Goal: Task Accomplishment & Management: Complete application form

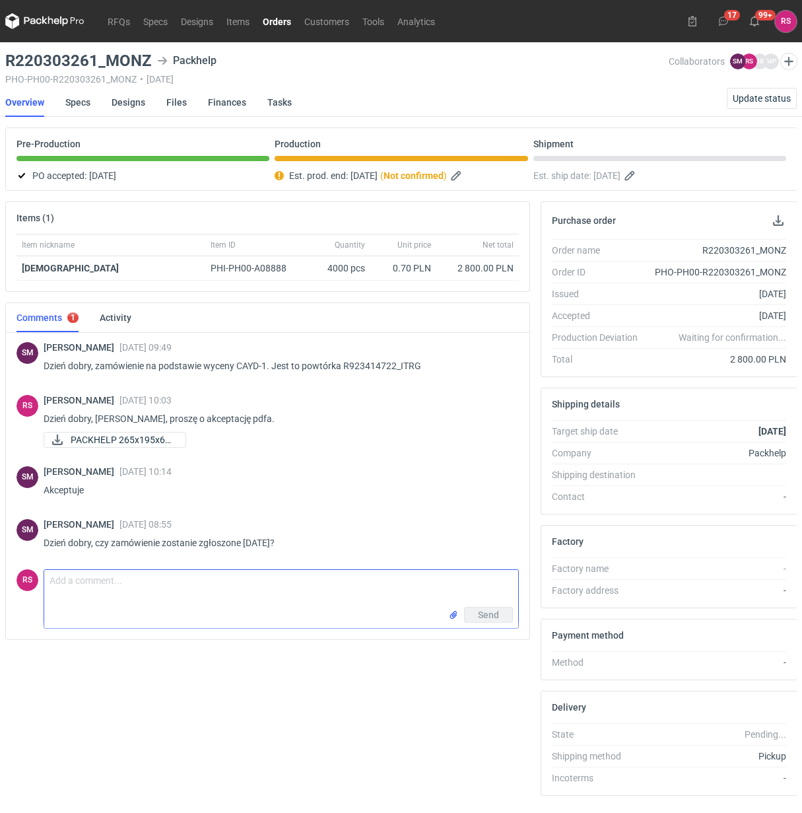
click at [163, 580] on textarea "Comment message" at bounding box center [281, 588] width 474 height 37
type textarea "Dzień dobry, Panie Sebastianie, zostało zgłoszone 20.08."
click at [490, 612] on span "Send" at bounding box center [488, 614] width 21 height 9
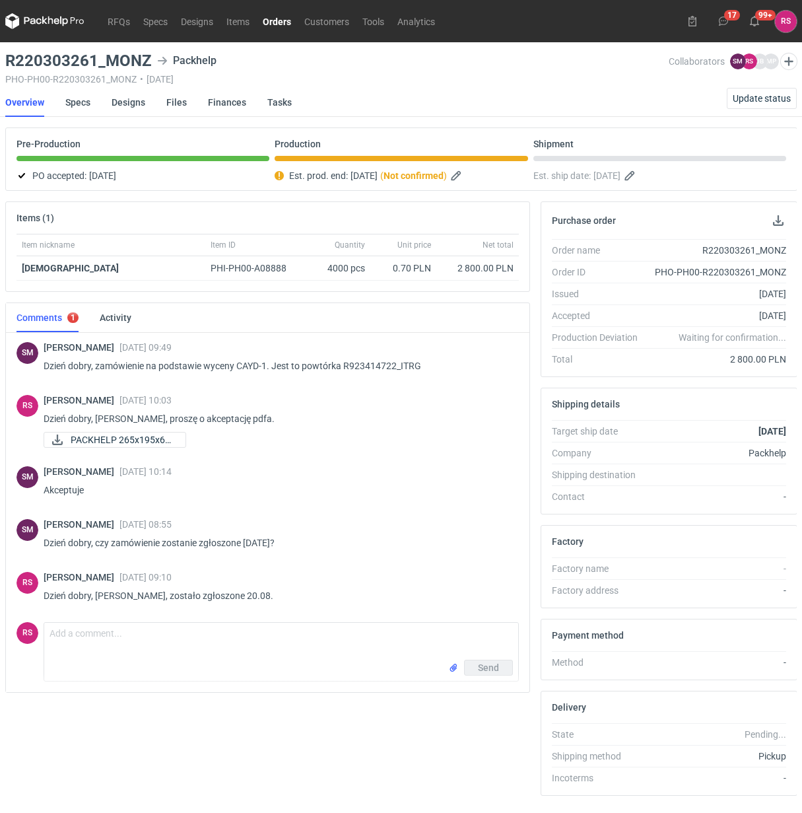
click at [283, 21] on link "Orders" at bounding box center [277, 21] width 42 height 16
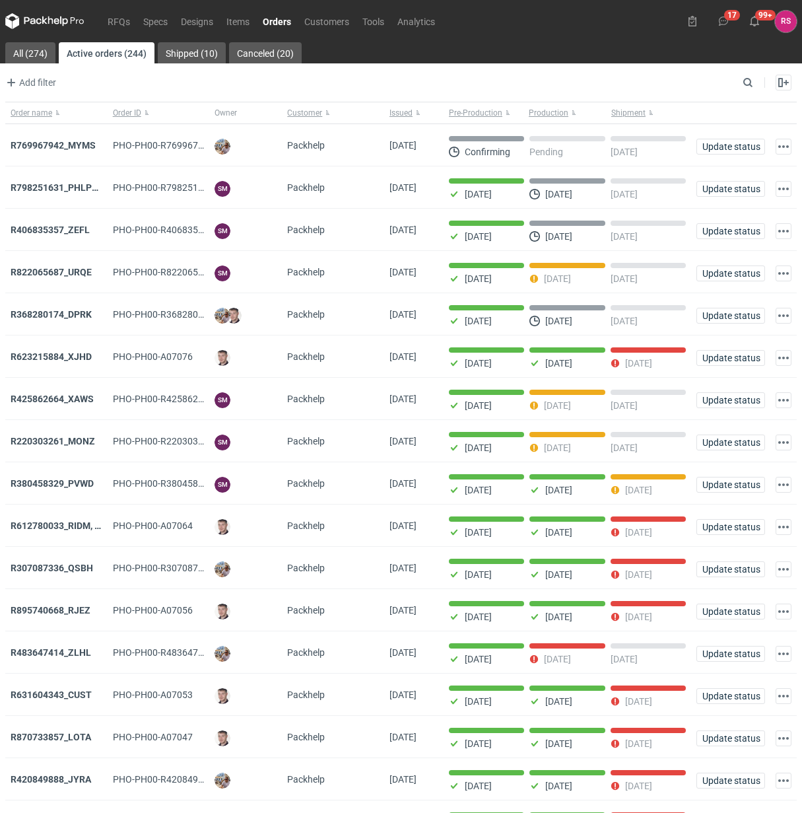
click at [74, 185] on strong "R798251631_PHLP_V1" at bounding box center [59, 187] width 96 height 11
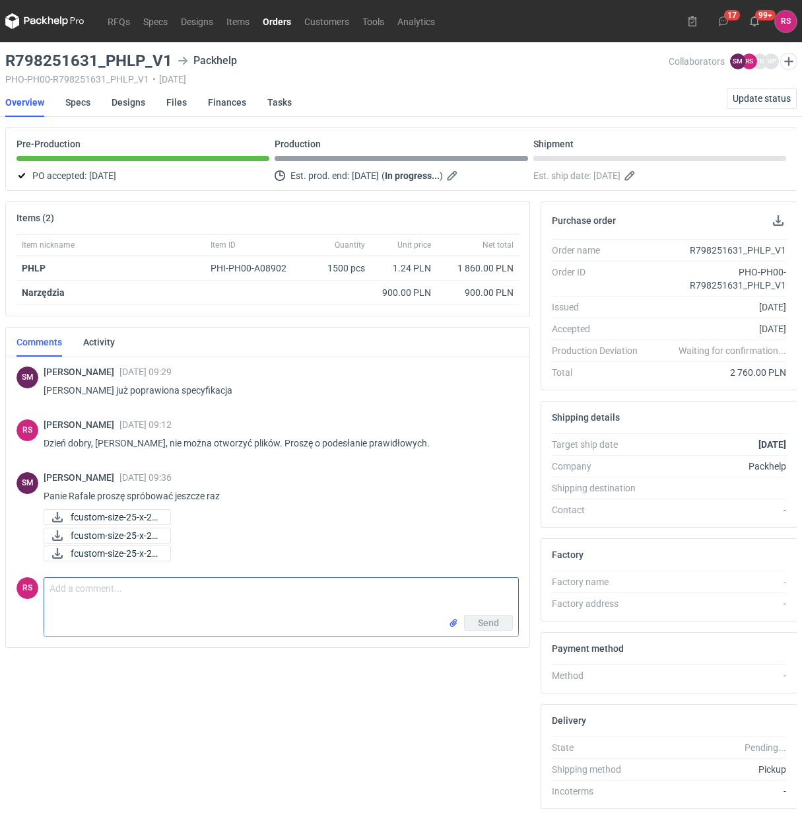
click at [136, 599] on textarea "Comment message" at bounding box center [281, 596] width 474 height 37
type textarea "Panie Sebastianie, proszę o akcept pdfa."
click at [492, 648] on span "Send" at bounding box center [488, 650] width 21 height 9
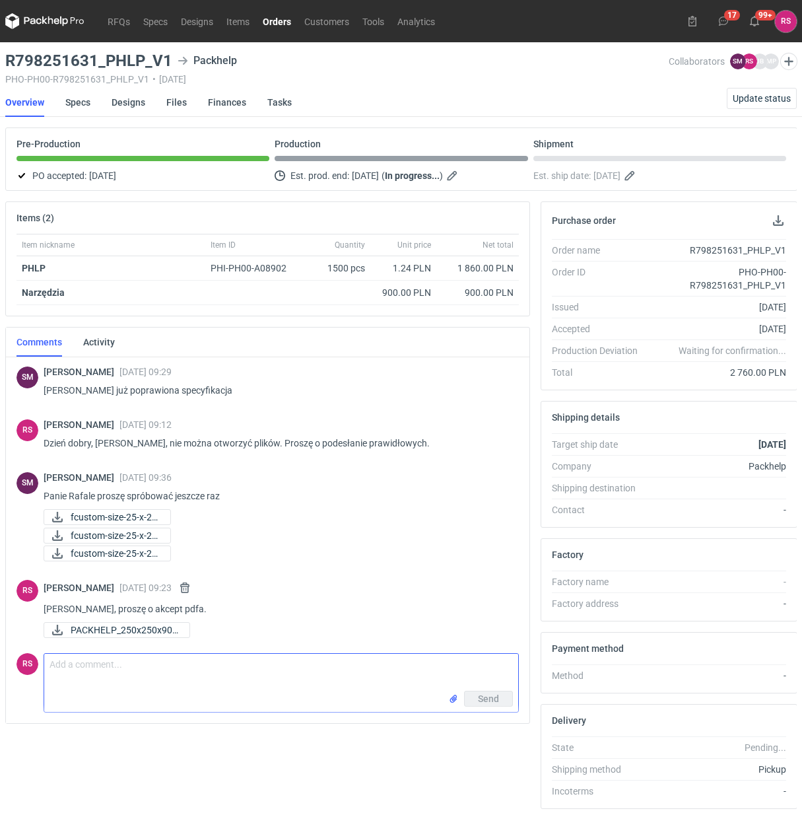
click at [271, 23] on link "Orders" at bounding box center [277, 21] width 42 height 16
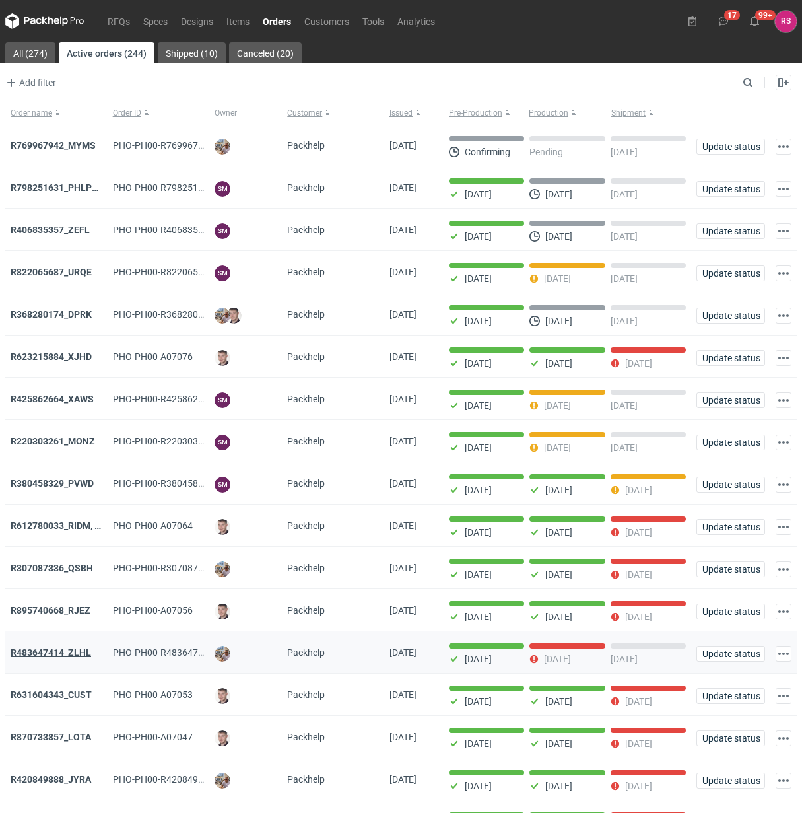
click at [70, 649] on strong "R483647414_ZLHL" at bounding box center [51, 652] width 81 height 11
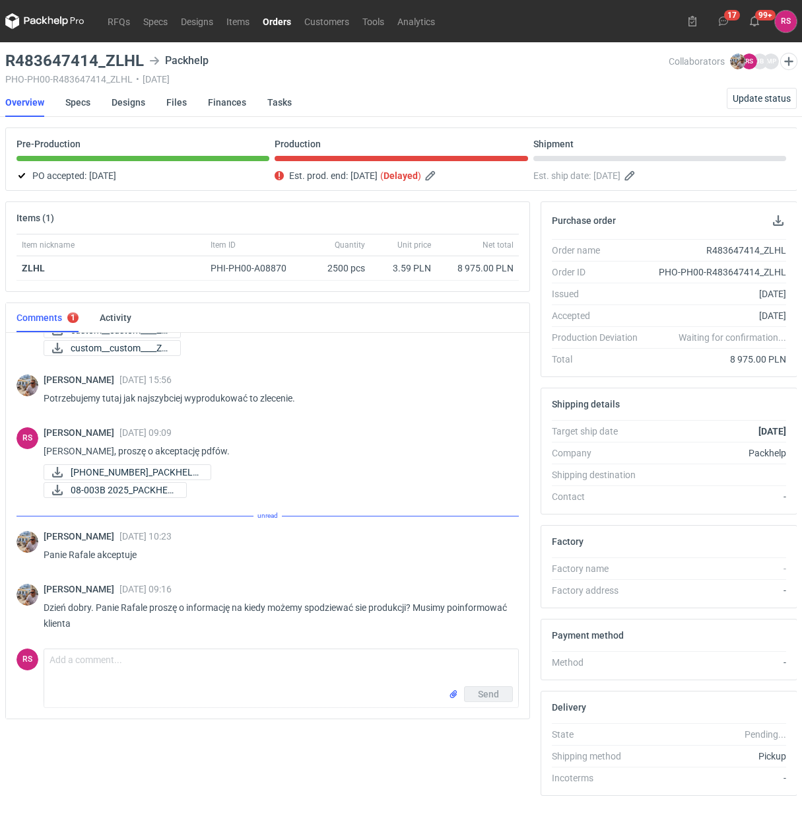
scroll to position [1044, 0]
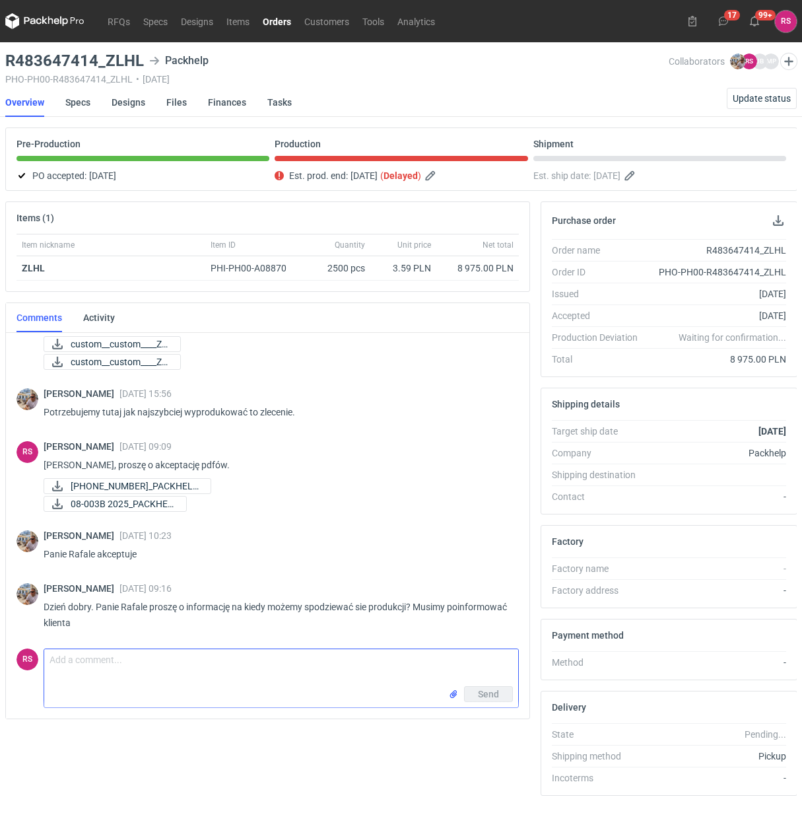
click at [134, 661] on textarea "Comment message" at bounding box center [281, 667] width 474 height 37
click at [156, 662] on textarea "Comment message" at bounding box center [281, 667] width 474 height 37
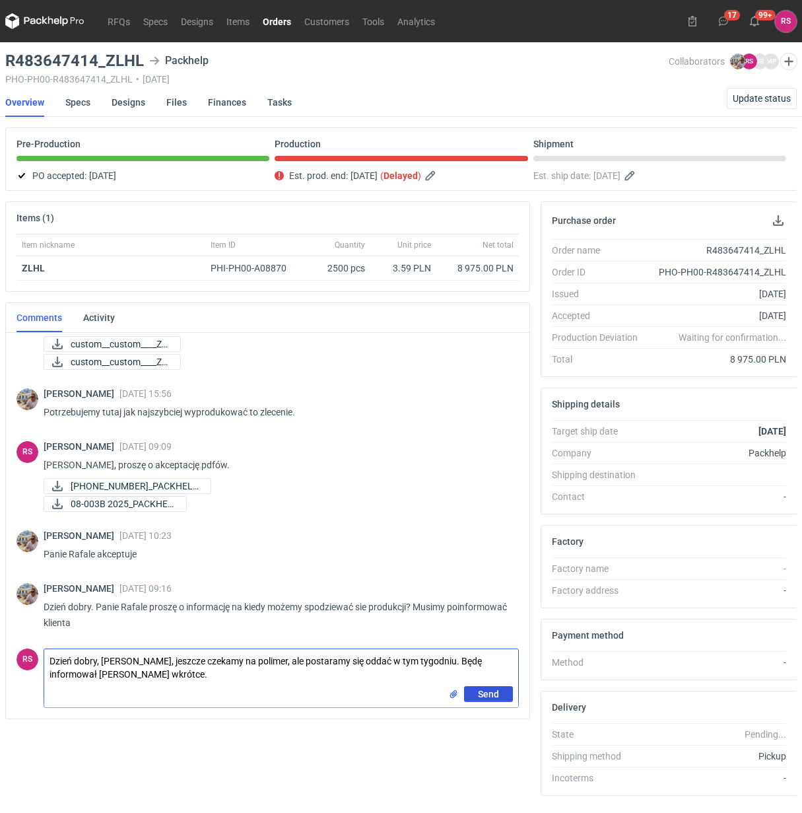
type textarea "Dzień dobry, Panie Michale, jeszcze czekamy na polimer, ale postaramy się oddać…"
click at [485, 692] on span "Send" at bounding box center [488, 693] width 21 height 9
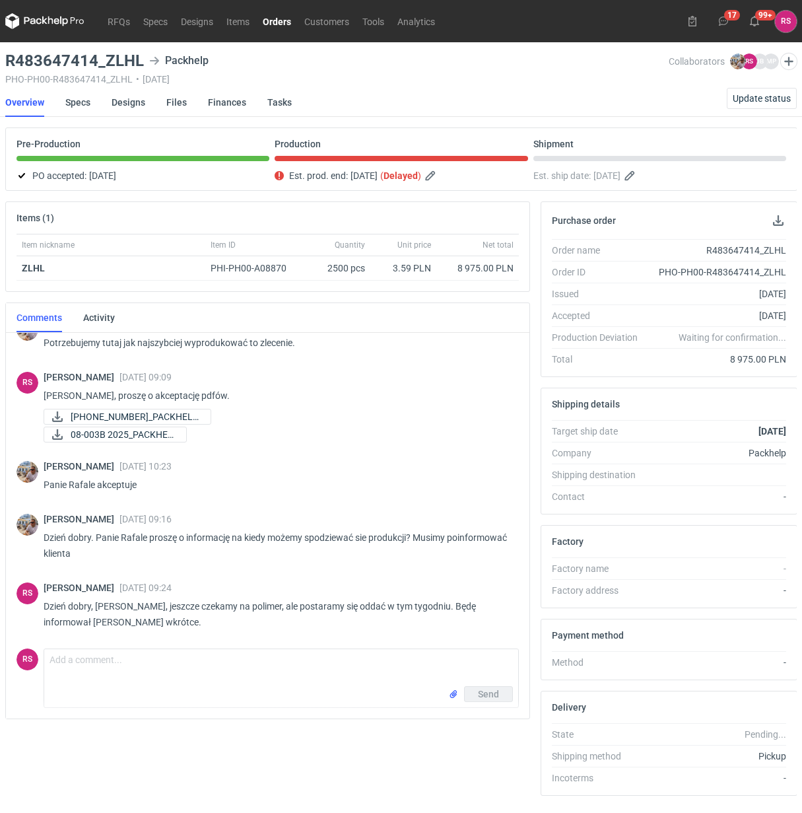
scroll to position [1112, 0]
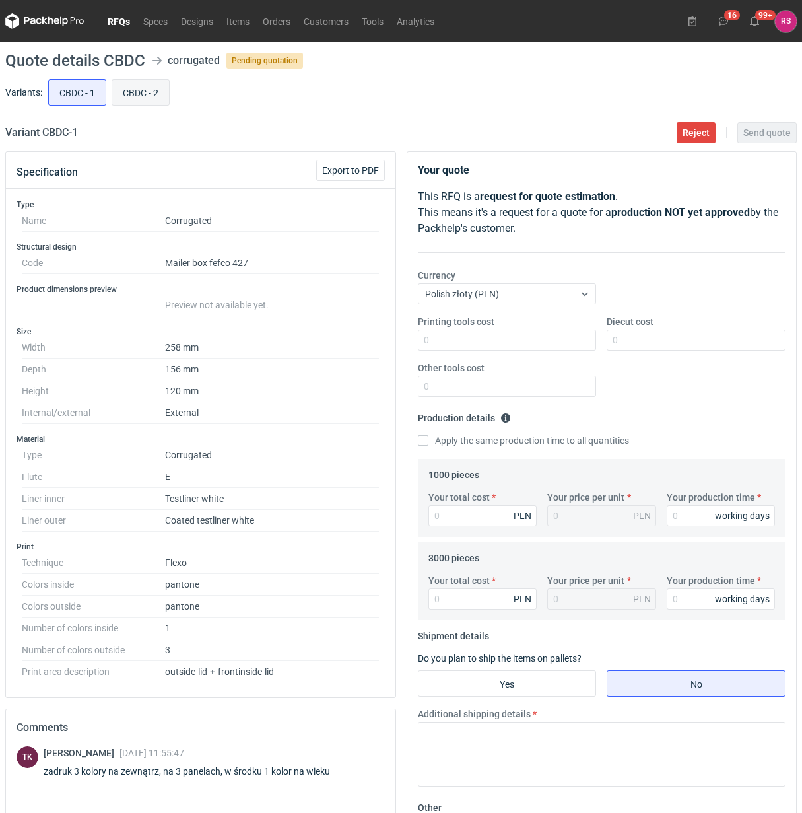
click at [144, 86] on input "CBDC - 2" at bounding box center [140, 92] width 57 height 25
radio input "true"
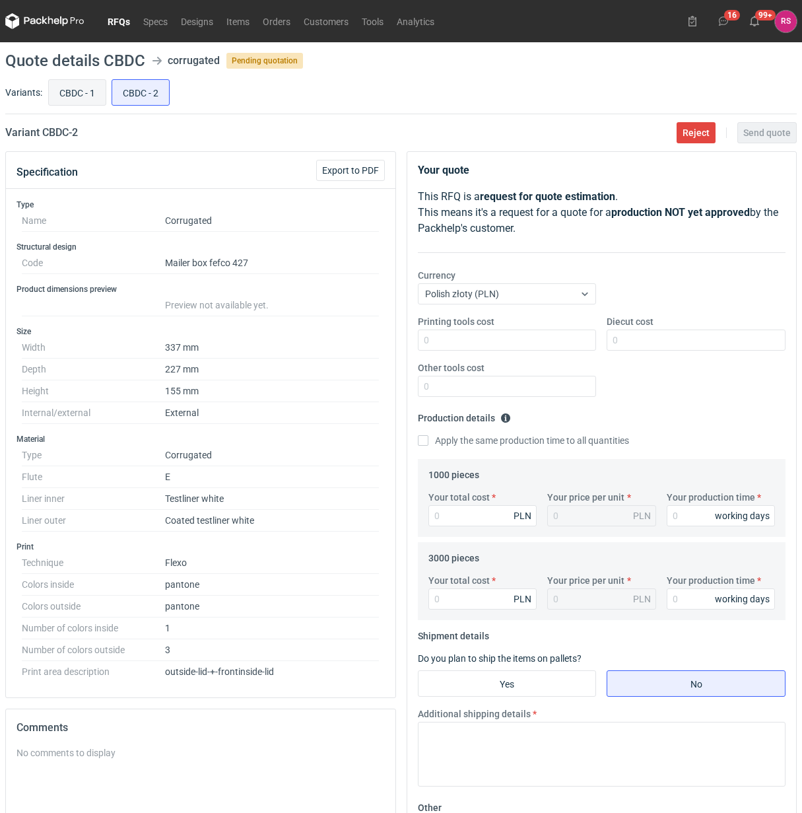
click at [84, 92] on input "CBDC - 1" at bounding box center [77, 92] width 57 height 25
radio input "true"
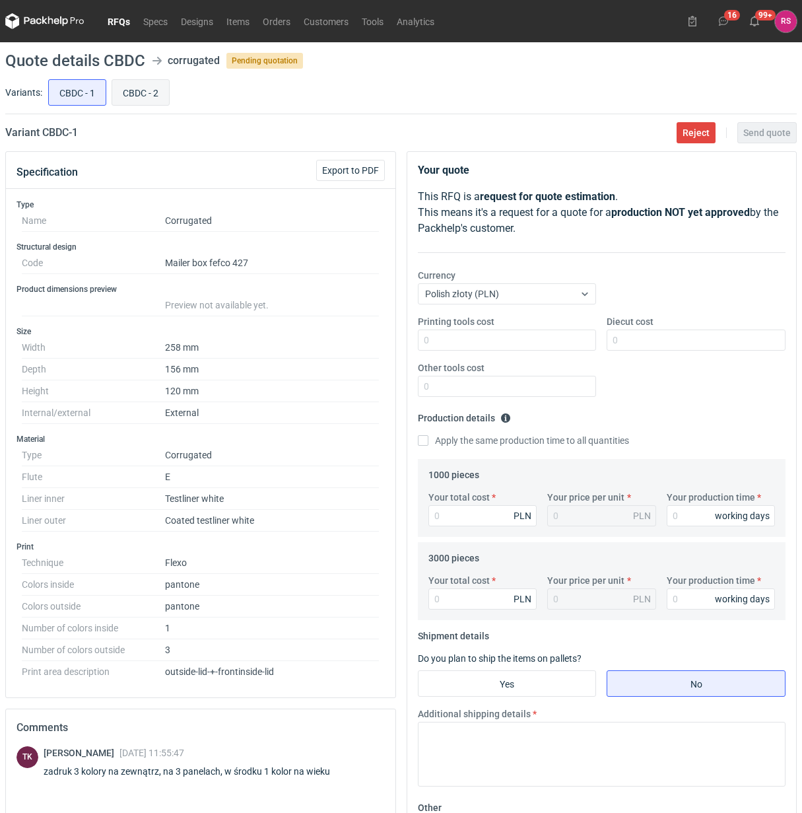
click at [140, 91] on input "CBDC - 2" at bounding box center [140, 92] width 57 height 25
radio input "true"
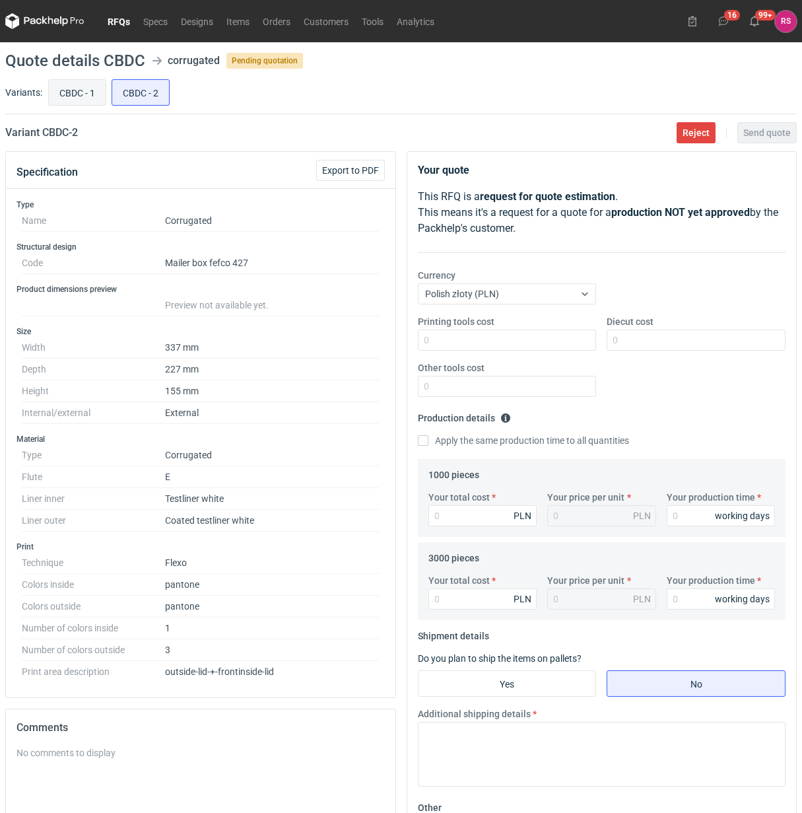
click at [67, 91] on input "CBDC - 1" at bounding box center [77, 92] width 57 height 25
radio input "true"
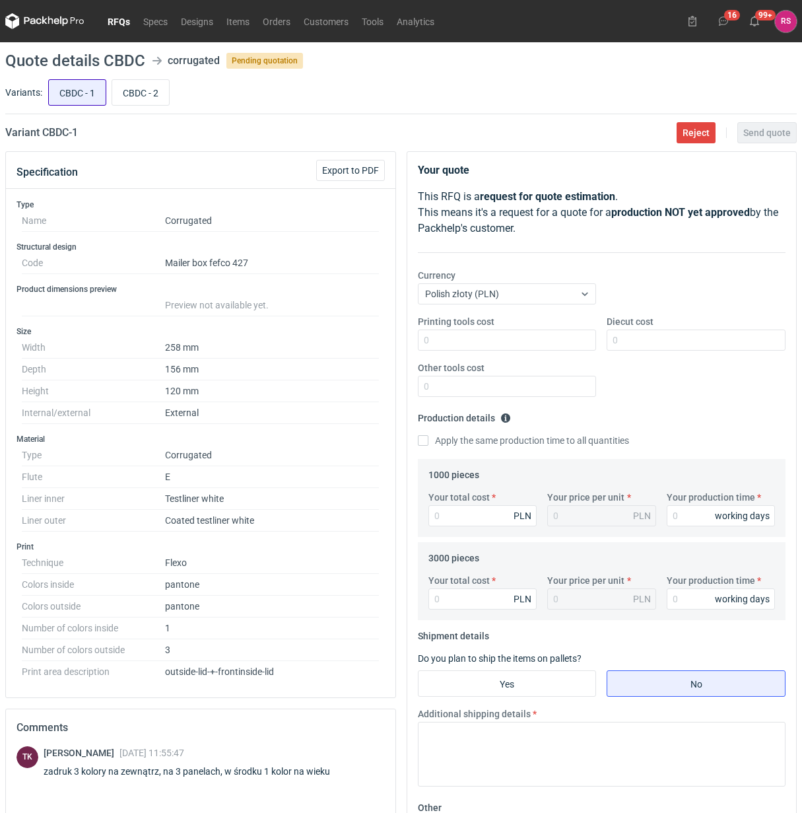
click at [106, 87] on label "CBDC - 1" at bounding box center [77, 92] width 58 height 26
click at [106, 87] on input "CBDC - 1" at bounding box center [77, 92] width 57 height 25
click at [149, 93] on input "CBDC - 2" at bounding box center [140, 92] width 57 height 25
radio input "true"
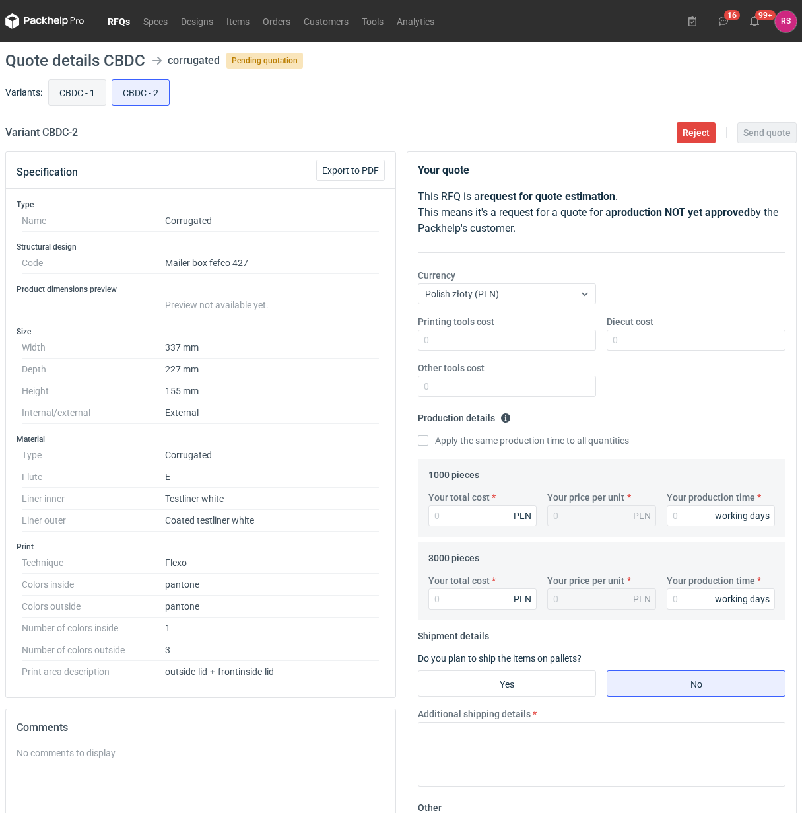
click at [73, 93] on input "CBDC - 1" at bounding box center [77, 92] width 57 height 25
radio input "true"
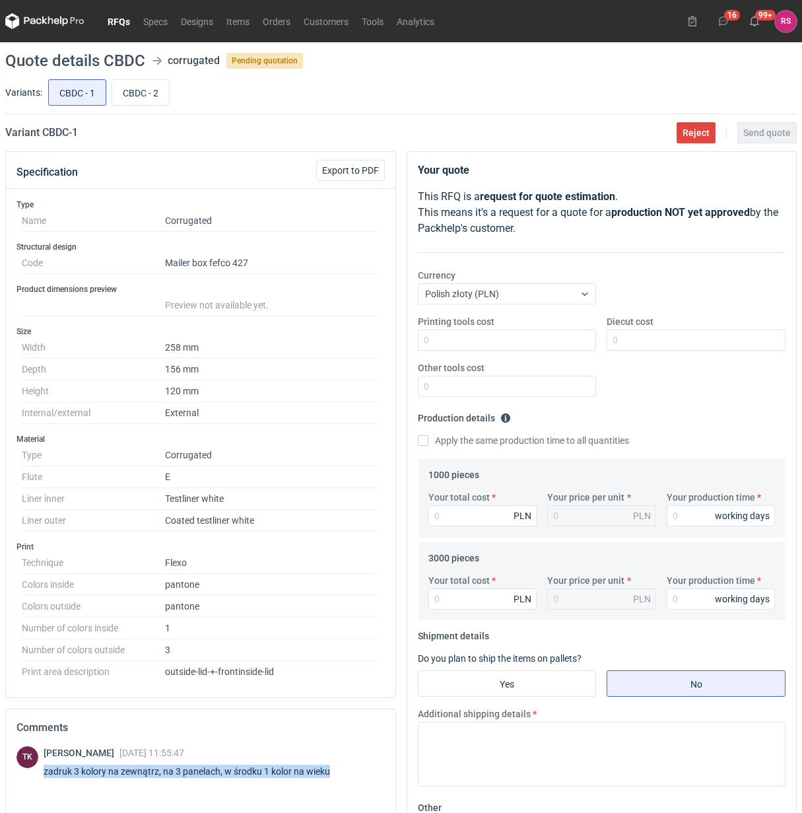
drag, startPoint x: 43, startPoint y: 774, endPoint x: 335, endPoint y: 784, distance: 292.6
click at [335, 783] on div "Tomasz Kubiak 22 Aug 2025 11:55:47 zadruk 3 kolory na zewnątrz, na 3 panelach, …" at bounding box center [195, 764] width 302 height 37
copy div "zadruk 3 kolory na zewnątrz, na 3 panelach, w środku 1 kolor na wieku"
click at [357, 169] on span "Export to PDF" at bounding box center [350, 170] width 57 height 9
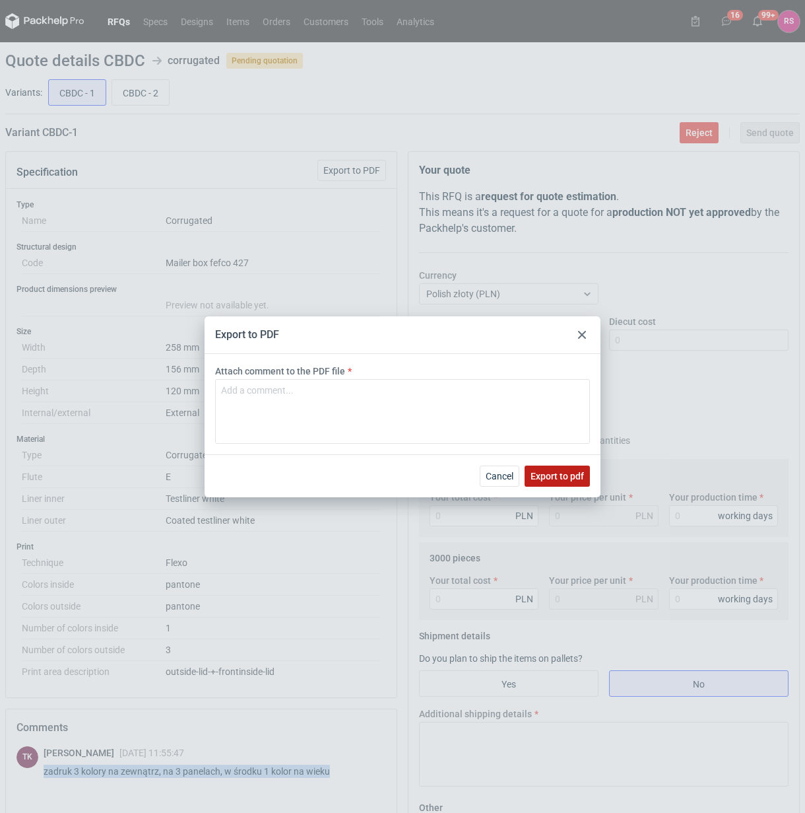
click at [558, 477] on span "Export to pdf" at bounding box center [557, 475] width 53 height 9
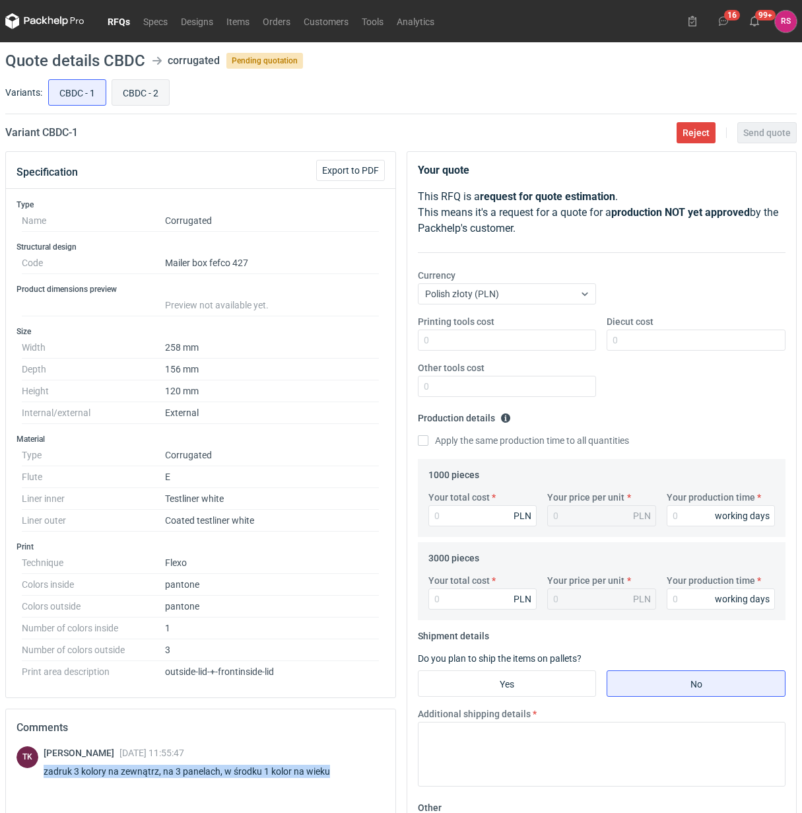
click at [147, 91] on input "CBDC - 2" at bounding box center [140, 92] width 57 height 25
radio input "true"
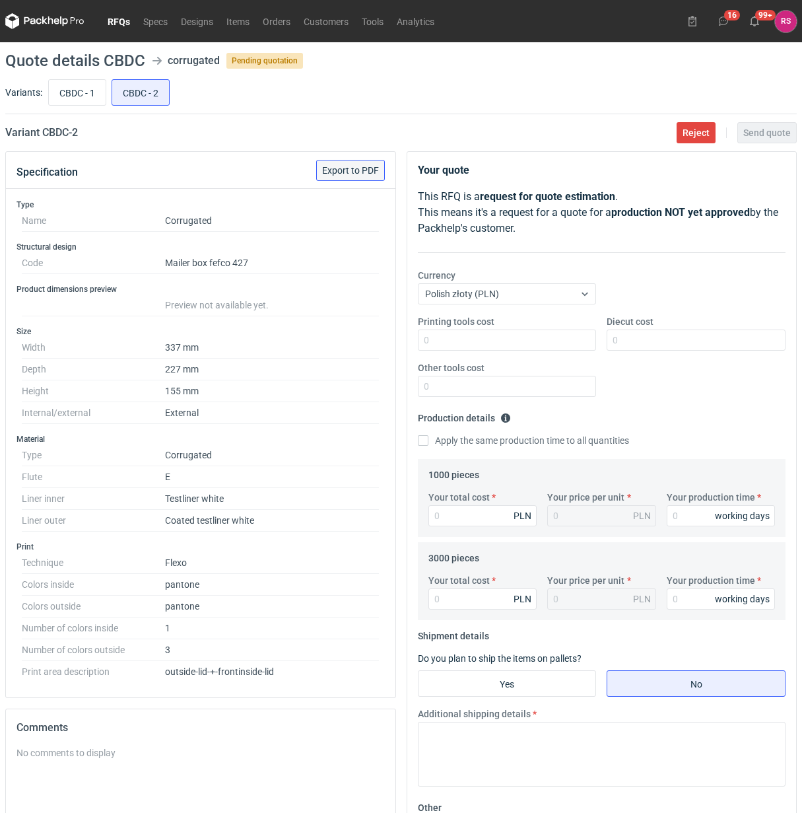
click at [351, 172] on span "Export to PDF" at bounding box center [350, 170] width 57 height 9
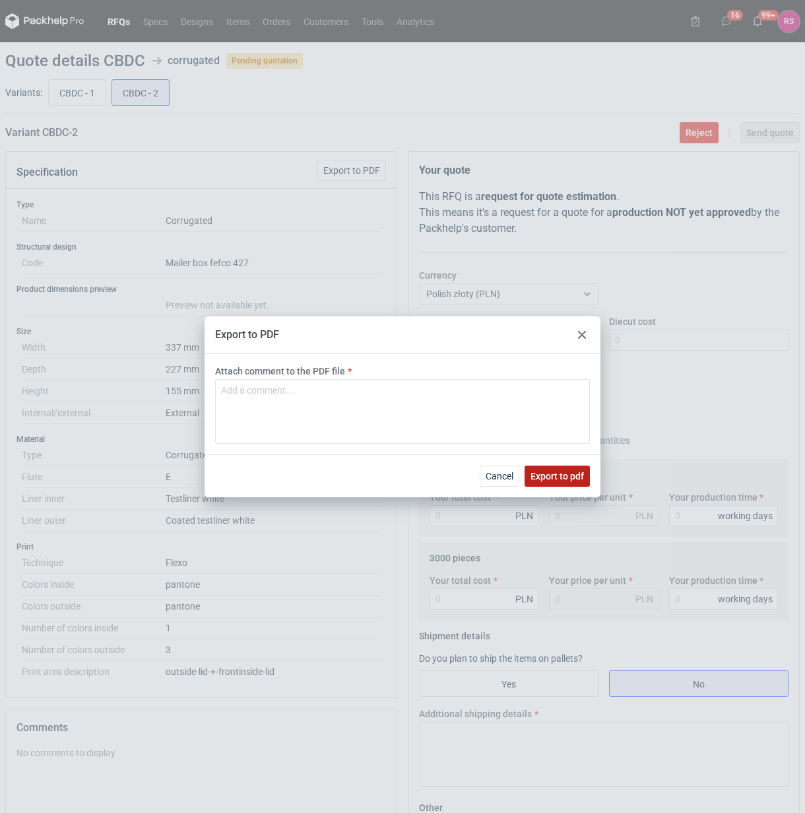
click at [557, 465] on button "Export to pdf" at bounding box center [557, 475] width 65 height 21
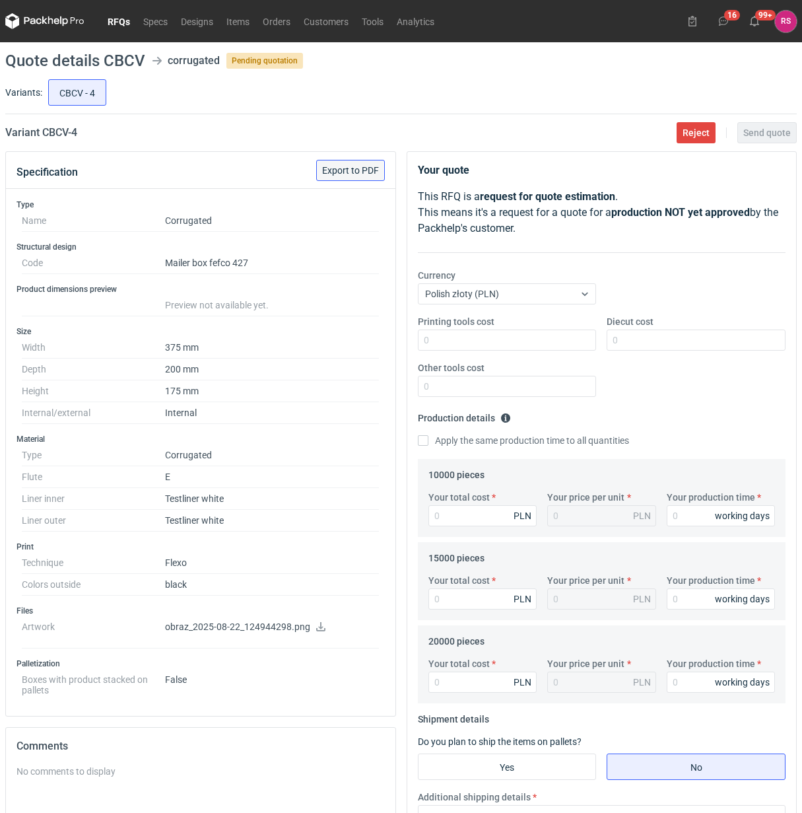
click at [361, 166] on span "Export to PDF" at bounding box center [350, 170] width 57 height 9
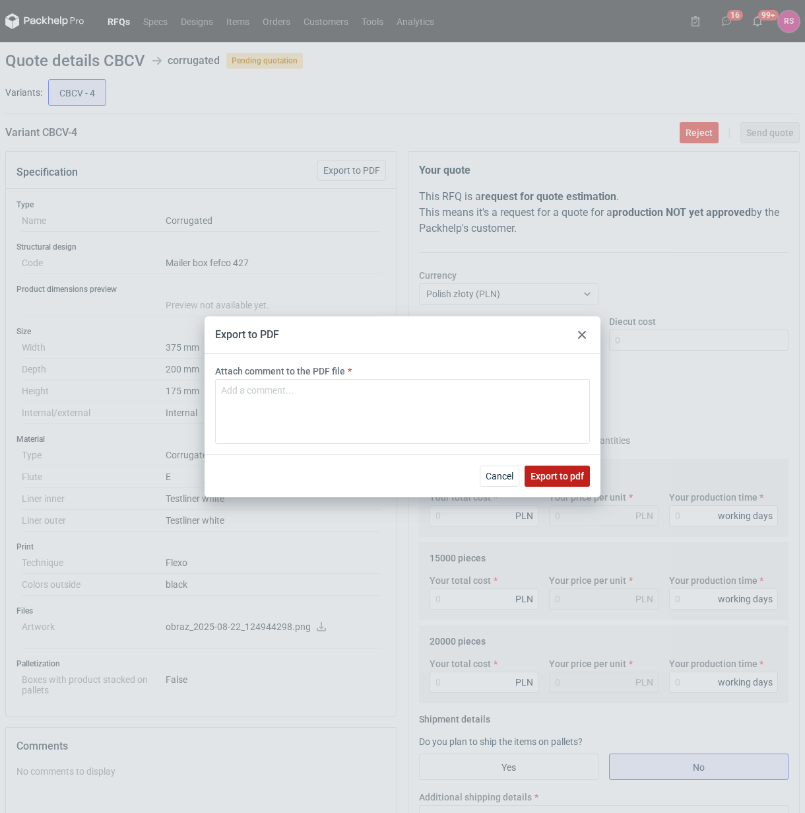
click at [563, 477] on span "Export to pdf" at bounding box center [557, 475] width 53 height 9
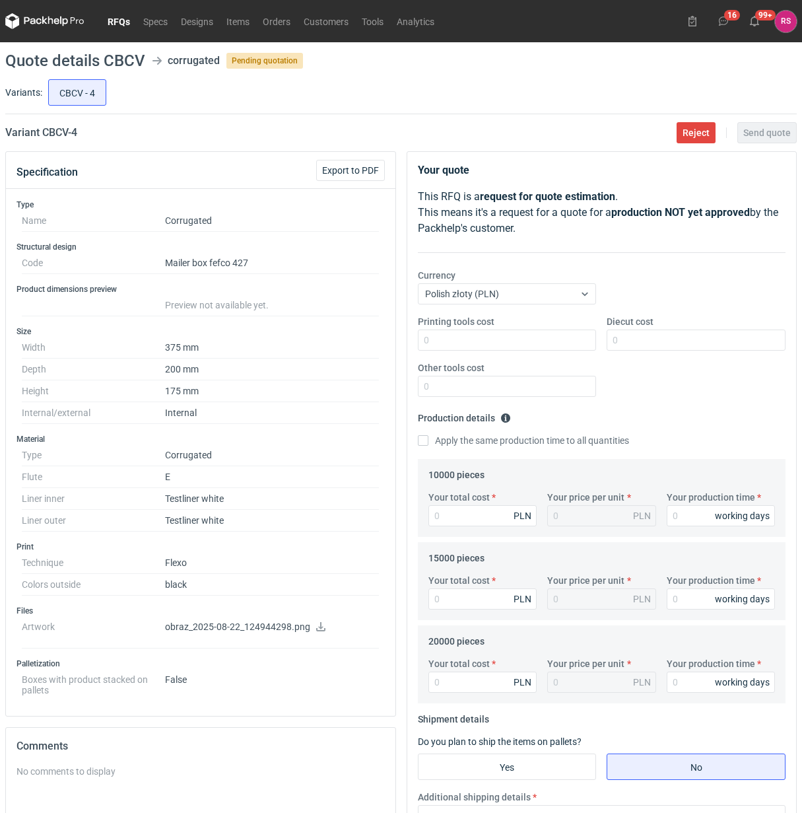
click at [317, 628] on icon at bounding box center [321, 626] width 11 height 9
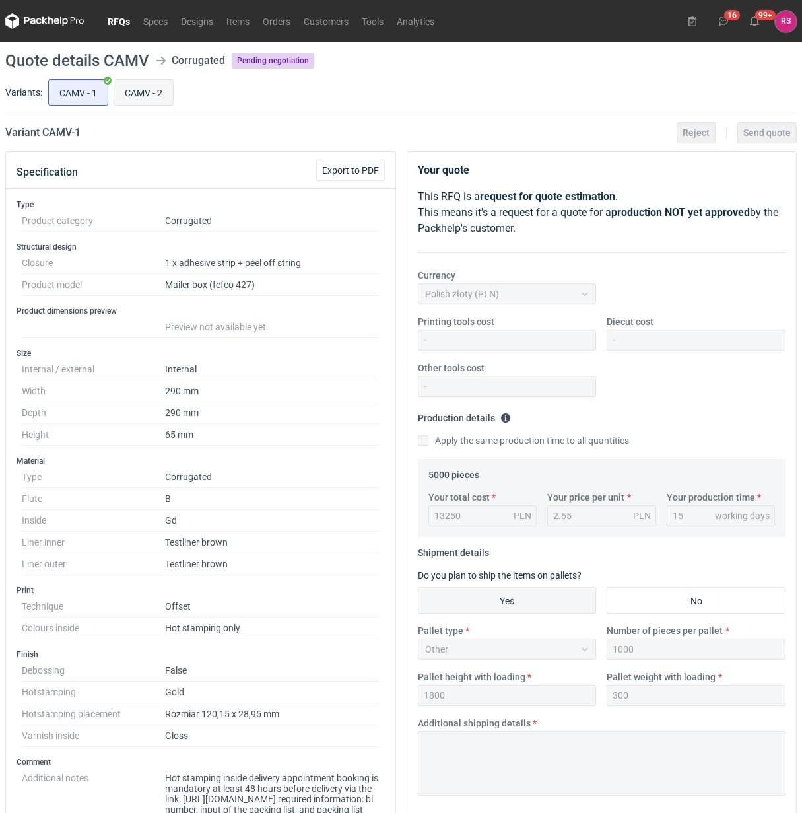
click at [147, 86] on input "CAMV - 2" at bounding box center [143, 92] width 59 height 25
radio input "true"
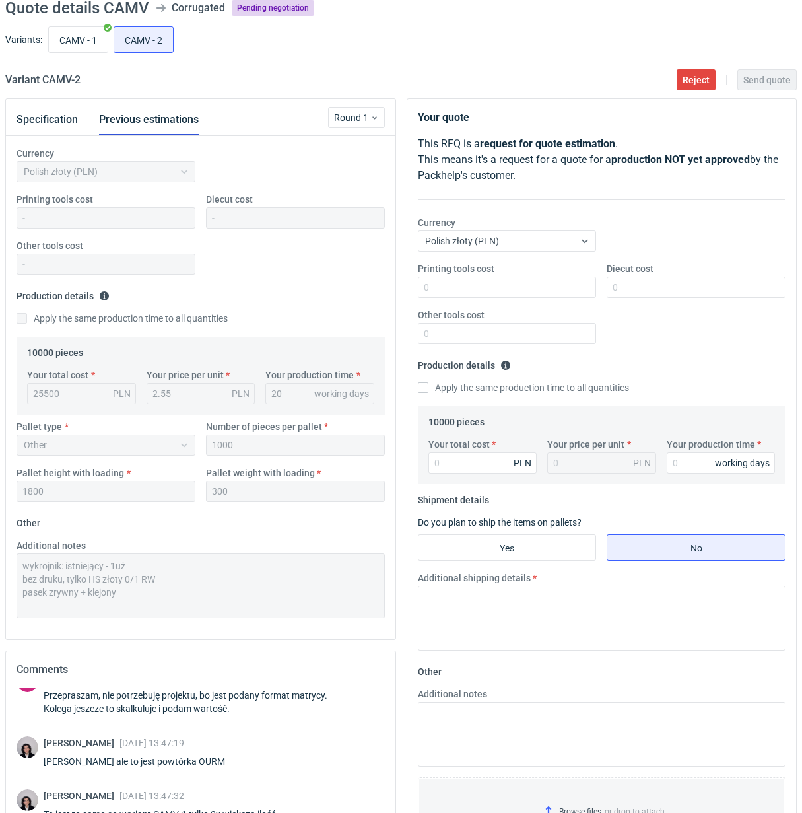
scroll to position [12, 0]
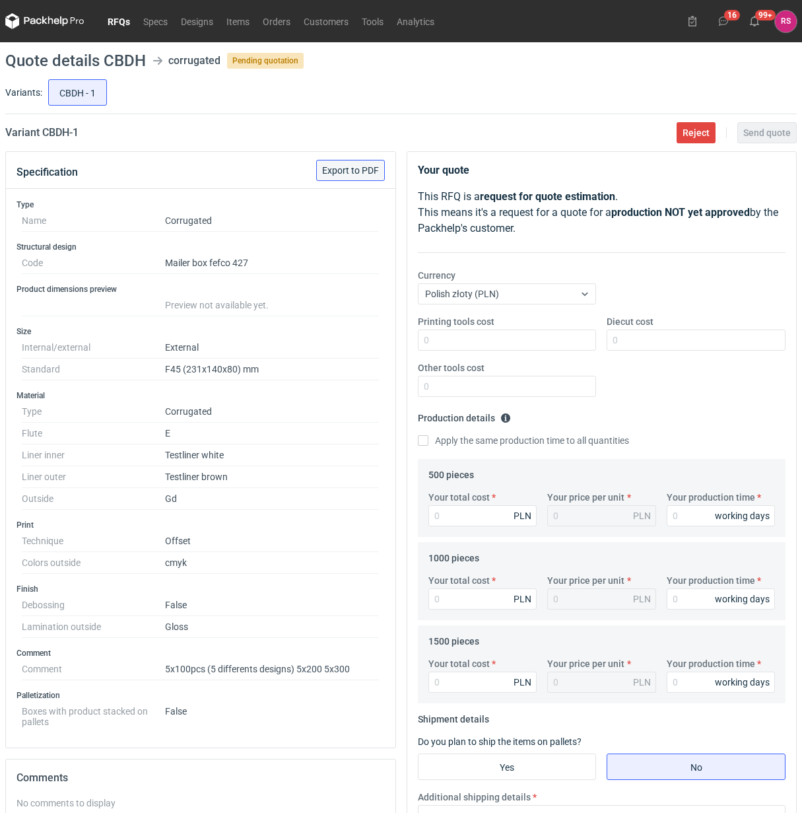
click at [362, 176] on button "Export to PDF" at bounding box center [350, 170] width 69 height 21
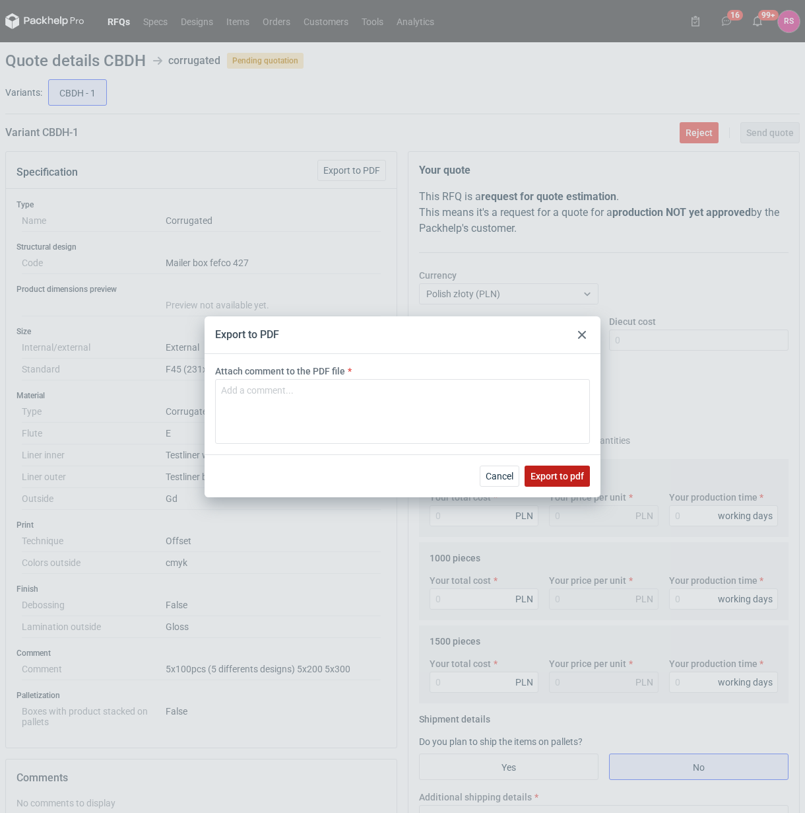
click at [568, 477] on span "Export to pdf" at bounding box center [557, 475] width 53 height 9
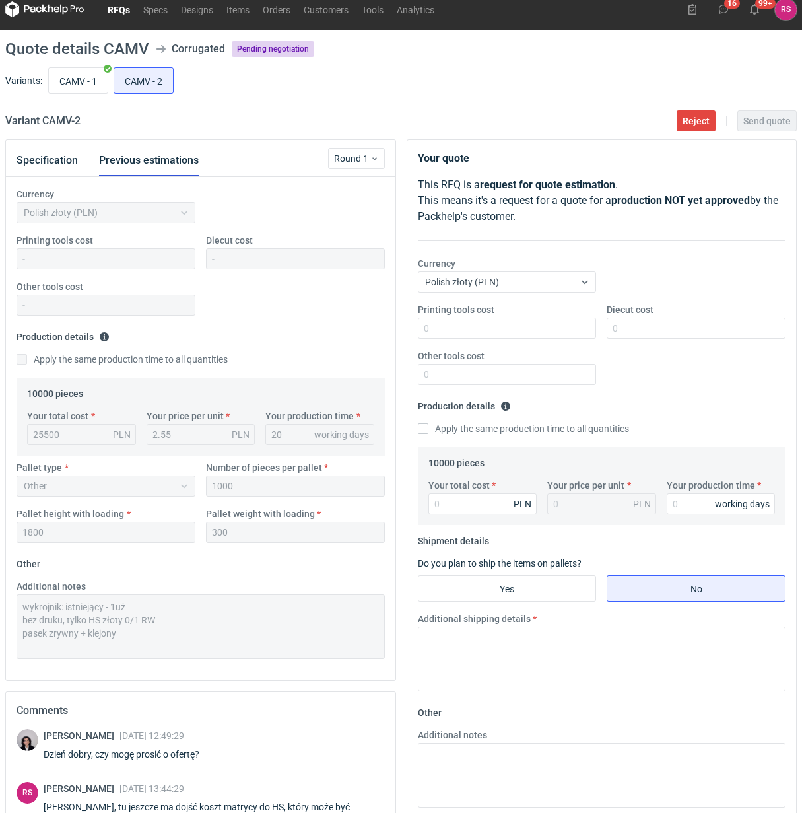
scroll to position [150, 0]
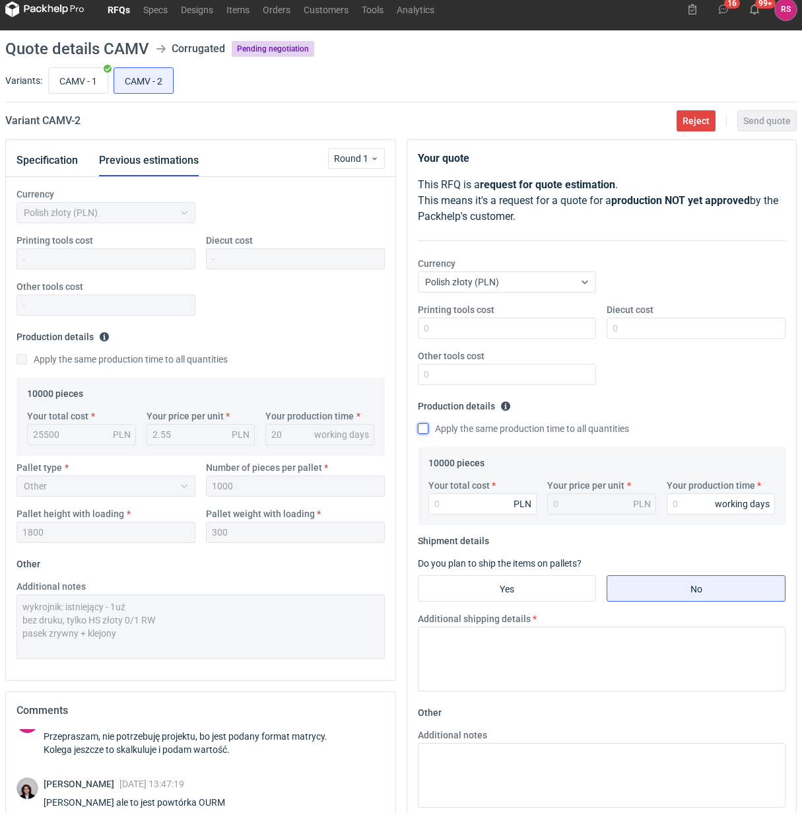
click at [424, 427] on input "Apply the same production time to all quantities" at bounding box center [423, 428] width 11 height 11
checkbox input "true"
click at [467, 505] on input "Your total cost" at bounding box center [482, 503] width 109 height 21
type input "2.53"
type input "1000"
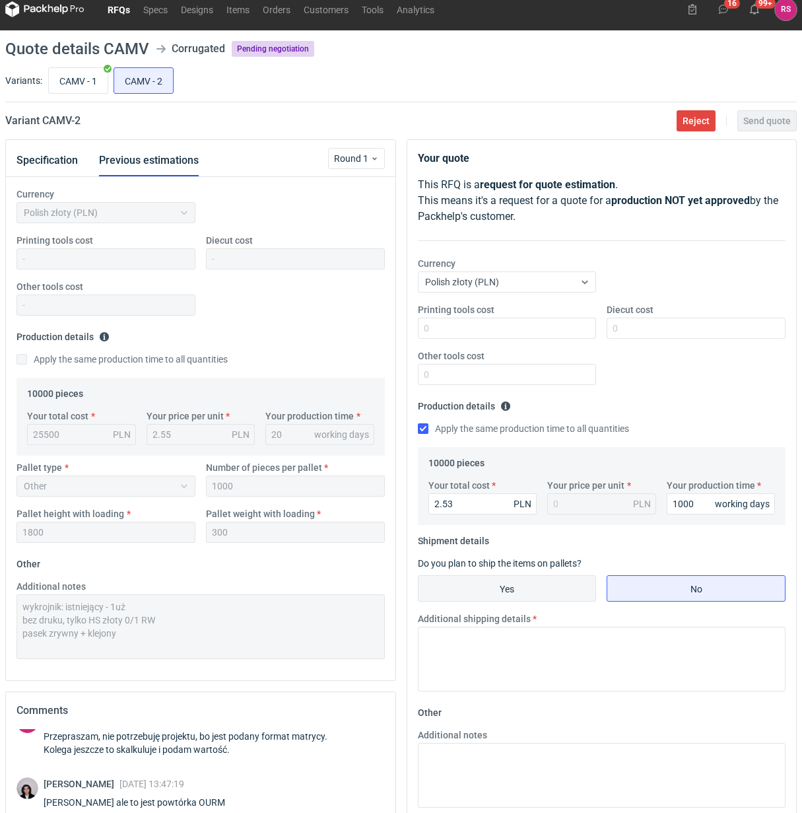
click at [502, 588] on input "Yes" at bounding box center [508, 588] width 178 height 25
radio input "true"
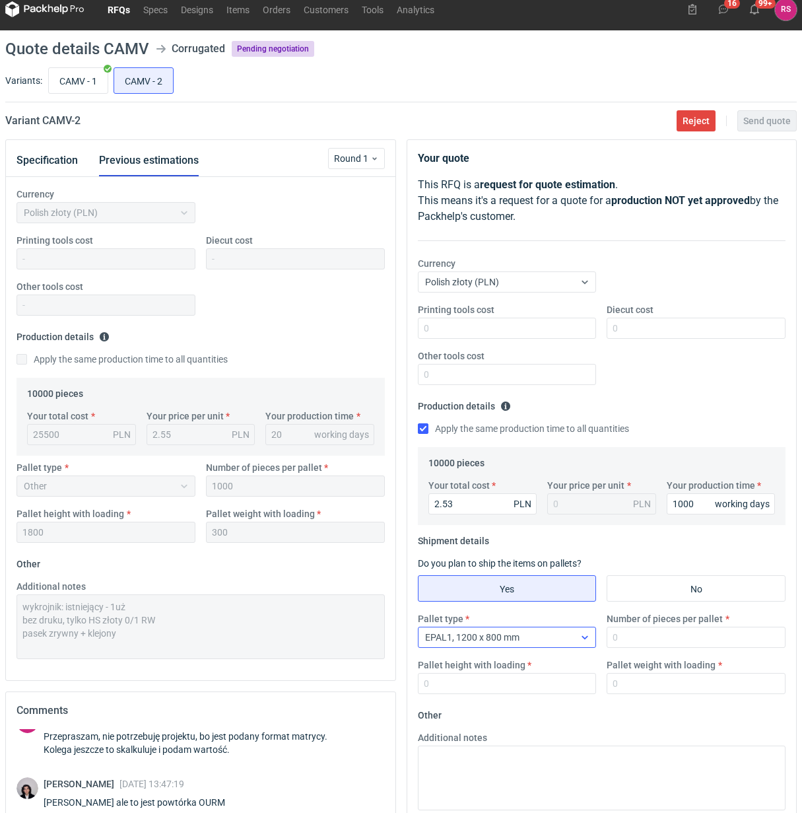
click at [583, 634] on icon at bounding box center [585, 637] width 11 height 11
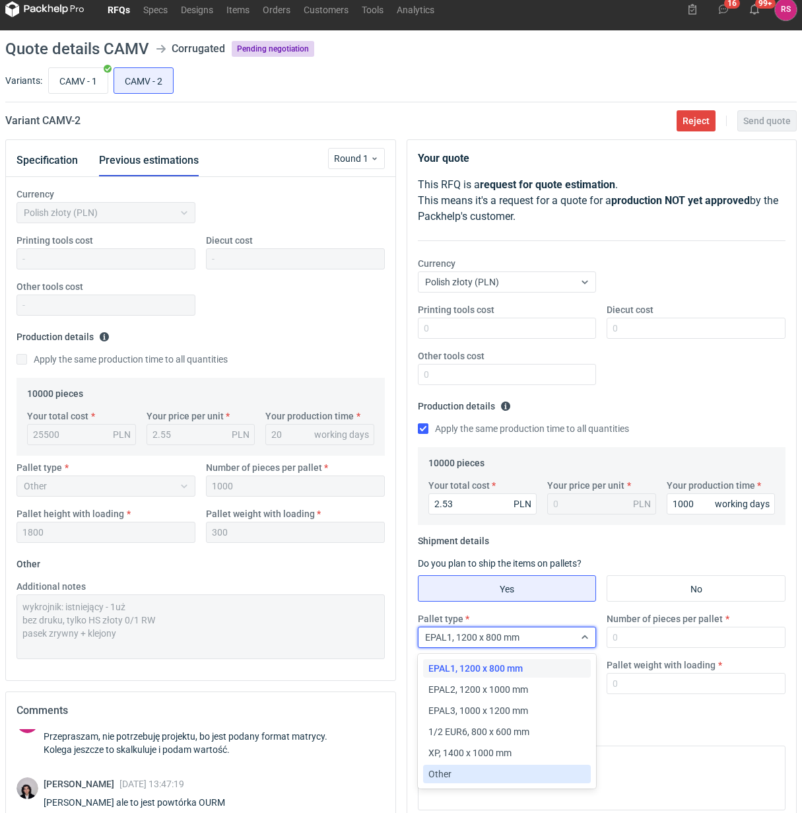
click at [444, 774] on span "Other" at bounding box center [439, 773] width 23 height 13
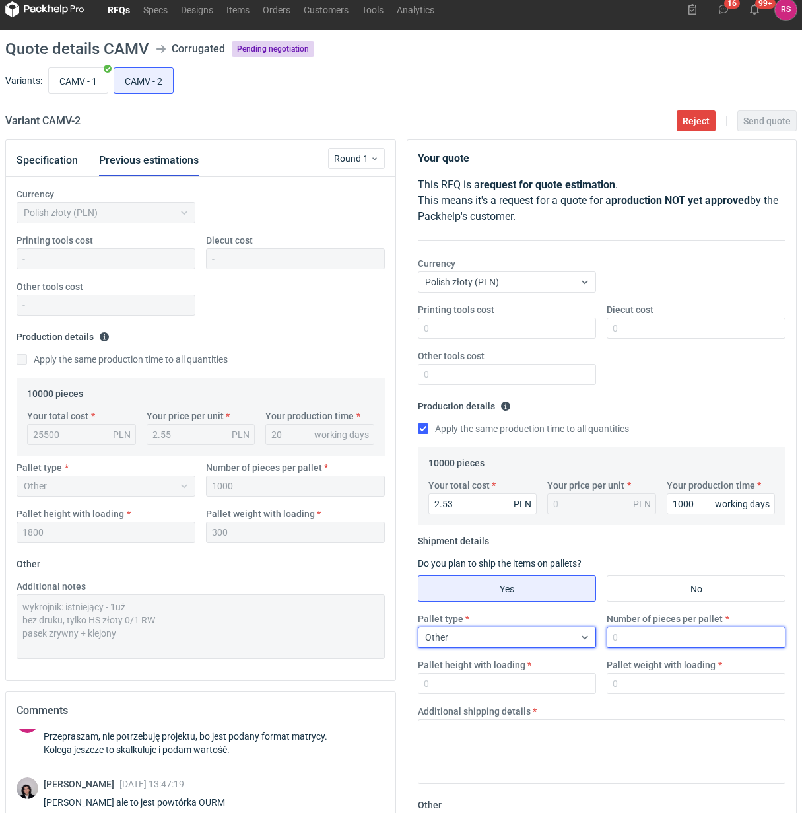
click at [700, 638] on input "Number of pieces per pallet" at bounding box center [696, 637] width 179 height 21
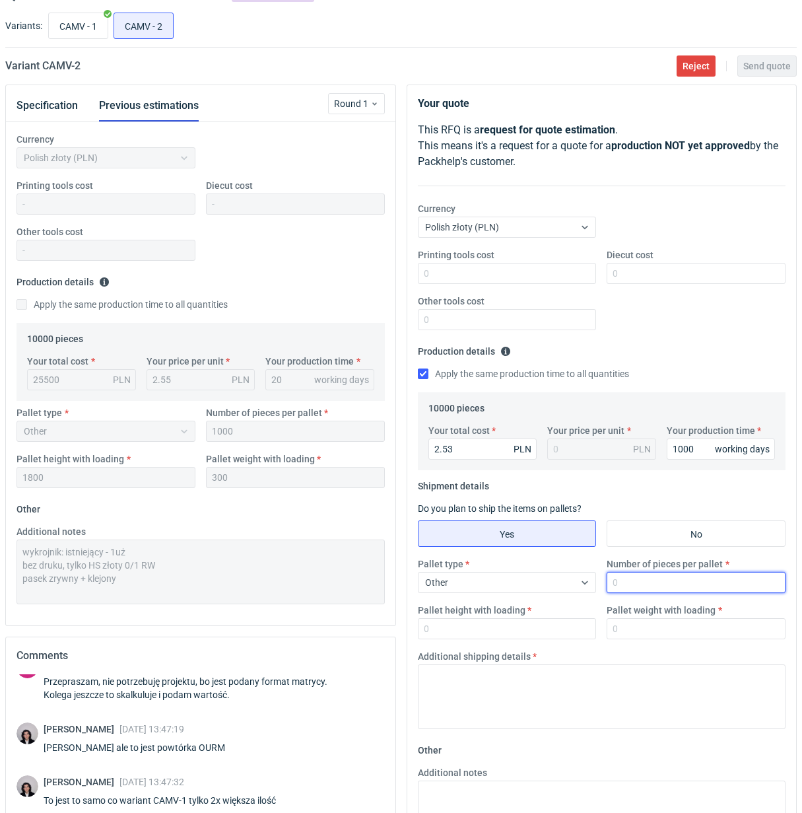
scroll to position [94, 0]
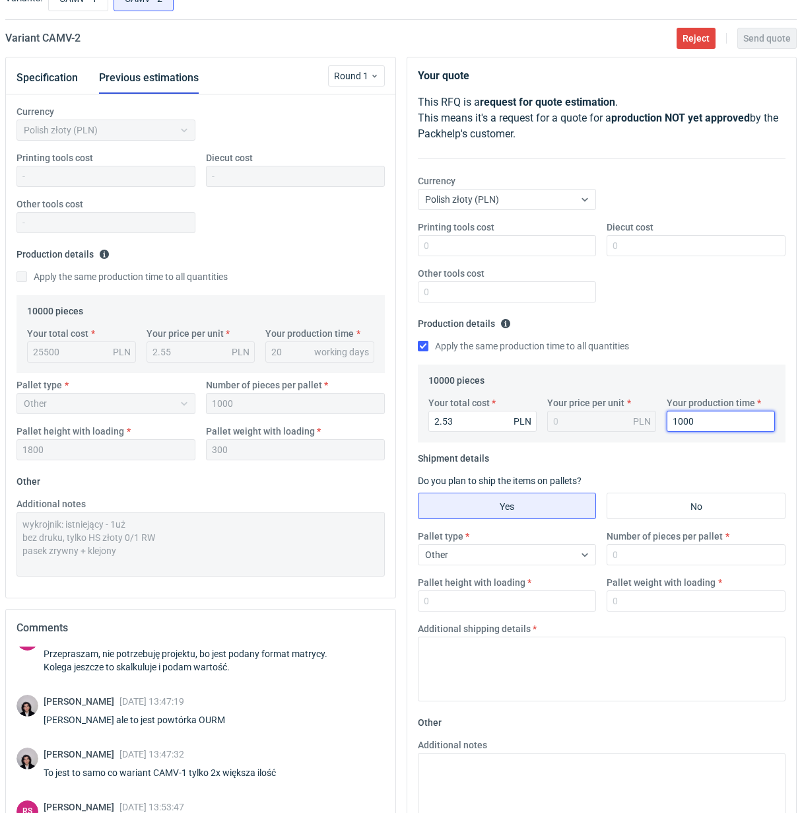
click at [695, 418] on input "1000" at bounding box center [721, 421] width 109 height 21
type input "1"
type input "20"
type input "1000"
type input "1800"
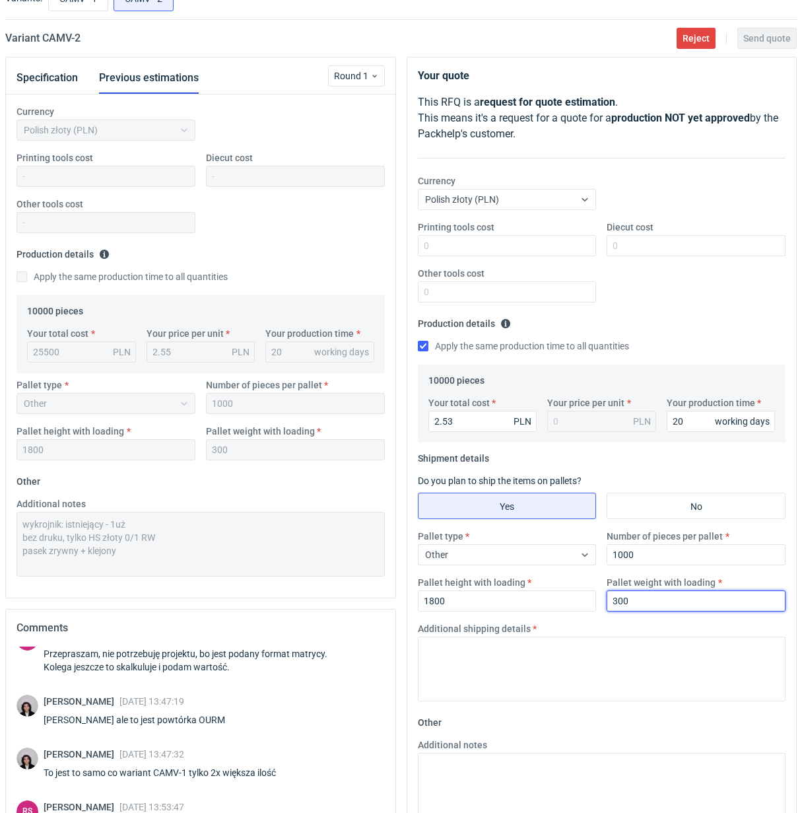
type input "300"
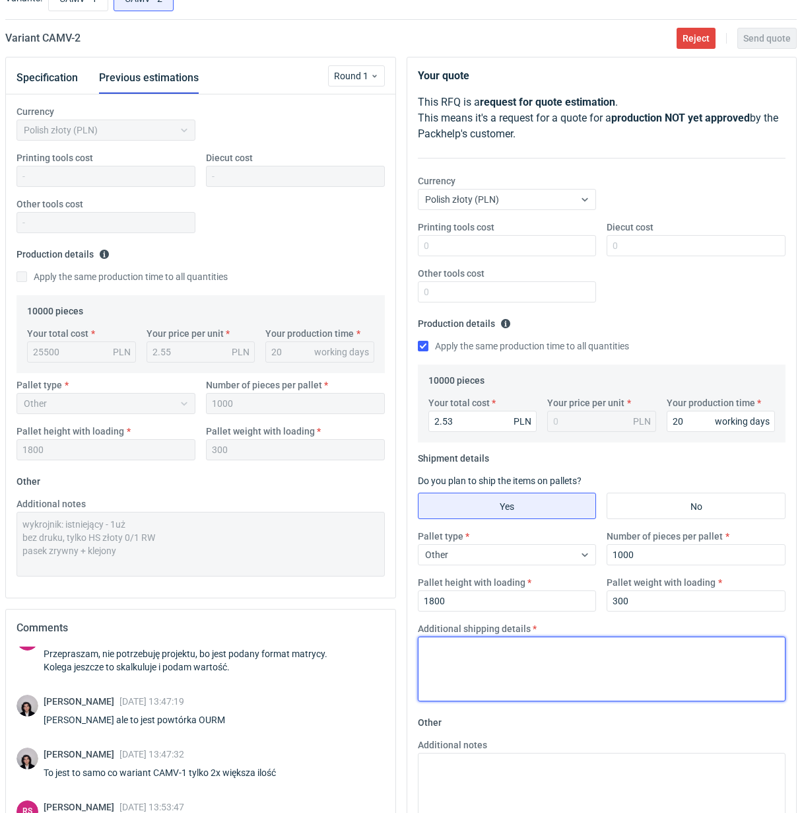
click at [500, 644] on textarea "Additional shipping details" at bounding box center [602, 668] width 368 height 65
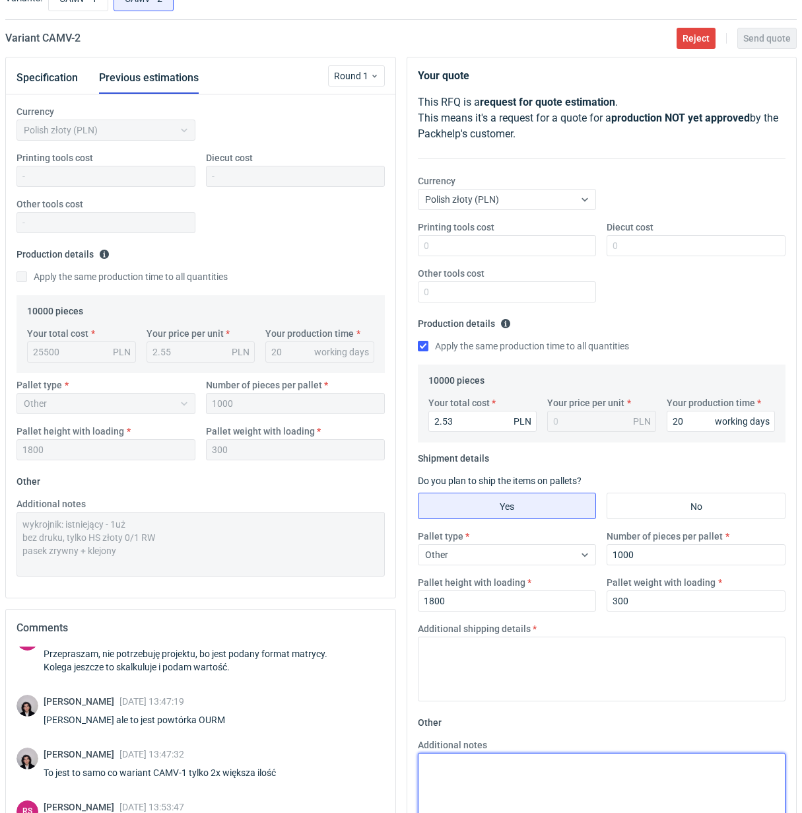
click at [493, 767] on textarea "Additional notes" at bounding box center [602, 785] width 368 height 65
paste textarea "wykrojnik: istniejący - 1uż bez druku, tylko HS złoty 0/1 RW pasek zrywny + kle…"
type textarea "wykrojnik: istniejący - 1uż bez druku, tylko HS złoty 0/1 RW pasek zrywny + kle…"
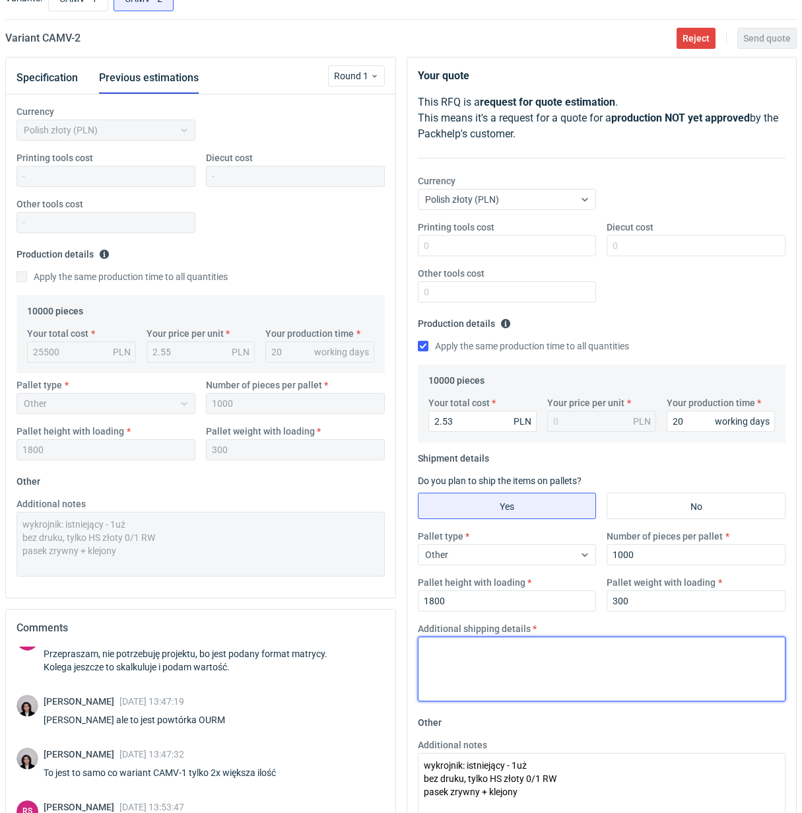
click at [512, 654] on textarea "Additional shipping details" at bounding box center [602, 668] width 368 height 65
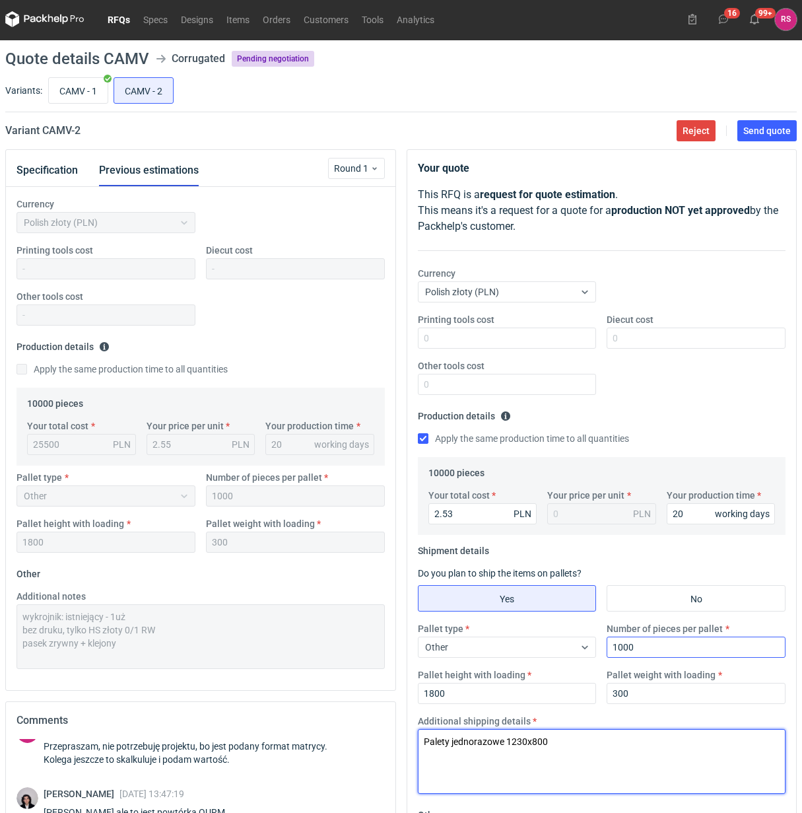
scroll to position [0, 0]
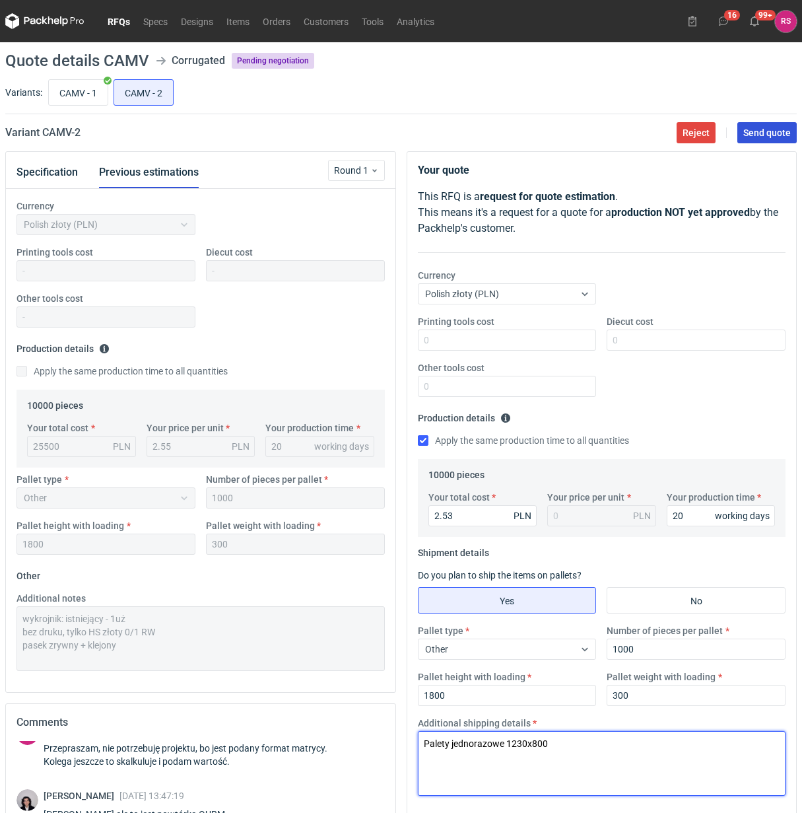
type textarea "Palety jednorazowe 1230x800"
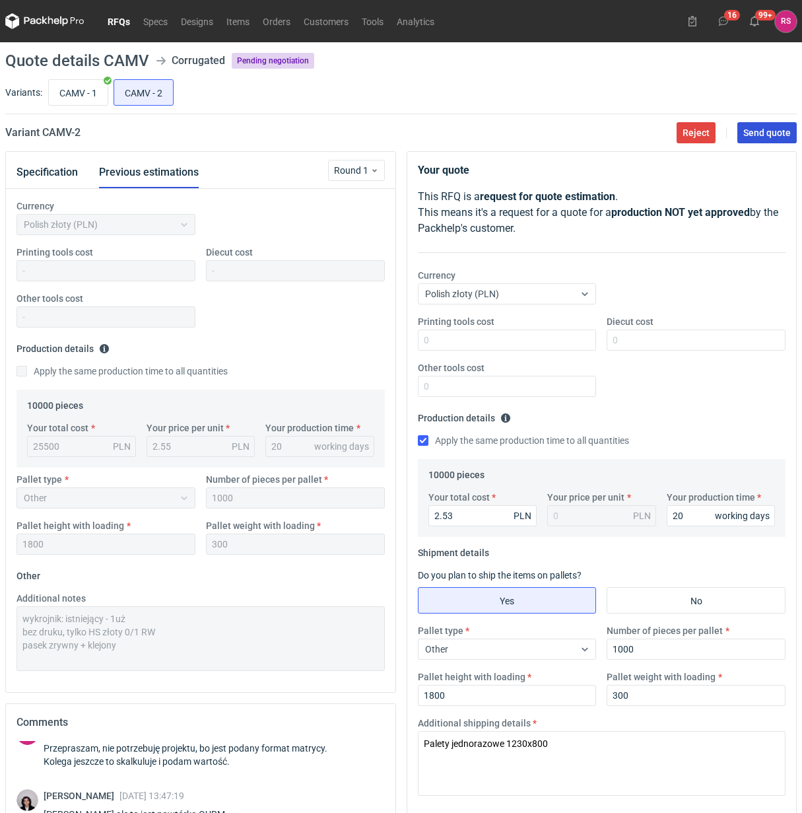
click at [760, 133] on span "Send quote" at bounding box center [767, 132] width 48 height 9
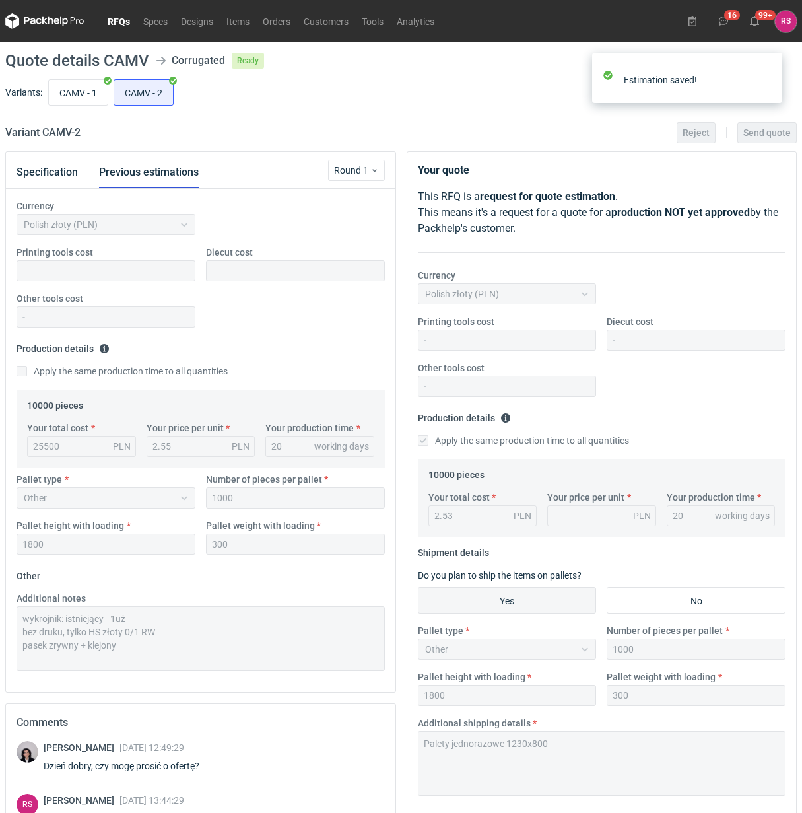
scroll to position [150, 0]
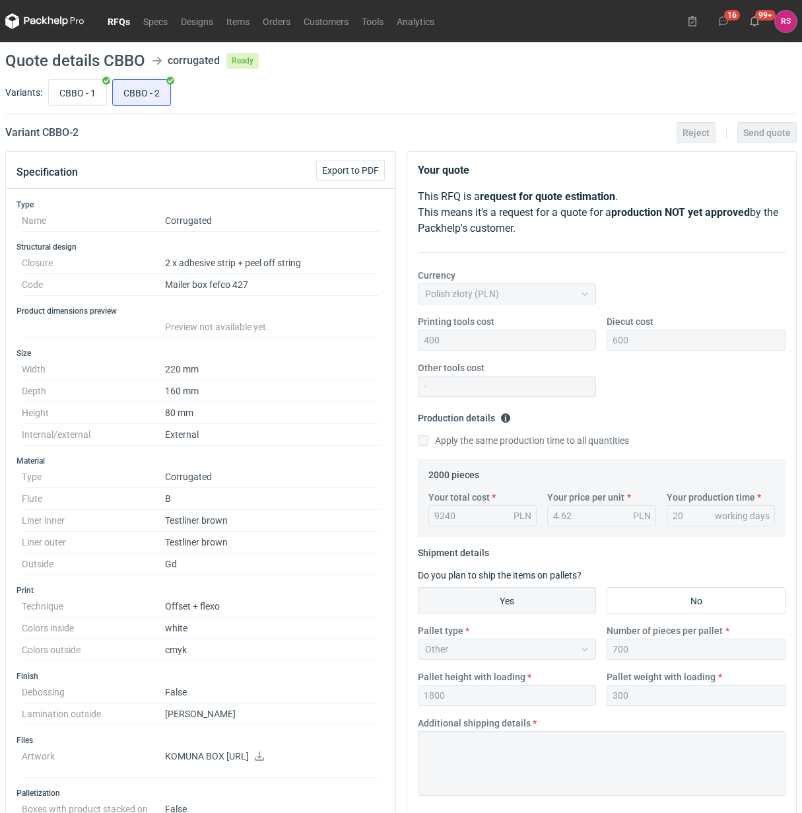
click at [117, 21] on link "RFQs" at bounding box center [119, 21] width 36 height 16
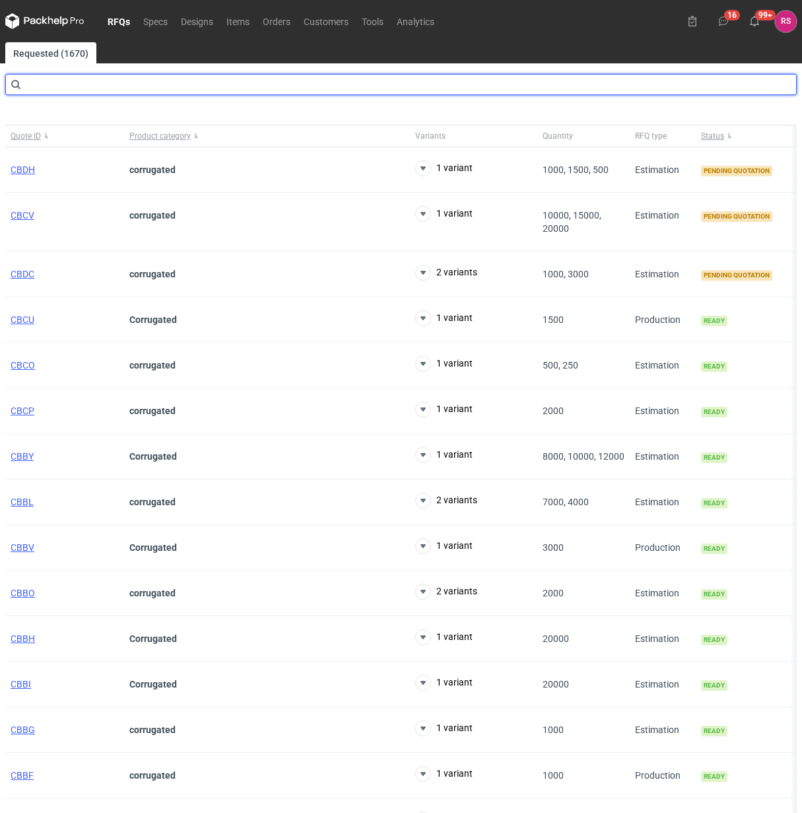
click at [113, 86] on input "text" at bounding box center [401, 84] width 792 height 21
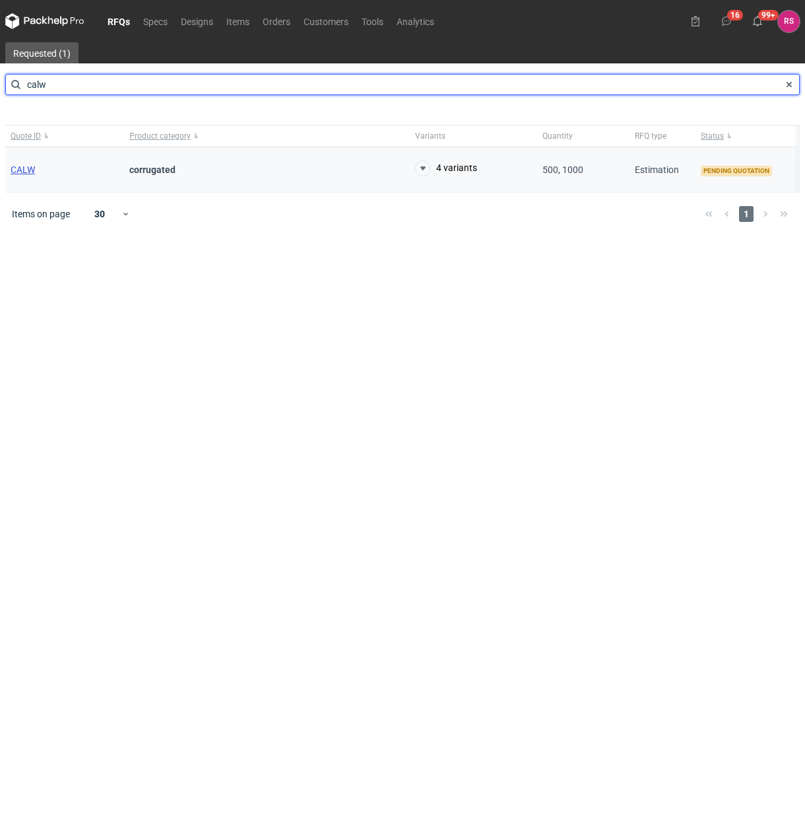
type input "calw"
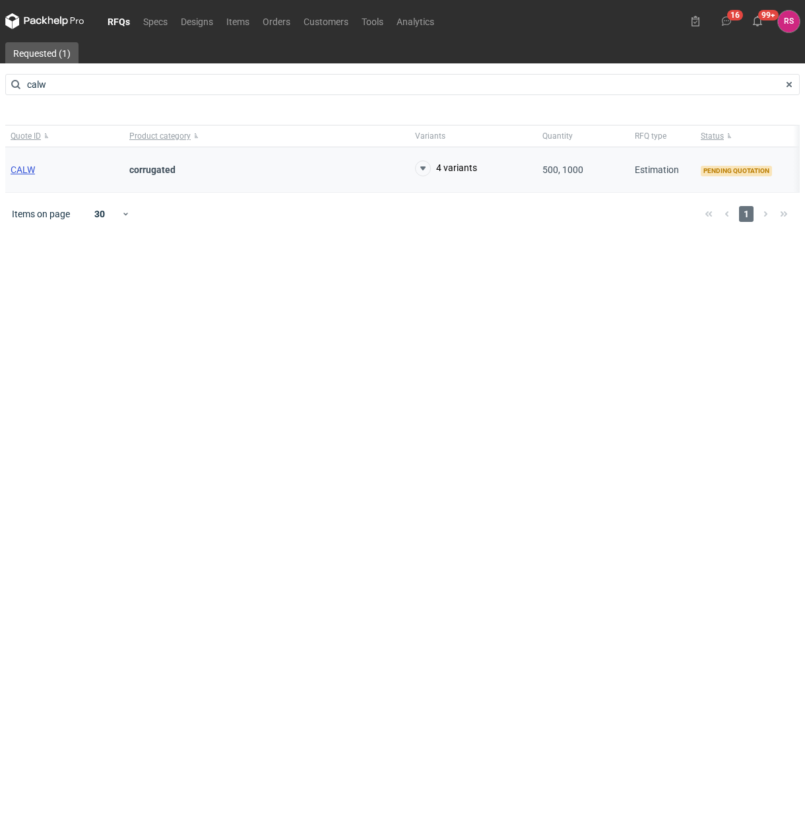
click at [22, 169] on span "CALW" at bounding box center [23, 169] width 24 height 11
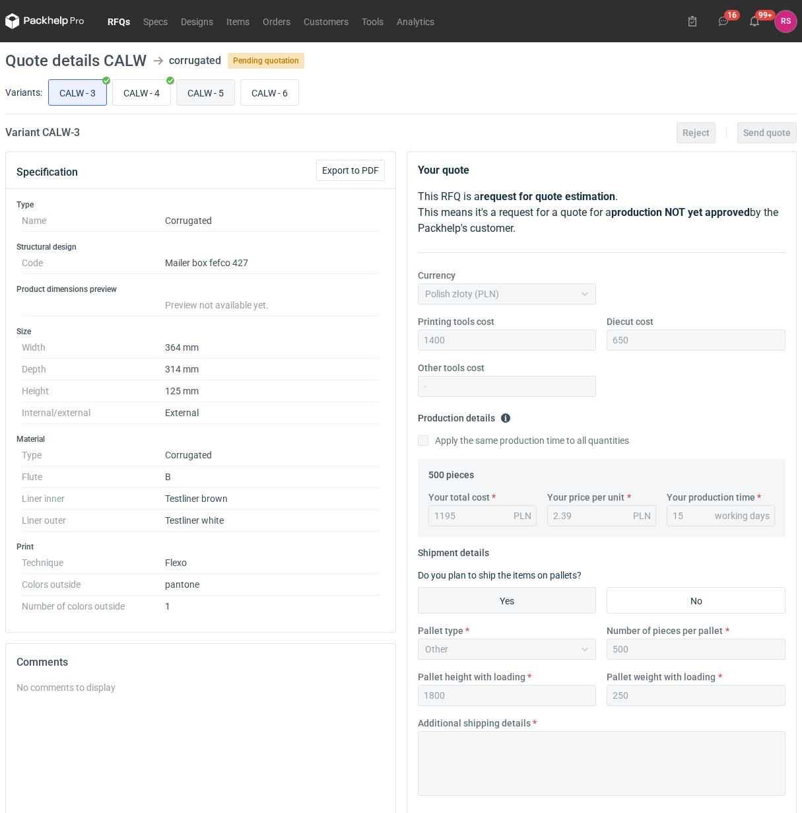
click at [217, 84] on input "CALW - 5" at bounding box center [205, 92] width 57 height 25
radio input "true"
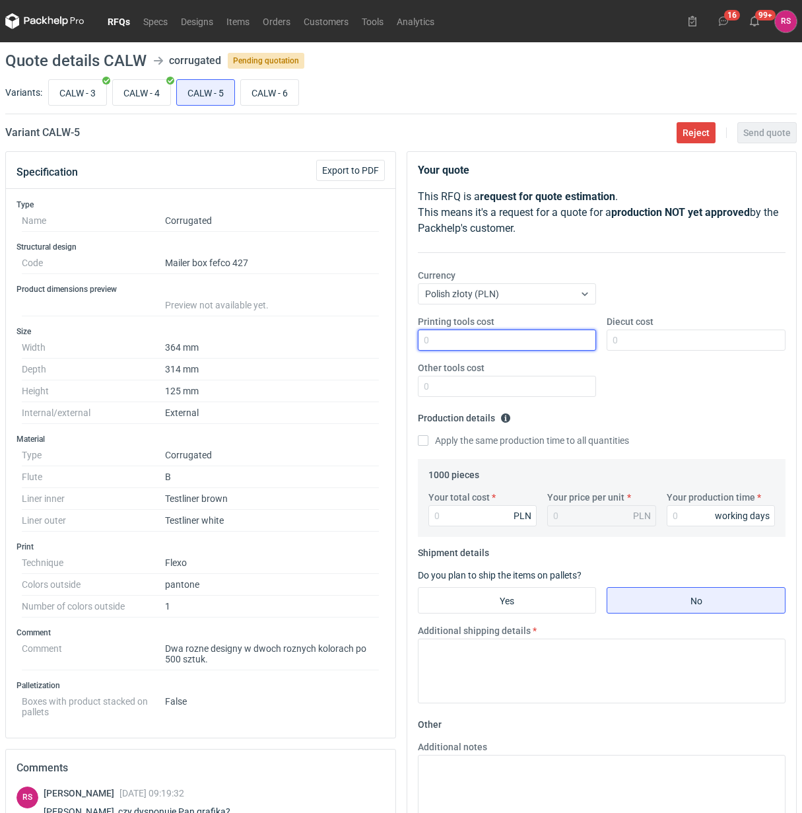
click at [500, 334] on input "Printing tools cost" at bounding box center [507, 339] width 179 height 21
type input "1500"
type input "700"
click at [418, 435] on input "Apply the same production time to all quantities" at bounding box center [423, 440] width 11 height 11
checkbox input "true"
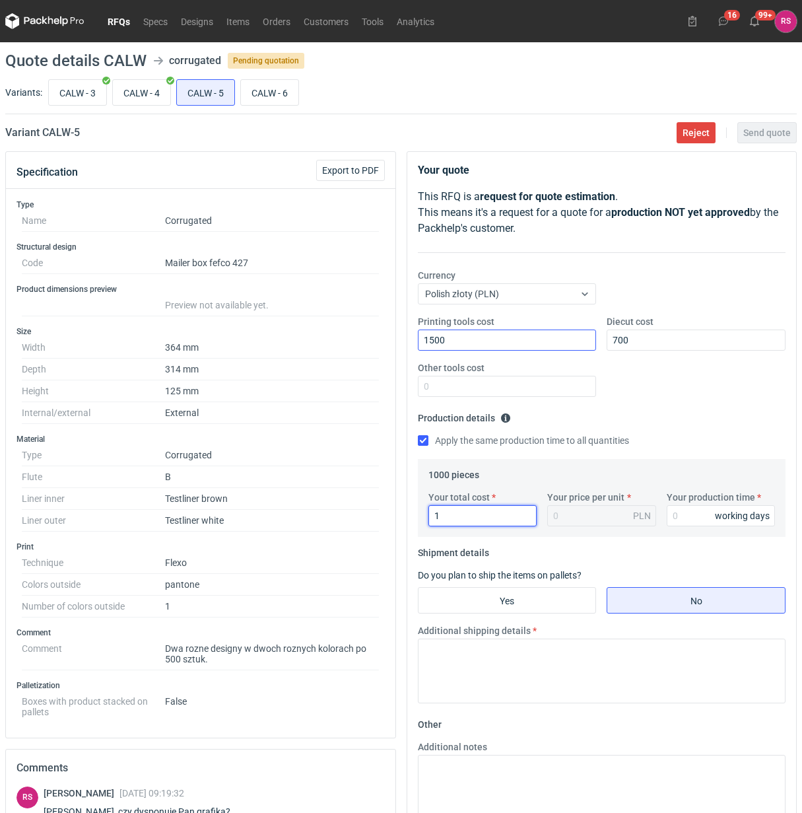
type input "19"
type input "0.02"
type input "199"
type input "0.2"
type input "1990"
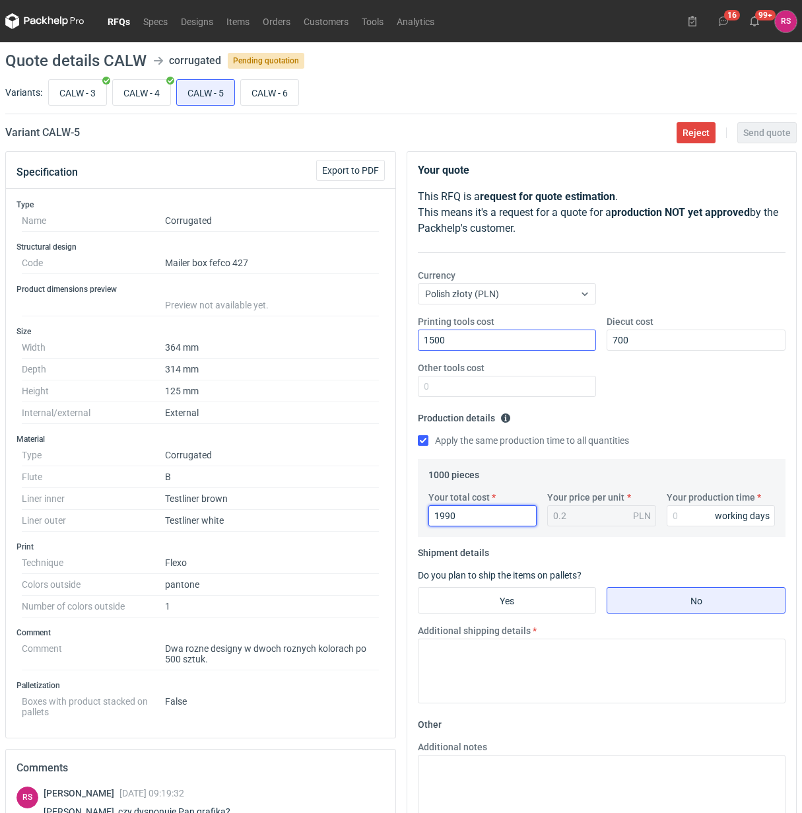
type input "1.99"
type input "1990"
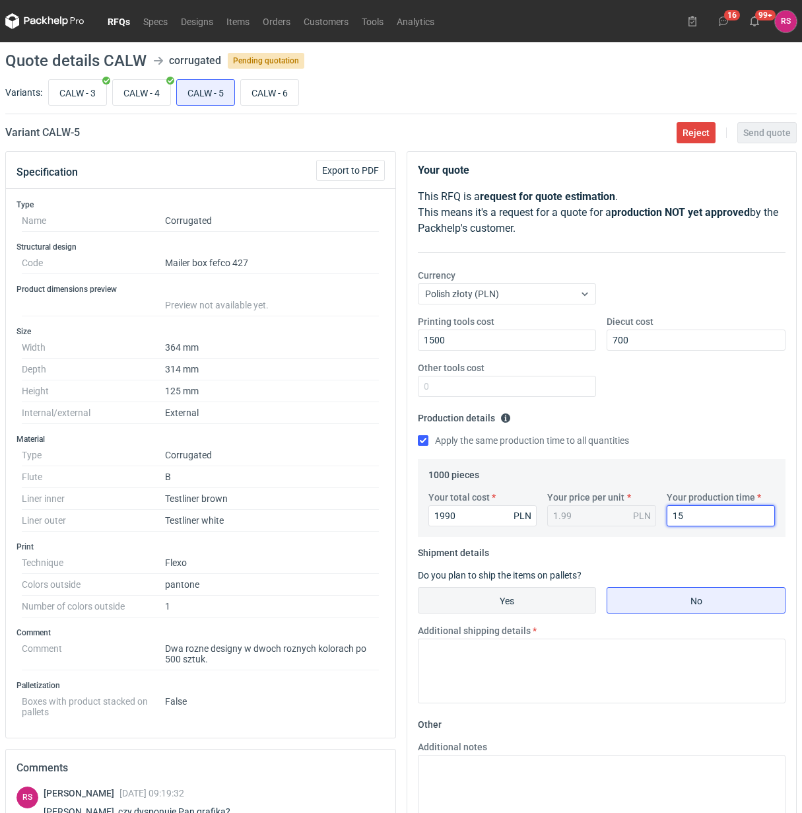
type input "15"
click at [526, 603] on input "Yes" at bounding box center [508, 600] width 178 height 25
radio input "true"
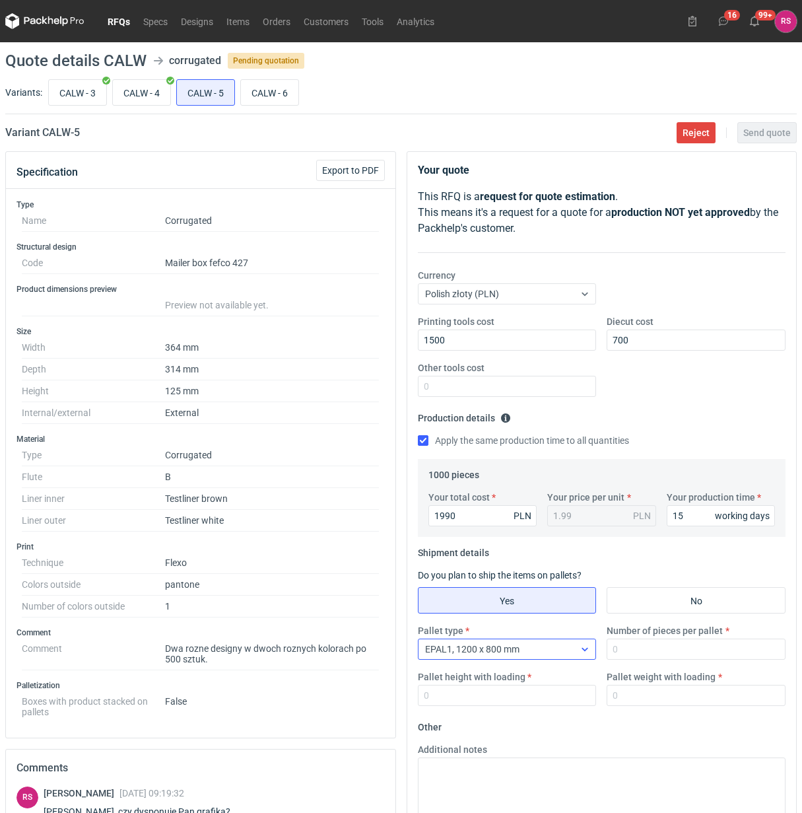
click at [570, 646] on div "EPAL1, 1200 x 800 mm" at bounding box center [497, 649] width 156 height 18
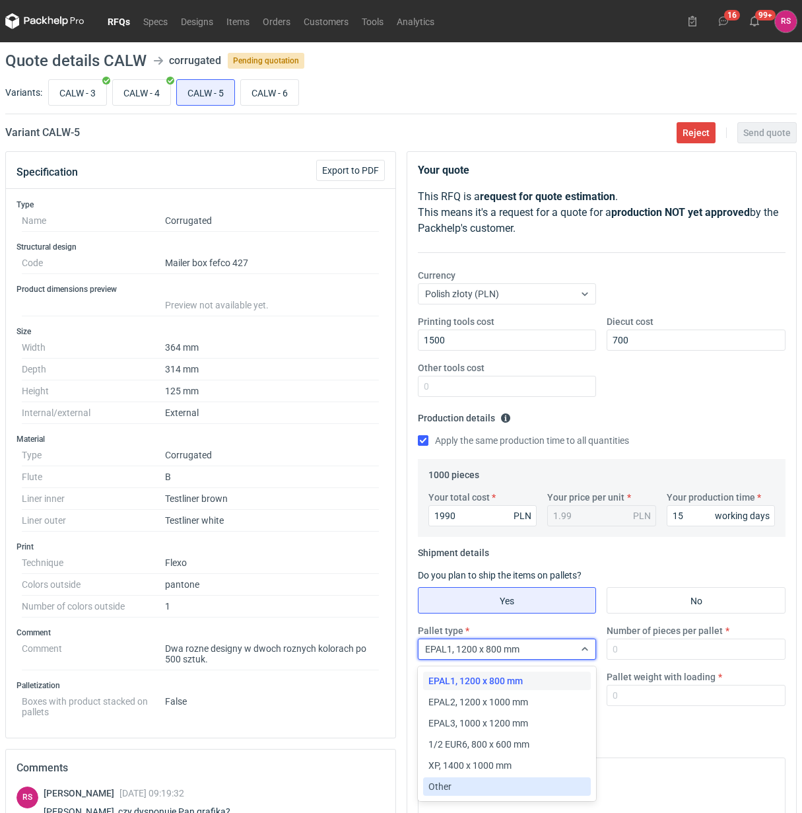
click at [483, 788] on div "Other" at bounding box center [507, 786] width 158 height 13
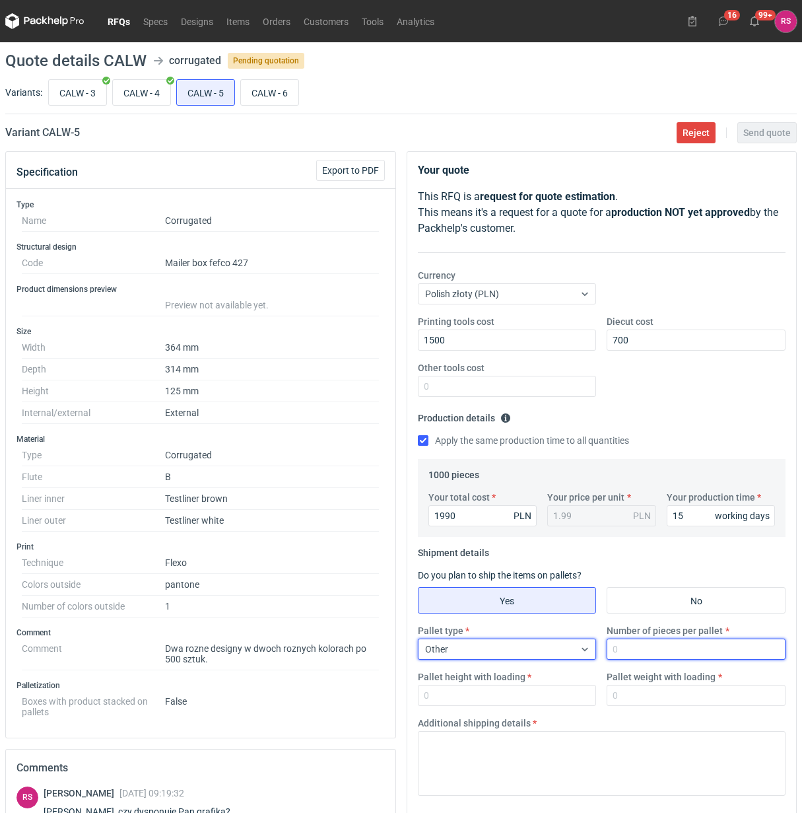
click at [694, 646] on input "Number of pieces per pallet" at bounding box center [696, 648] width 179 height 21
type input "500"
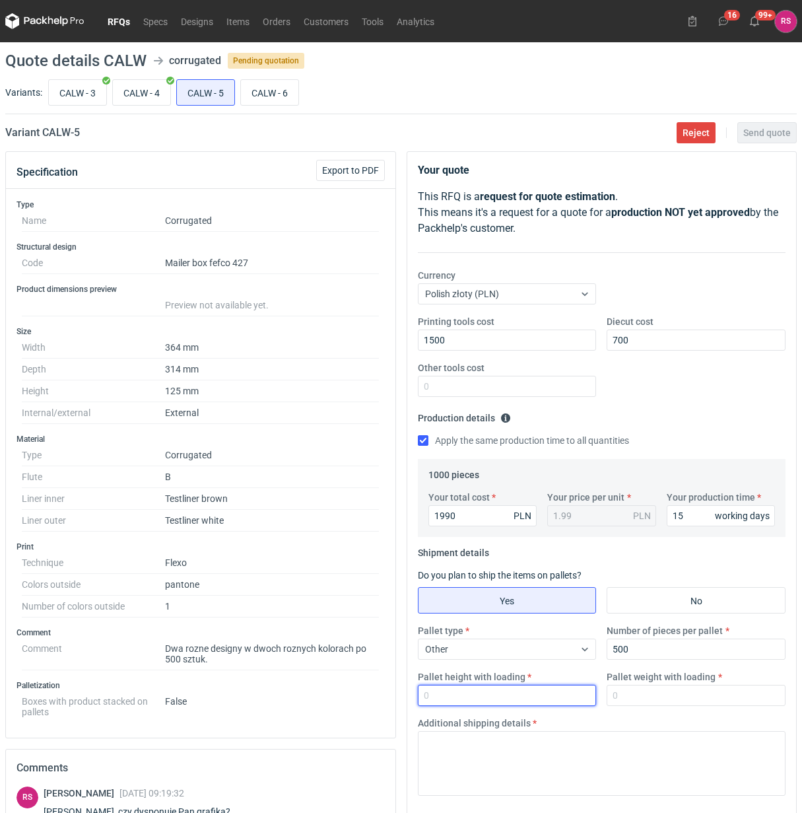
click at [460, 698] on input "Pallet height with loading" at bounding box center [507, 695] width 179 height 21
type input "1800"
type input "250"
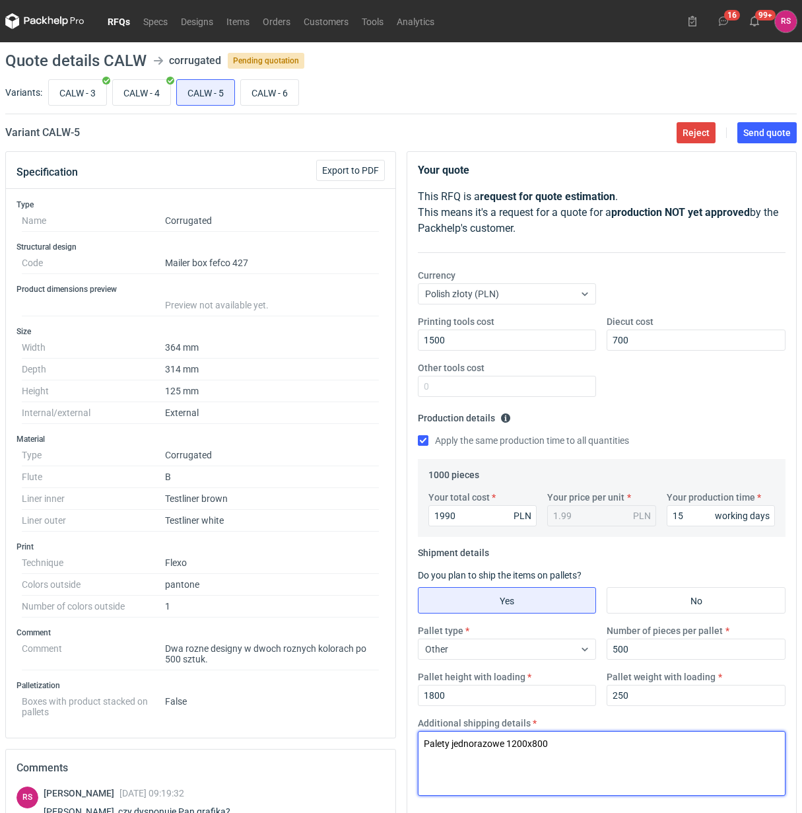
drag, startPoint x: 588, startPoint y: 746, endPoint x: 212, endPoint y: 750, distance: 375.7
click at [212, 750] on div "Specification Export to PDF Type Name Corrugated Structural design Code Mailer …" at bounding box center [401, 608] width 802 height 914
type textarea "Palety jednorazowe 1200x800"
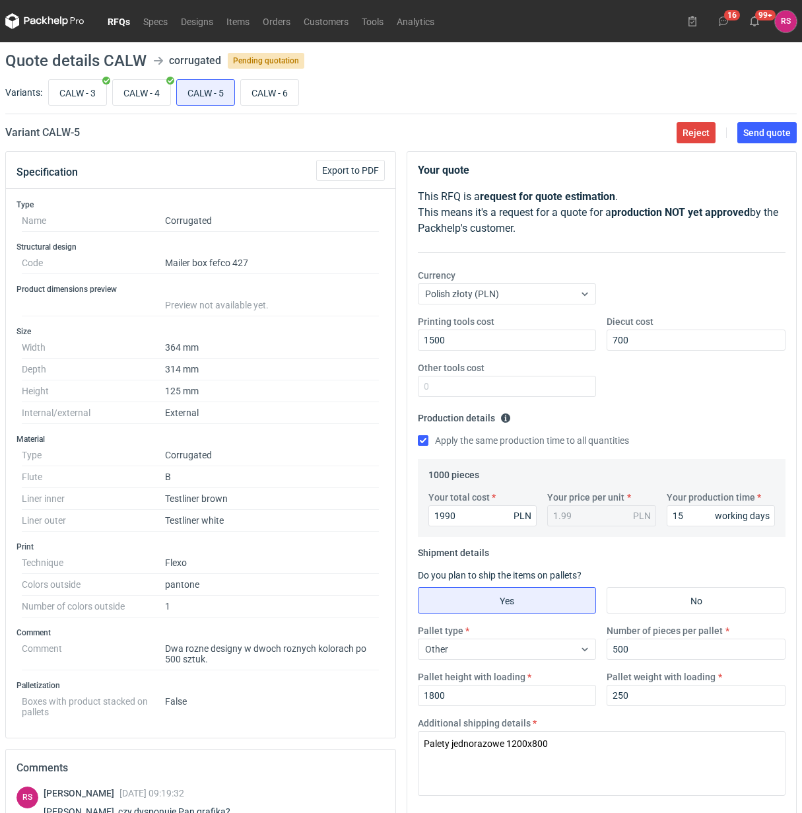
click at [704, 393] on div "Printing tools cost 1500 Diecut cost 700 Other tools cost" at bounding box center [602, 361] width 379 height 92
click at [767, 131] on span "Send quote" at bounding box center [767, 132] width 48 height 9
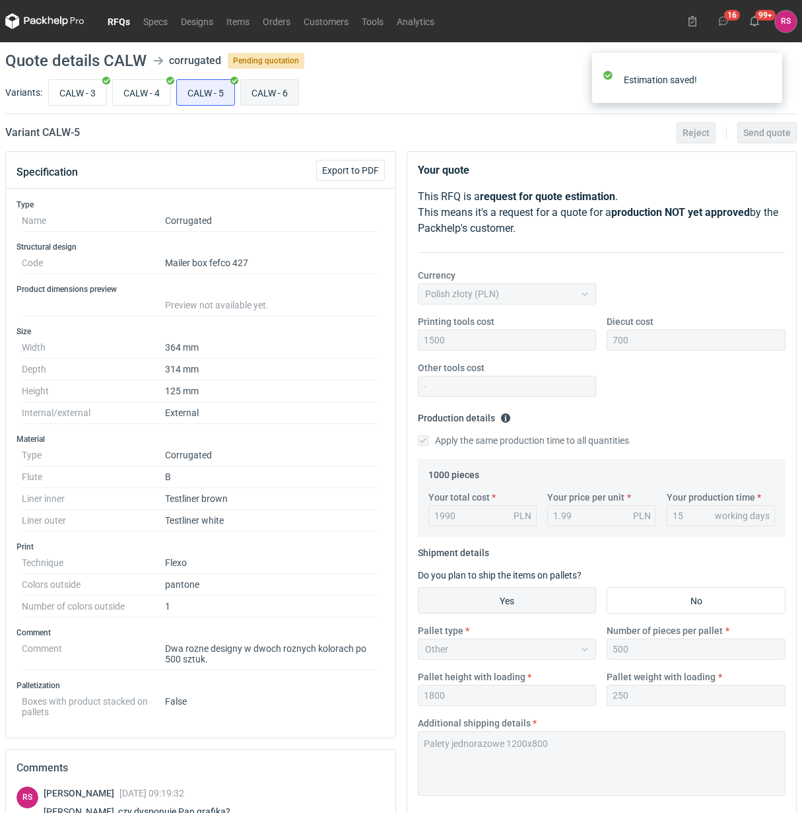
click at [275, 96] on input "CALW - 6" at bounding box center [269, 92] width 57 height 25
radio input "true"
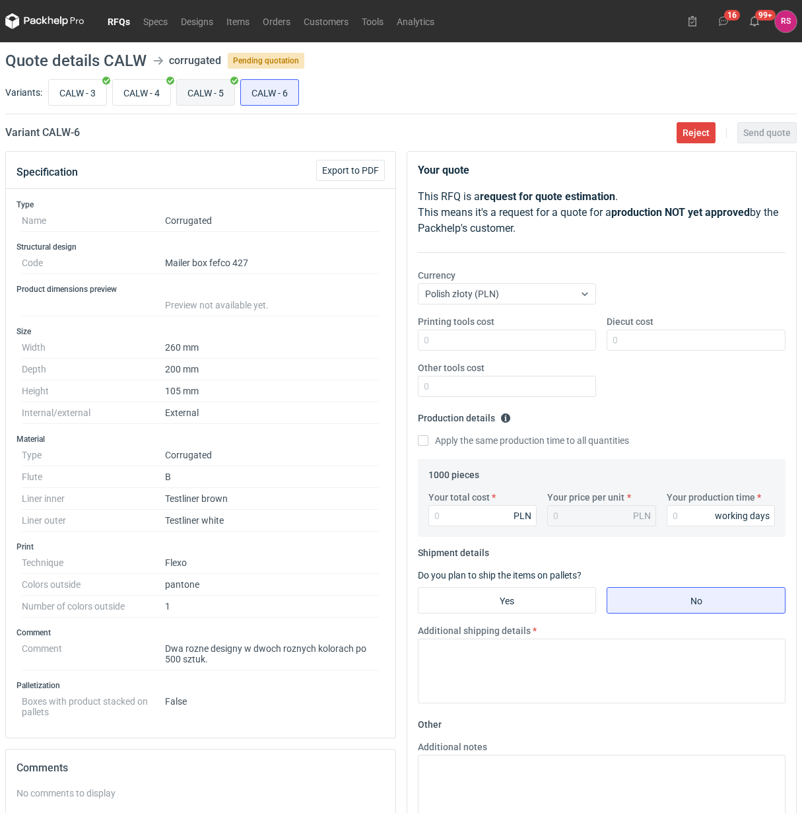
click at [216, 94] on input "CALW - 5" at bounding box center [205, 92] width 57 height 25
radio input "true"
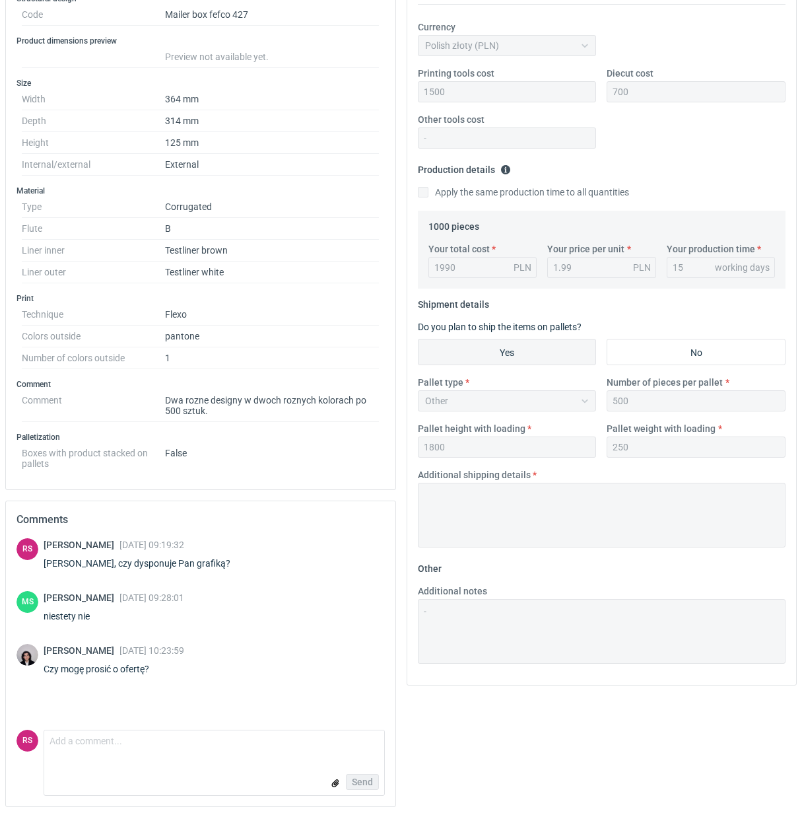
scroll to position [256, 0]
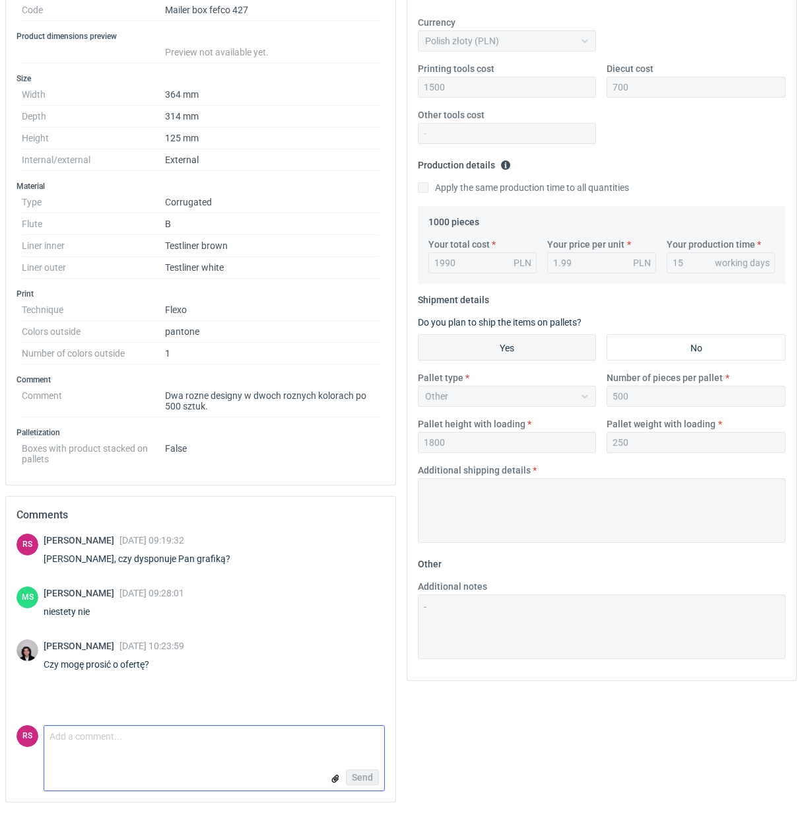
click at [170, 741] on textarea "Comment message" at bounding box center [214, 740] width 340 height 28
type textarea "Panie Sebastianie, polimer x 2 (dwie grafiki, zetem koszt polimeru to 3000 zł."
click at [364, 776] on span "Send" at bounding box center [362, 776] width 21 height 9
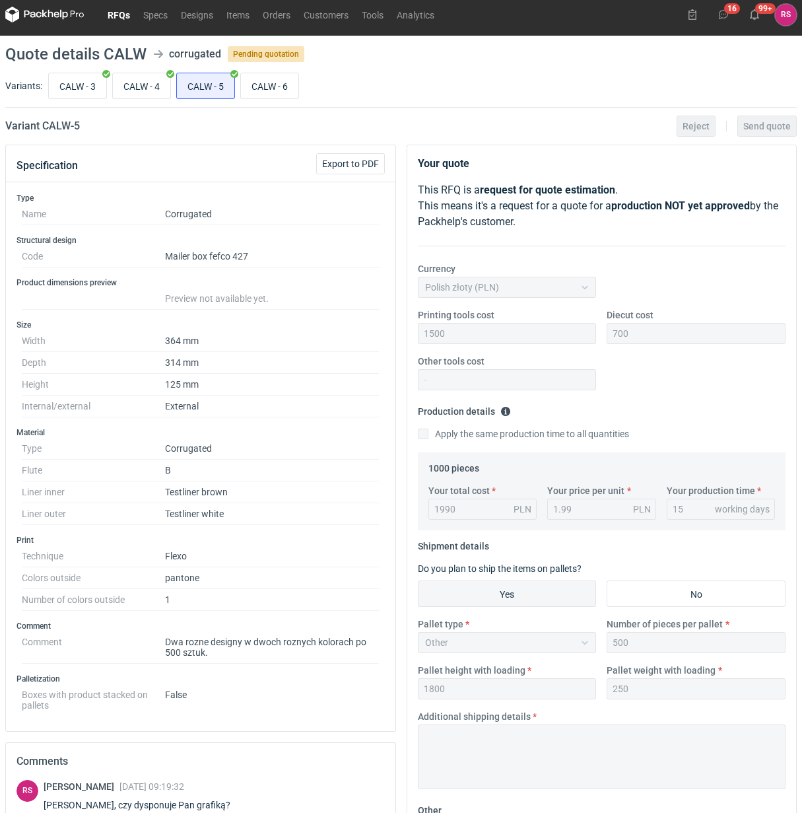
scroll to position [0, 0]
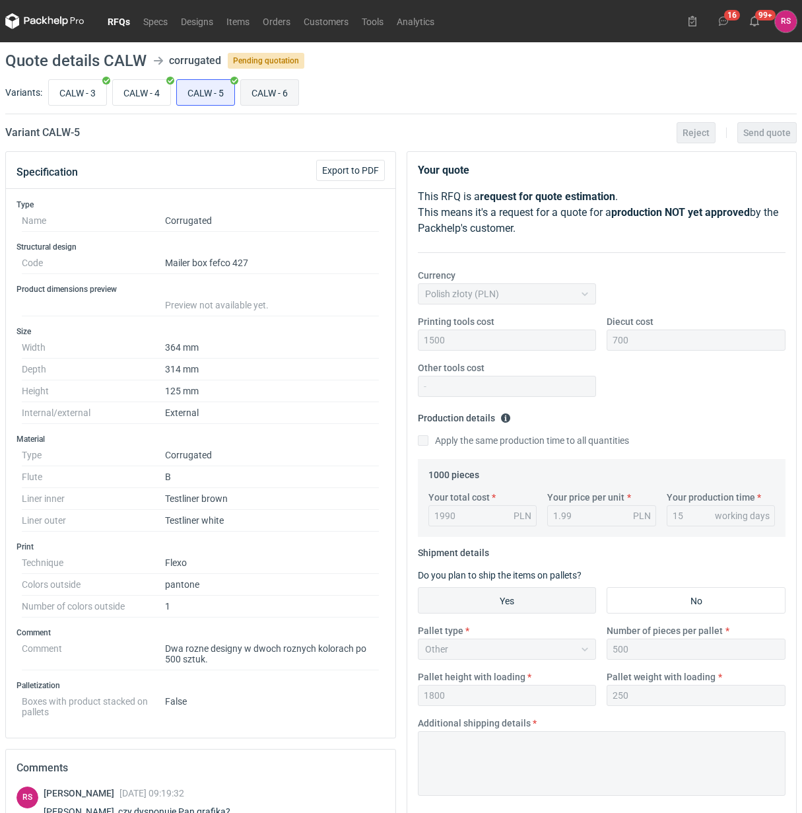
click at [281, 101] on input "CALW - 6" at bounding box center [269, 92] width 57 height 25
radio input "true"
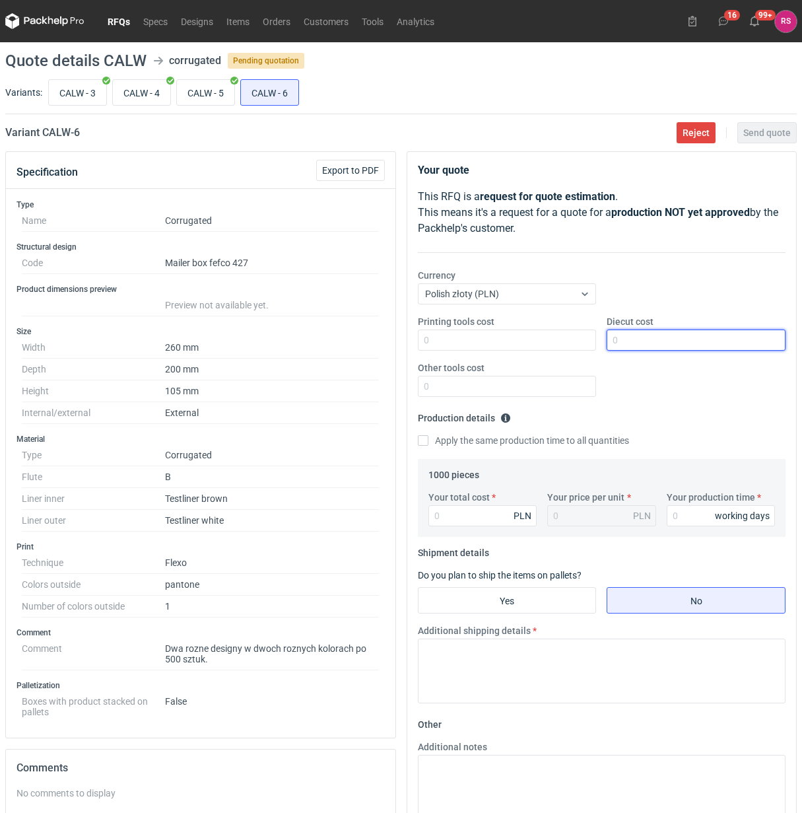
click at [659, 340] on input "Diecut cost" at bounding box center [696, 339] width 179 height 21
type input "550"
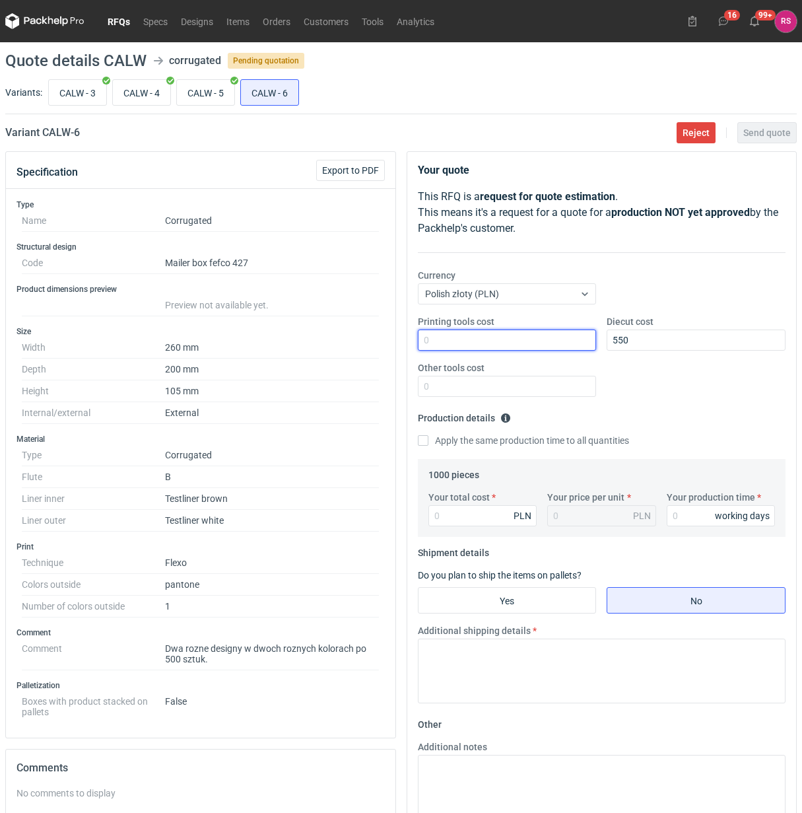
click at [473, 345] on input "Printing tools cost" at bounding box center [507, 339] width 179 height 21
type input "1800"
click at [418, 435] on input "Apply the same production time to all quantities" at bounding box center [423, 440] width 11 height 11
checkbox input "true"
type input "15"
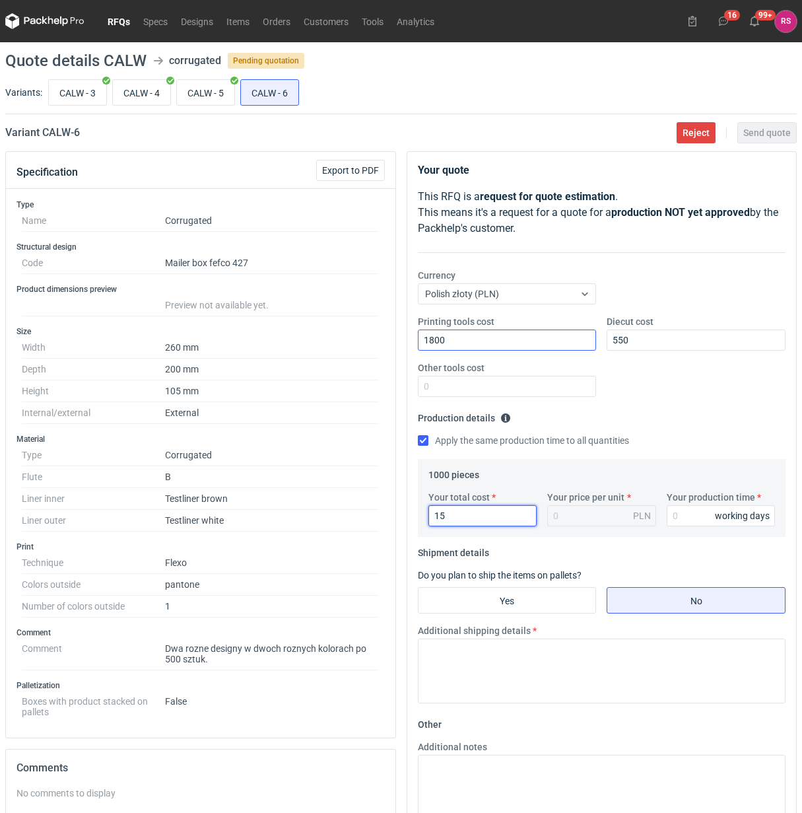
type input "0.02"
type input "1570"
type input "1.57"
type input "1570"
type input "15"
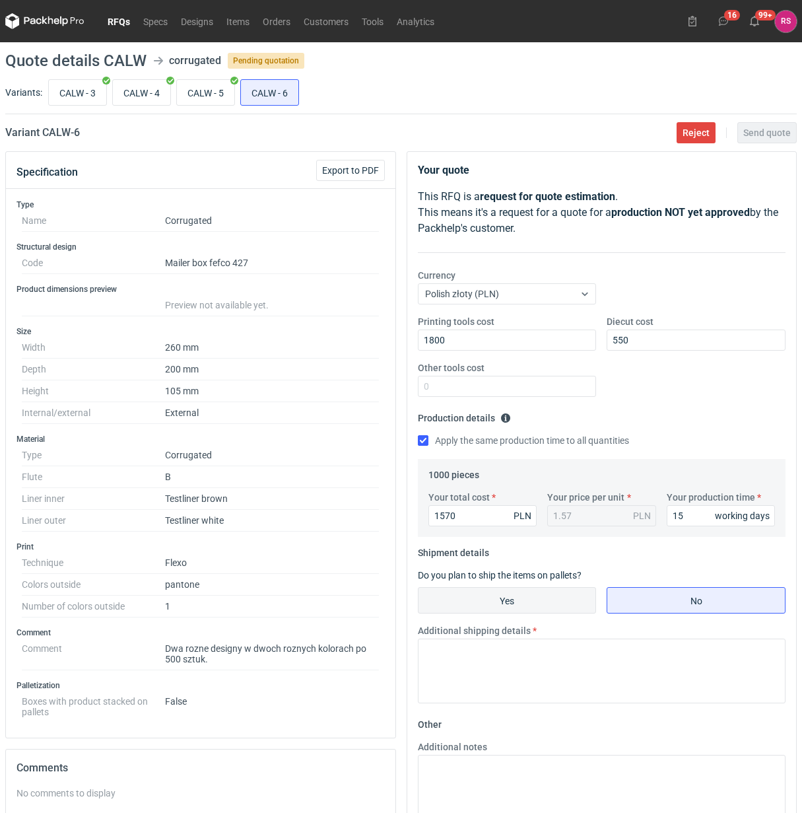
click at [513, 602] on input "Yes" at bounding box center [508, 600] width 178 height 25
radio input "true"
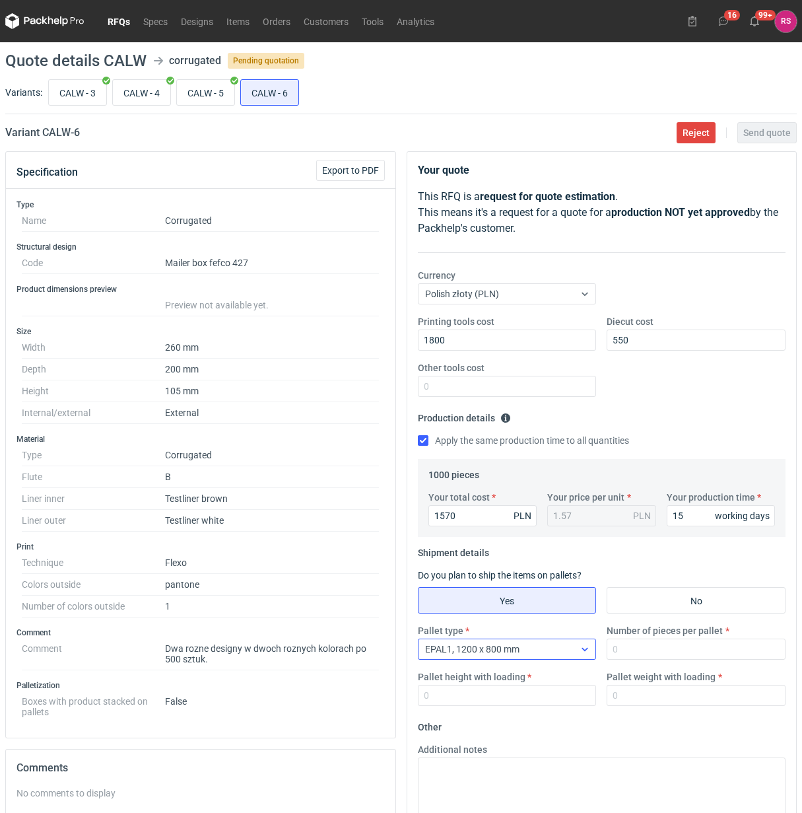
click at [580, 648] on icon at bounding box center [585, 649] width 11 height 11
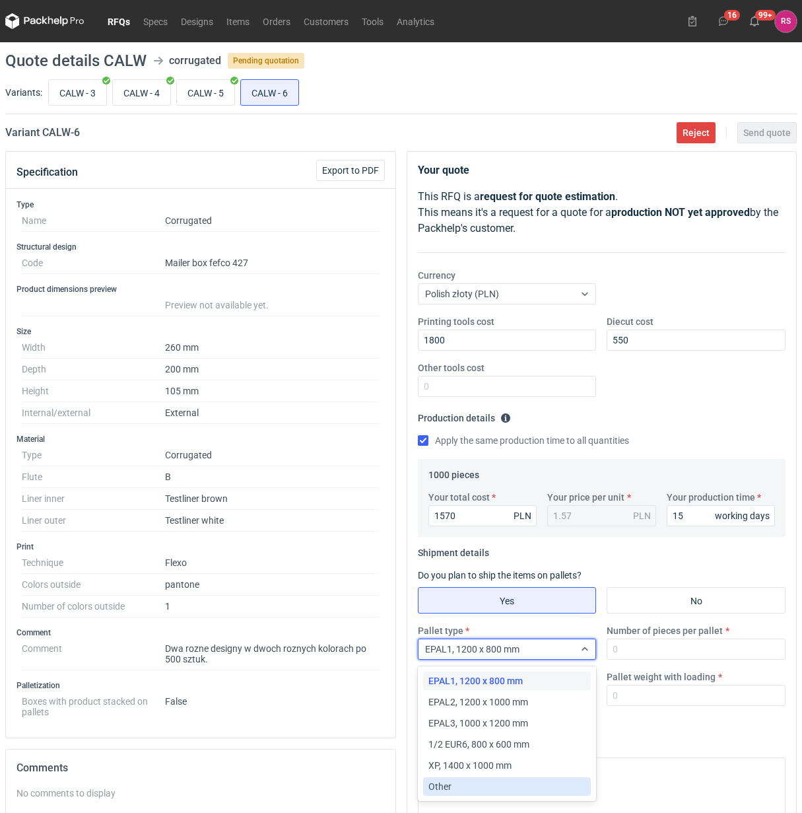
click at [452, 790] on div "Other" at bounding box center [507, 786] width 158 height 13
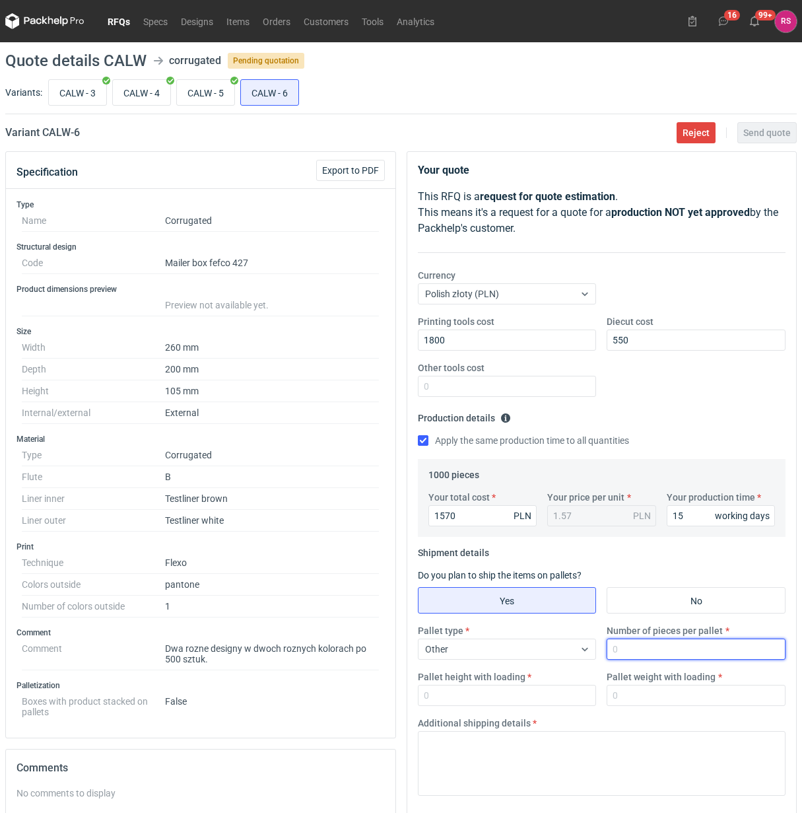
click at [658, 650] on input "Number of pieces per pallet" at bounding box center [696, 648] width 179 height 21
type input "1"
type input "500"
type input "1800"
type input "250"
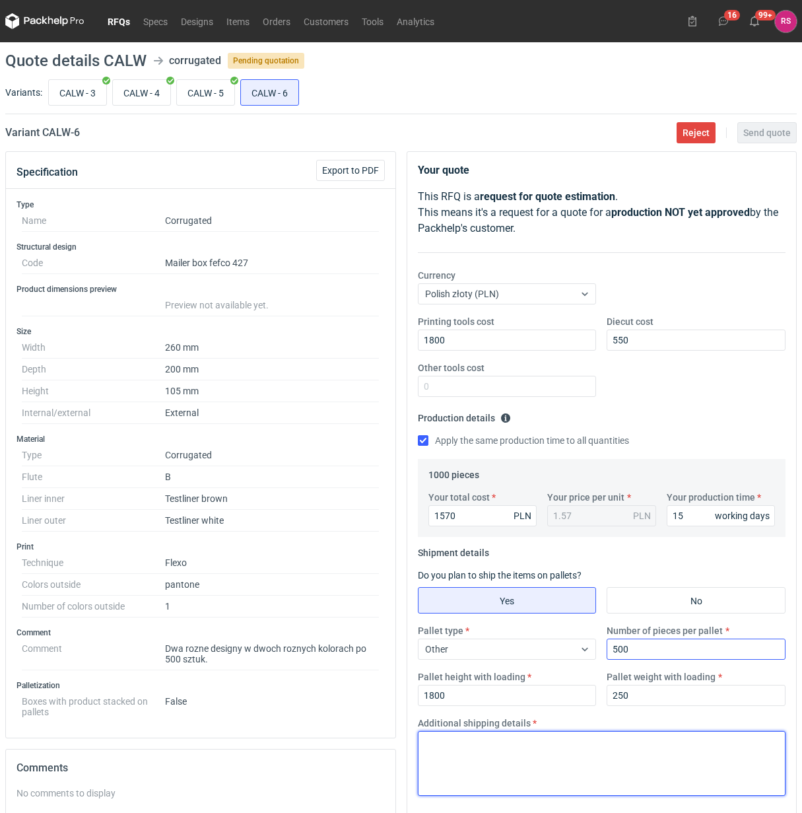
paste textarea "Palety jednorazowe 1200x800"
type textarea "Palety jednorazowe 1200x800"
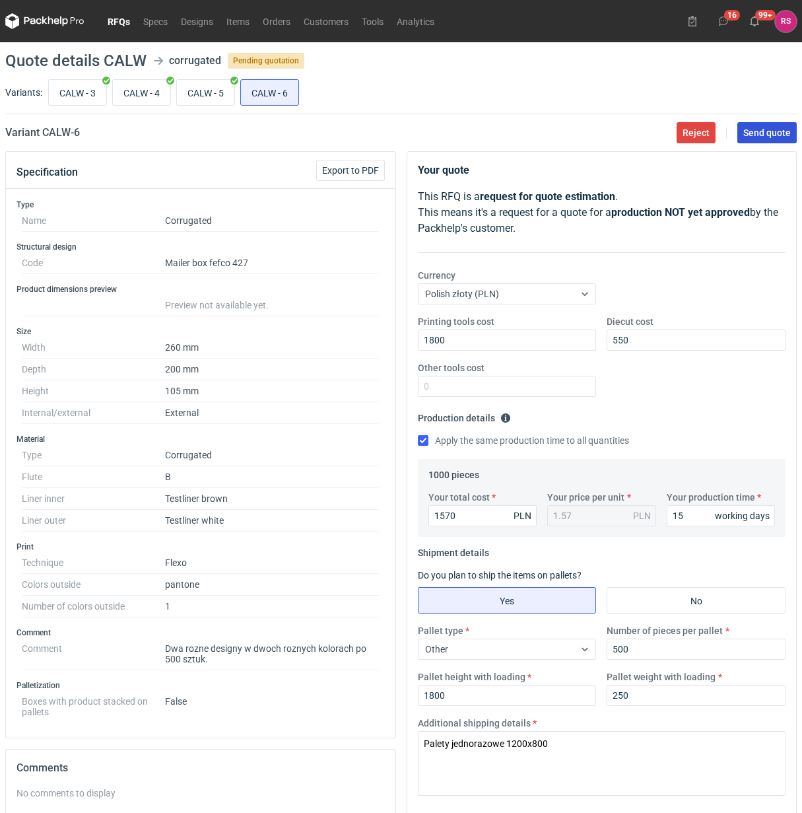
click at [772, 132] on span "Send quote" at bounding box center [767, 132] width 48 height 9
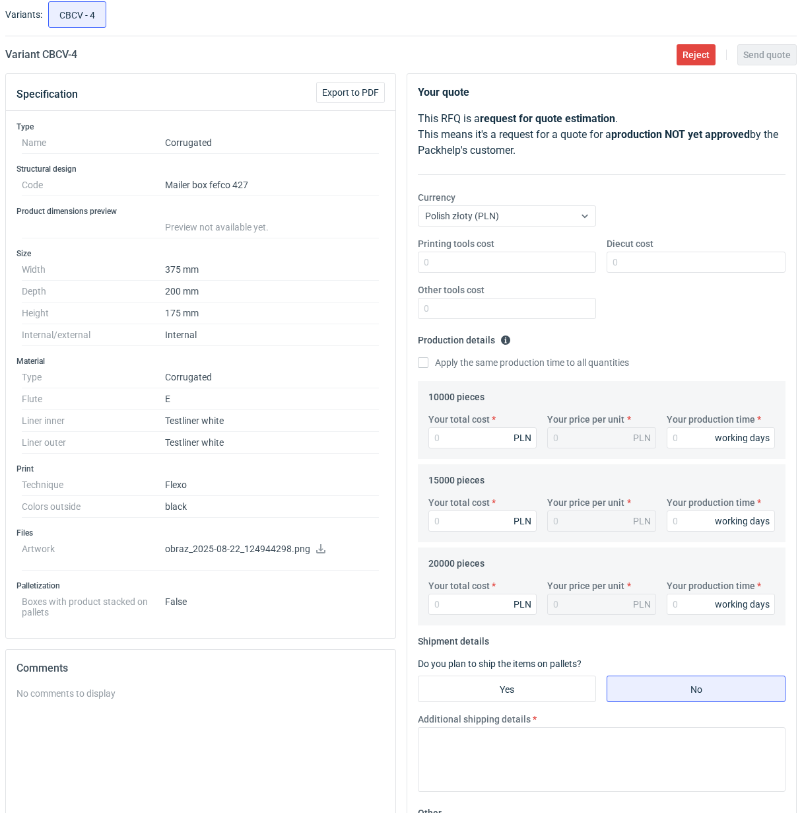
scroll to position [248, 0]
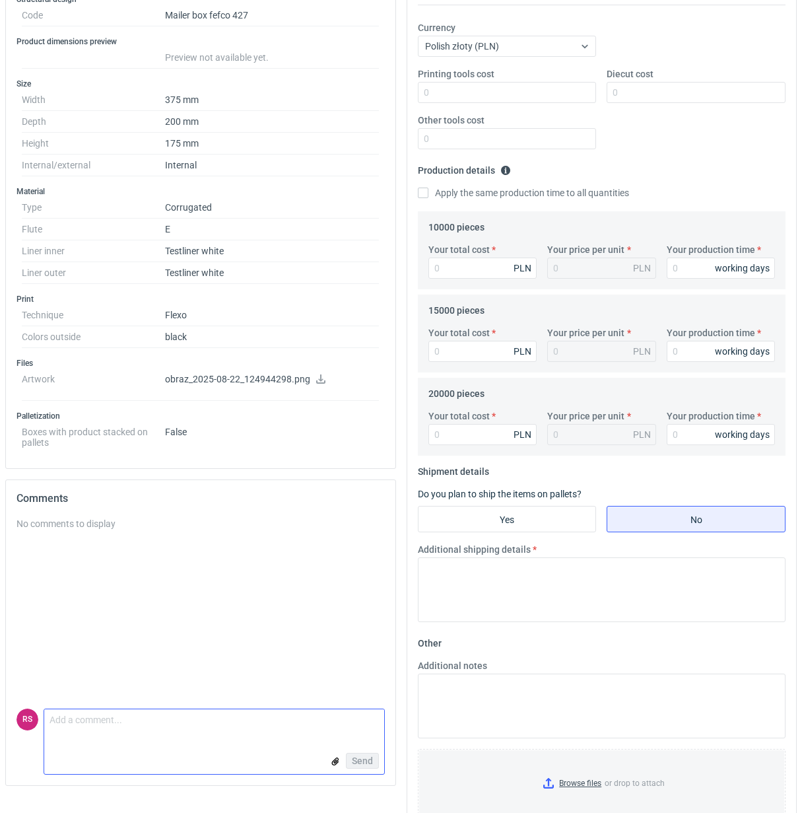
click at [156, 735] on textarea "Comment message" at bounding box center [214, 723] width 340 height 28
paste textarea "Żeby to zweryfikować musielibyśmy to mieć w wektorze. Z tego PNG nie idzie powi…"
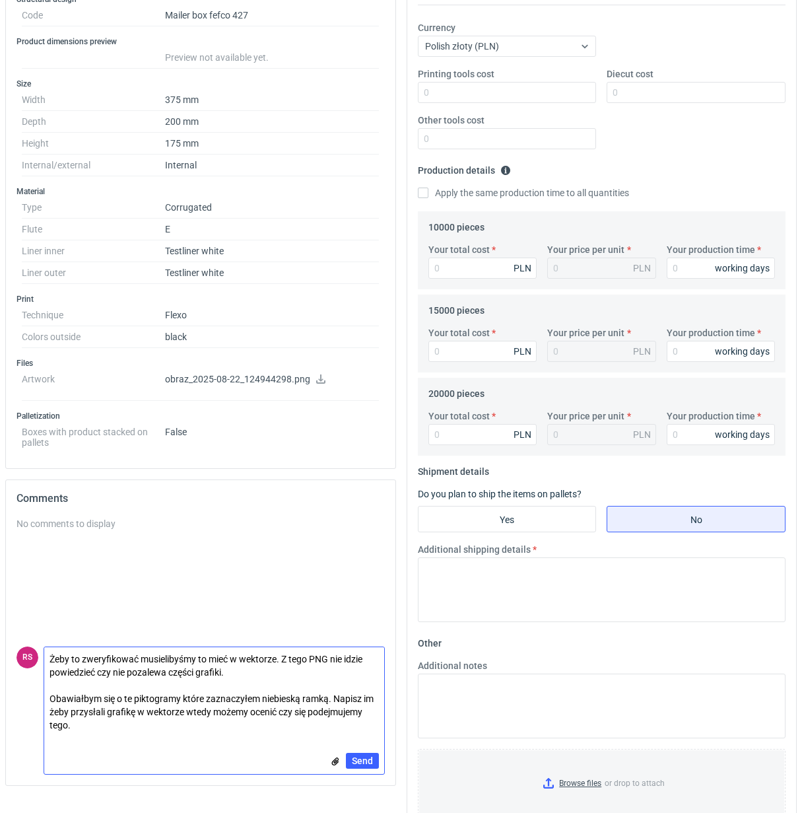
scroll to position [0, 0]
click at [53, 662] on textarea "Żeby to zweryfikować musielibyśmy to mieć w wektorze. Z tego PNG nie idzie powi…" at bounding box center [214, 692] width 340 height 90
drag, startPoint x: 85, startPoint y: 675, endPoint x: 107, endPoint y: 679, distance: 22.7
click at [107, 679] on textarea "Dzień dobry, żeby to zweryfikować musielibyśmy to mieć w wektorze. Z tego PNG n…" at bounding box center [214, 692] width 340 height 90
drag, startPoint x: 189, startPoint y: 675, endPoint x: 296, endPoint y: 680, distance: 106.4
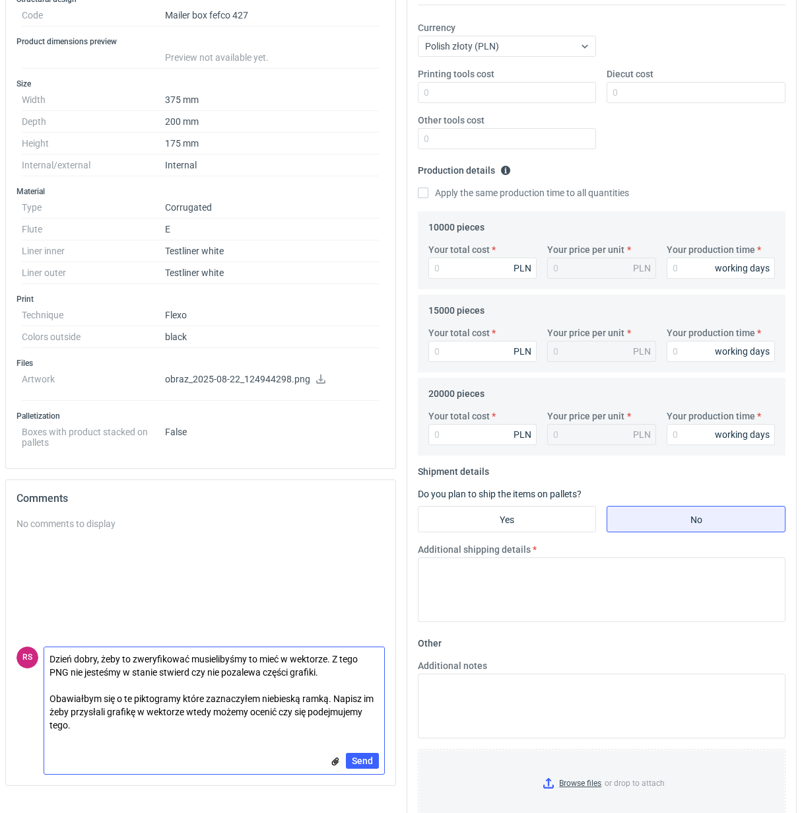
click at [192, 675] on textarea "Dzień dobry, żeby to zweryfikować musielibyśmy to mieć w wektorze. Z tego PNG n…" at bounding box center [214, 692] width 340 height 90
click at [361, 675] on textarea "Dzień dobry, żeby to zweryfikować musielibyśmy to mieć w wektorze. Z tego PNG n…" at bounding box center [214, 692] width 340 height 90
drag, startPoint x: 334, startPoint y: 701, endPoint x: 67, endPoint y: 717, distance: 267.2
click at [67, 717] on textarea "Dzień dobry, żeby to zweryfikować musielibyśmy to mieć w wektorze. Z tego PNG n…" at bounding box center [214, 692] width 340 height 90
drag, startPoint x: 84, startPoint y: 714, endPoint x: 106, endPoint y: 715, distance: 22.5
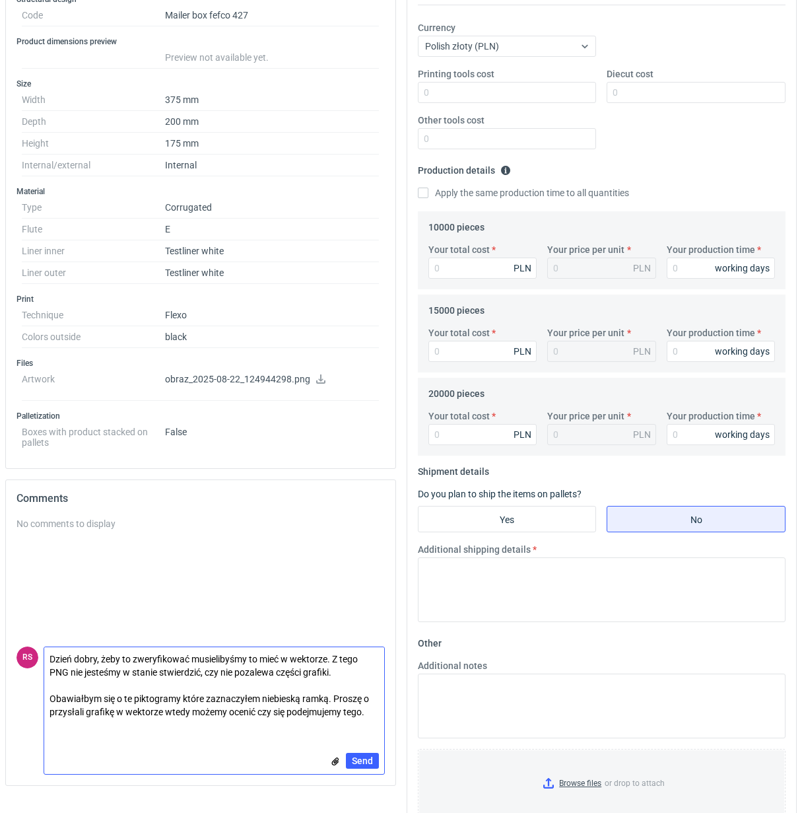
click at [83, 714] on textarea "Dzień dobry, żeby to zweryfikować musielibyśmy to mieć w wektorze. Z tego PNG n…" at bounding box center [214, 692] width 340 height 90
click at [120, 716] on textarea "Dzień dobry, żeby to zweryfikować musielibyśmy to mieć w wektorze. Z tego PNG n…" at bounding box center [214, 692] width 340 height 90
click at [166, 714] on textarea "Dzień dobry, żeby to zweryfikować musielibyśmy to mieć w wektorze. Z tego PNG n…" at bounding box center [214, 692] width 340 height 90
click at [355, 675] on textarea "Dzień dobry, żeby to zweryfikować musielibyśmy to mieć w wektorze. Z tego PNG n…" at bounding box center [214, 692] width 340 height 90
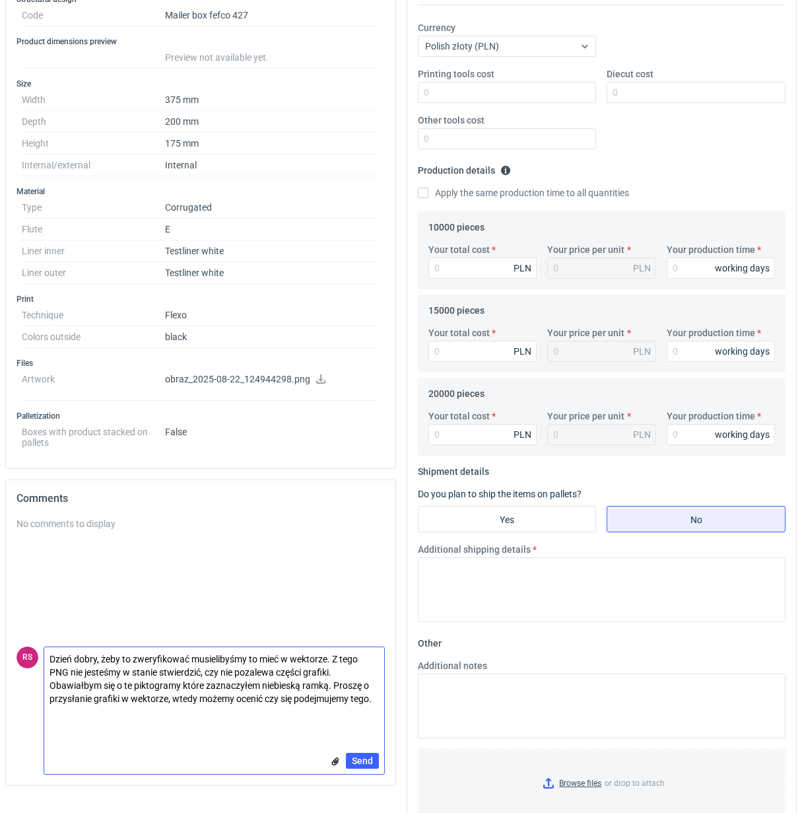
type textarea "Dzień dobry, żeby to zweryfikować musielibyśmy to mieć w wektorze. Z tego PNG n…"
click at [335, 765] on input "file" at bounding box center [335, 762] width 11 height 14
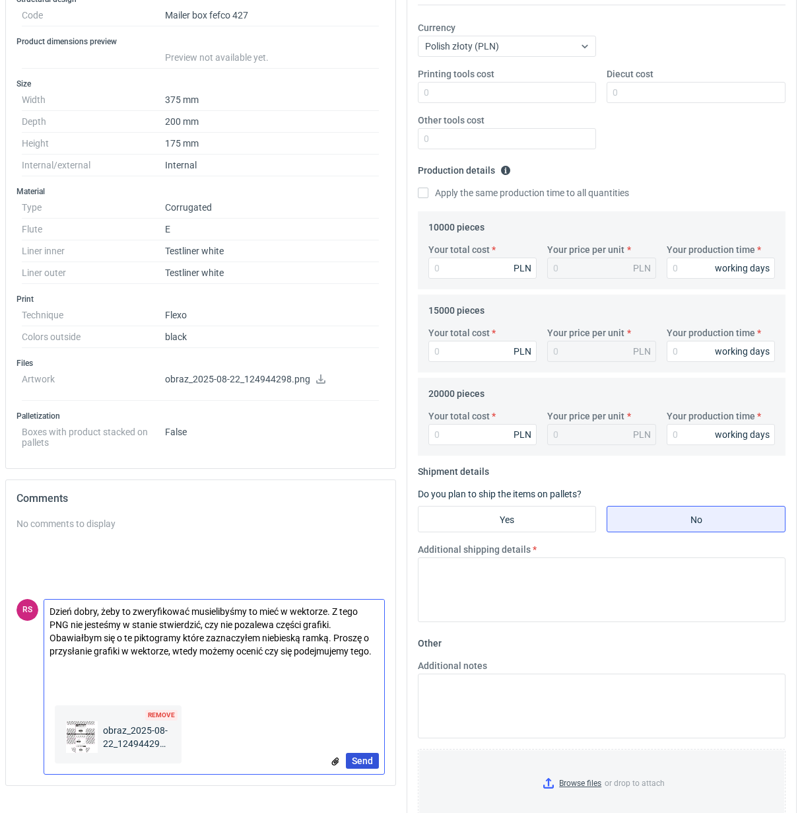
click at [361, 758] on span "Send" at bounding box center [362, 760] width 21 height 9
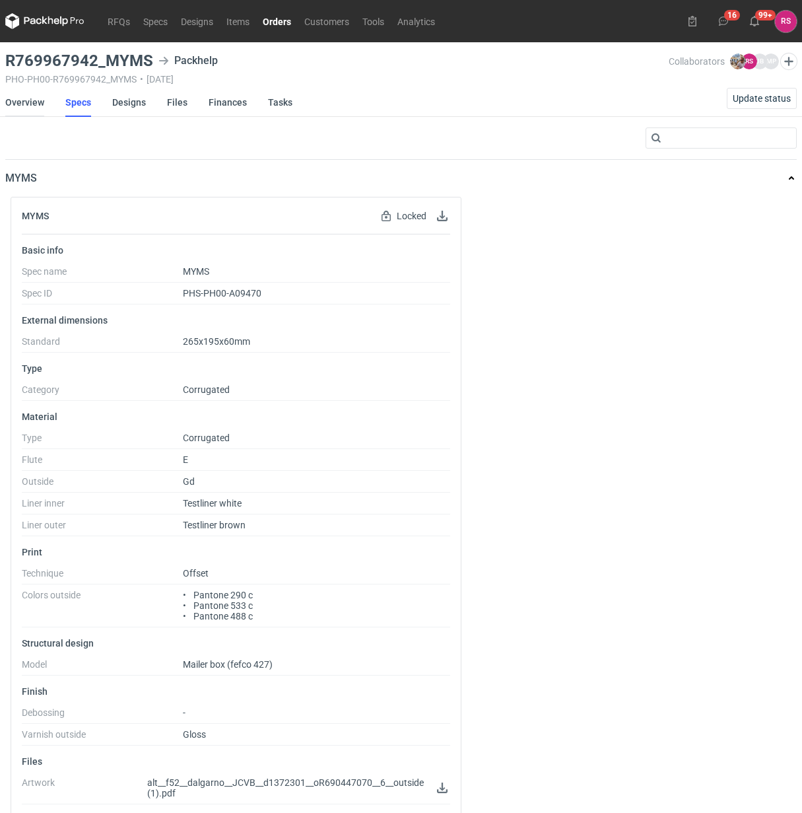
click at [26, 98] on link "Overview" at bounding box center [24, 102] width 39 height 29
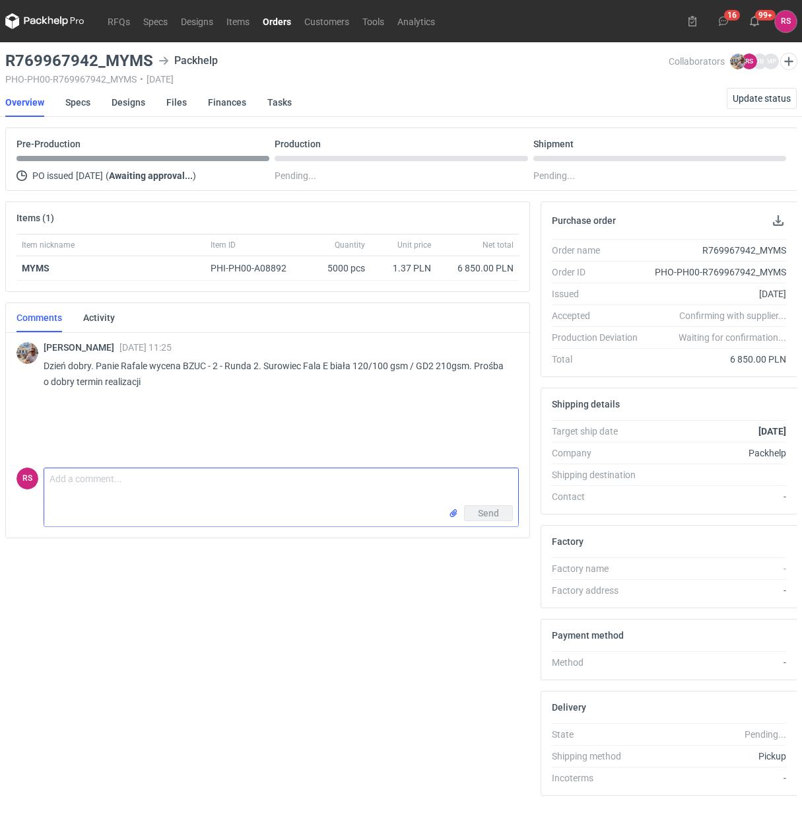
click at [195, 486] on textarea "Comment message" at bounding box center [281, 486] width 474 height 37
click at [760, 99] on span "Update status" at bounding box center [762, 98] width 58 height 9
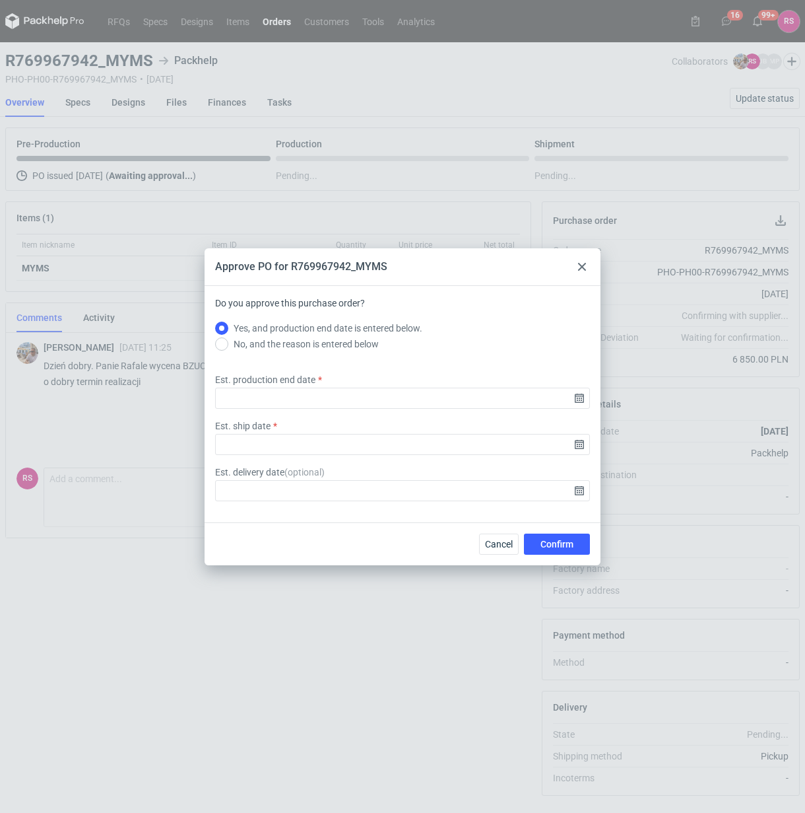
drag, startPoint x: 467, startPoint y: 264, endPoint x: 444, endPoint y: 265, distance: 23.1
click at [444, 265] on div "Approve PO for R769967942_MYMS" at bounding box center [403, 267] width 396 height 38
click at [585, 272] on div at bounding box center [582, 267] width 16 height 16
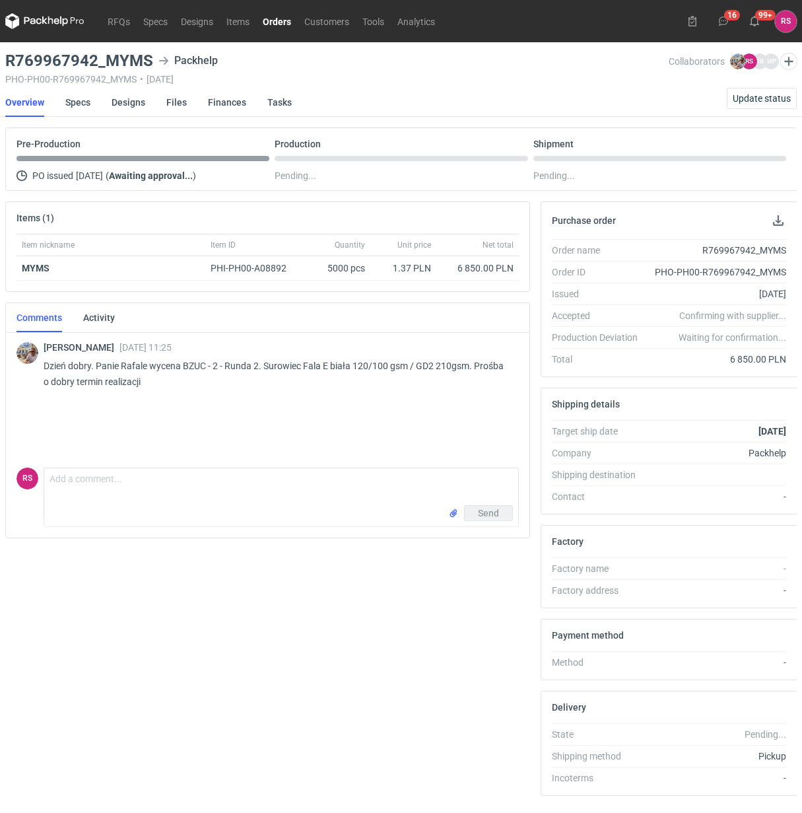
click at [275, 21] on link "Orders" at bounding box center [277, 21] width 42 height 16
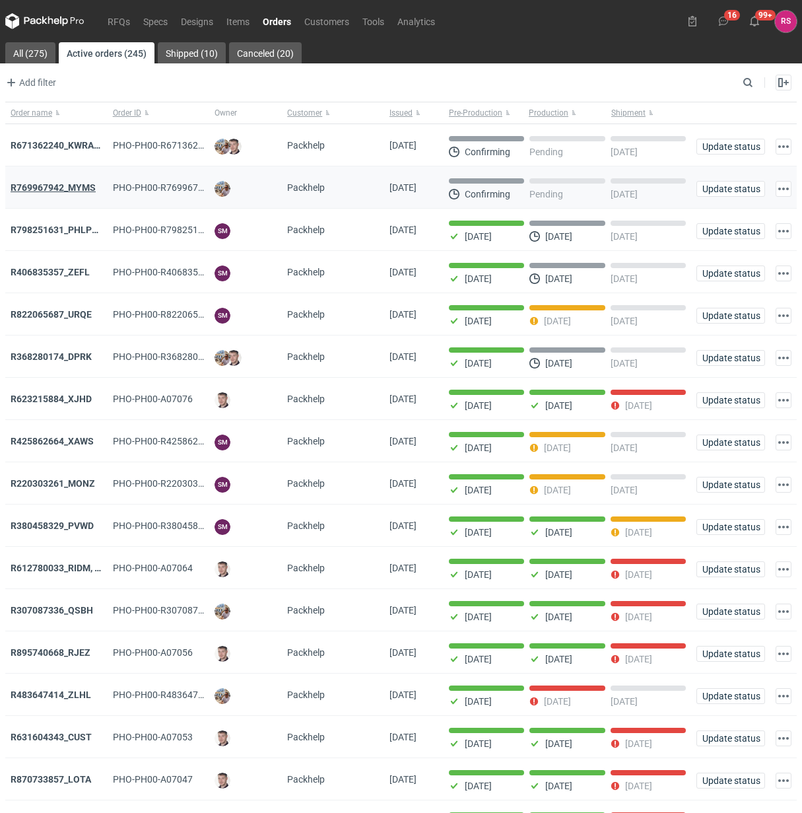
click at [71, 186] on strong "R769967942_MYMS" at bounding box center [53, 187] width 85 height 11
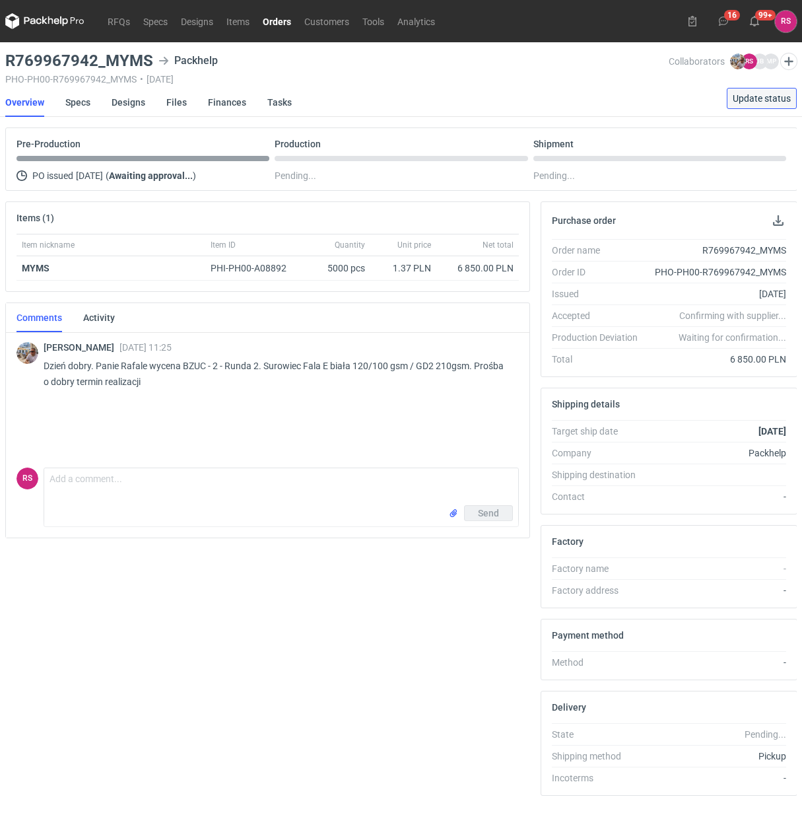
click at [750, 96] on span "Update status" at bounding box center [762, 98] width 58 height 9
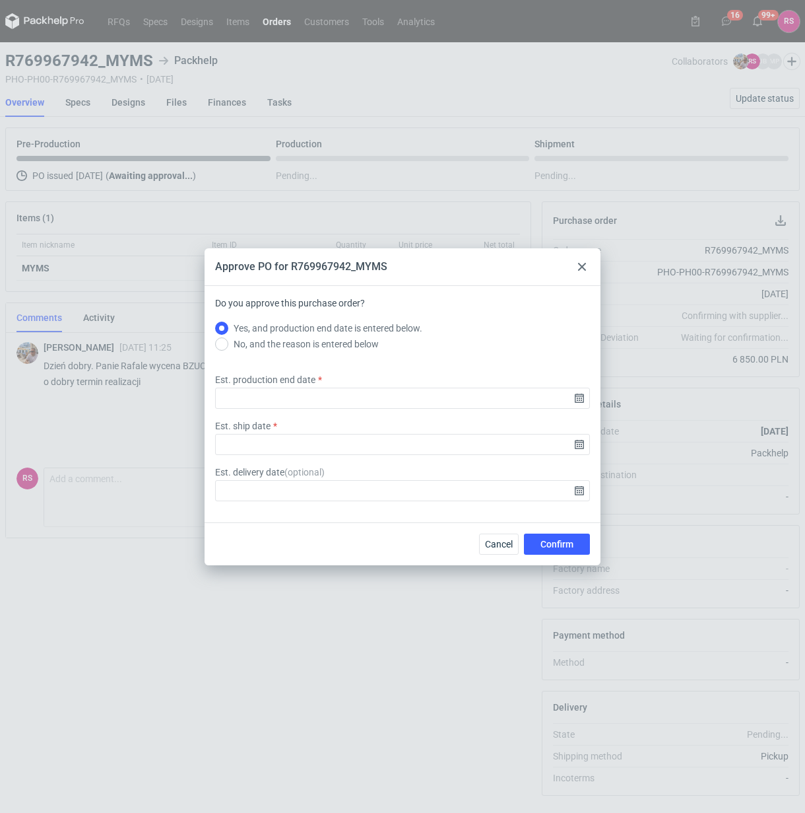
click at [582, 267] on use at bounding box center [582, 267] width 8 height 8
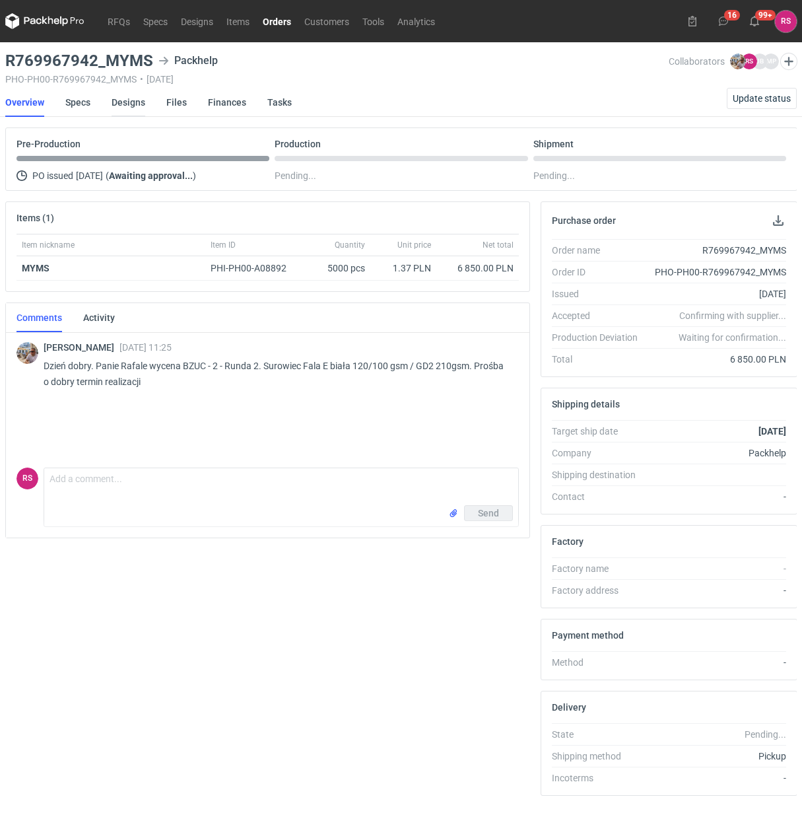
click at [131, 101] on link "Designs" at bounding box center [129, 102] width 34 height 29
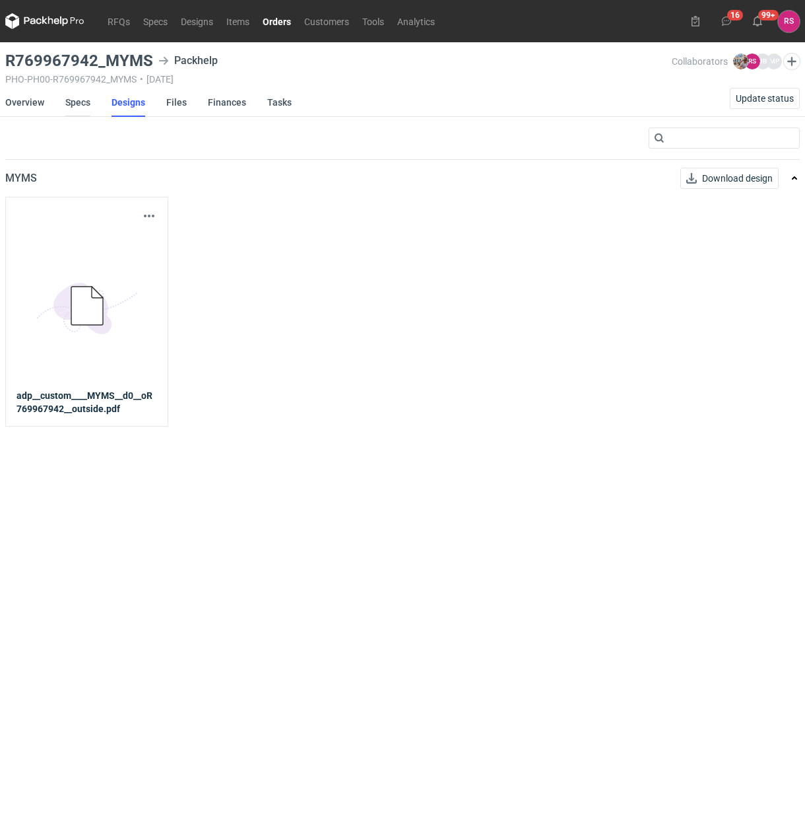
click at [79, 103] on link "Specs" at bounding box center [77, 102] width 25 height 29
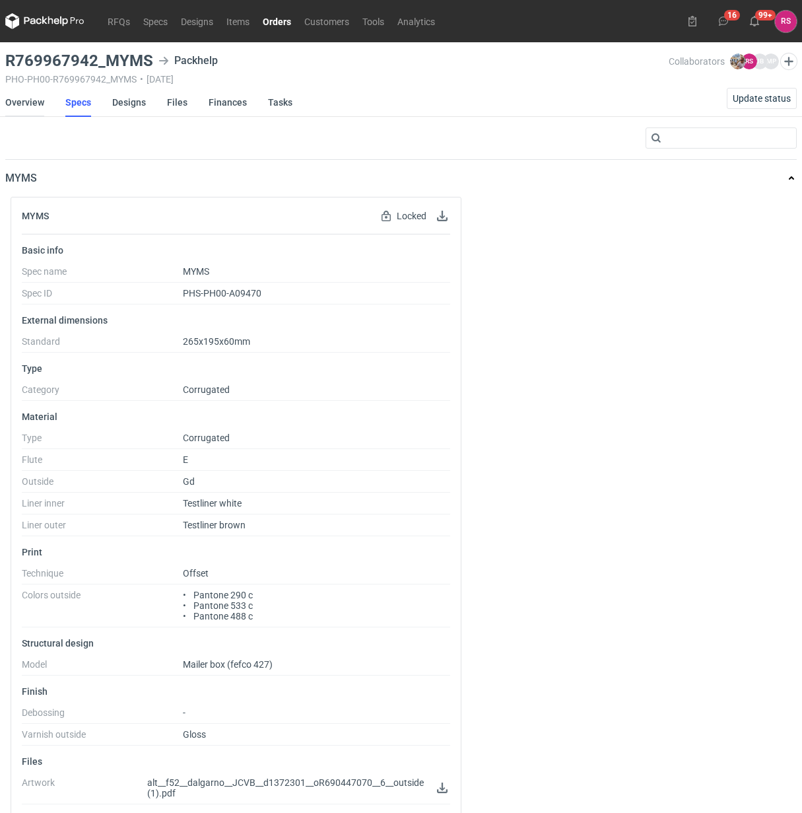
click at [35, 99] on link "Overview" at bounding box center [24, 102] width 39 height 29
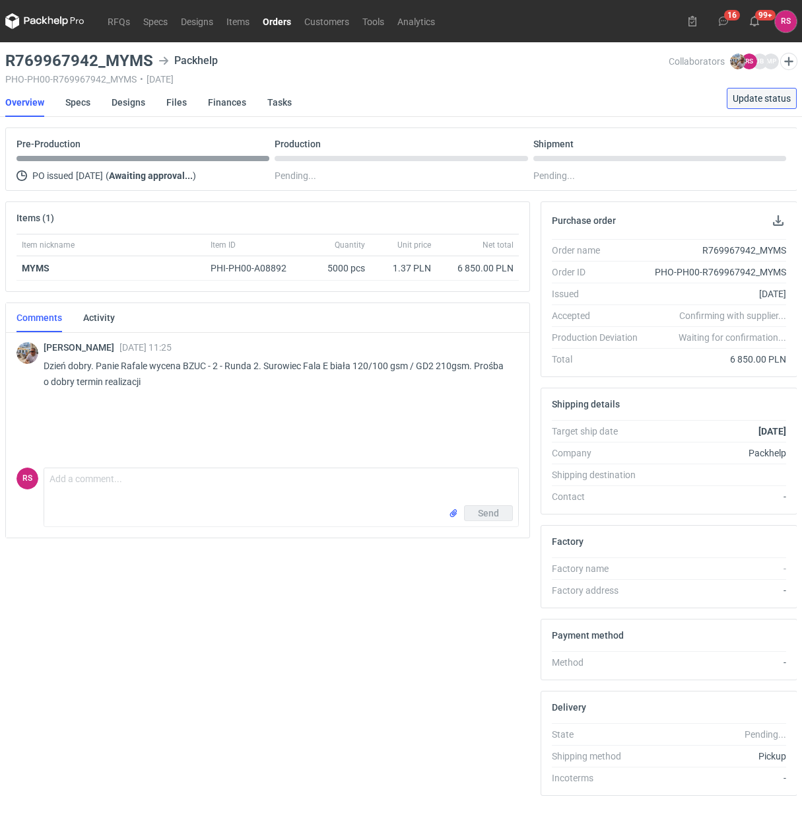
click at [763, 97] on span "Update status" at bounding box center [762, 98] width 58 height 9
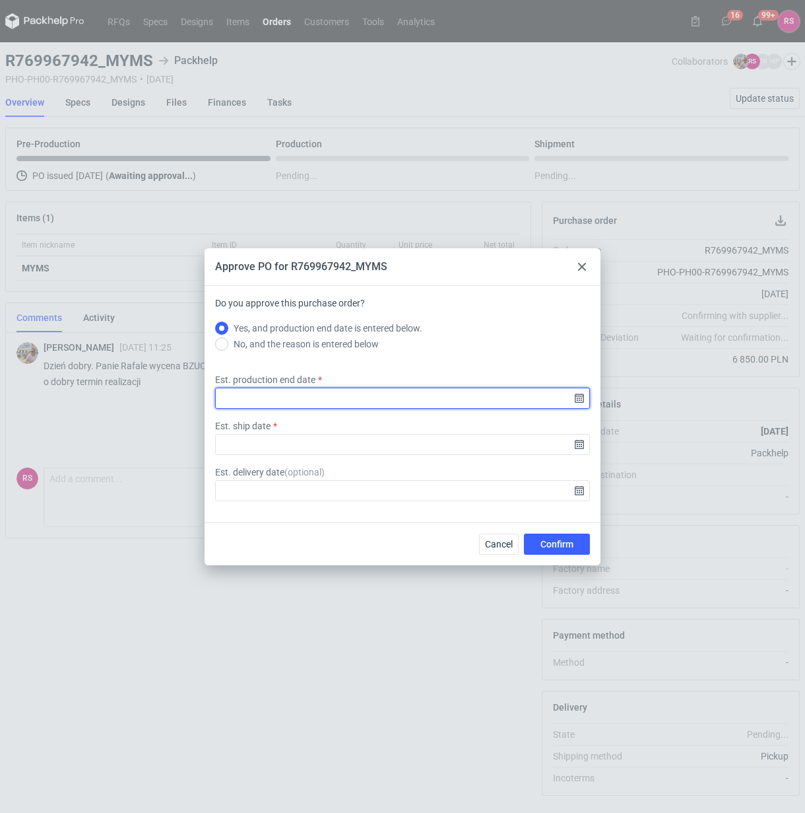
click at [576, 397] on input "Est. production end date" at bounding box center [402, 398] width 375 height 21
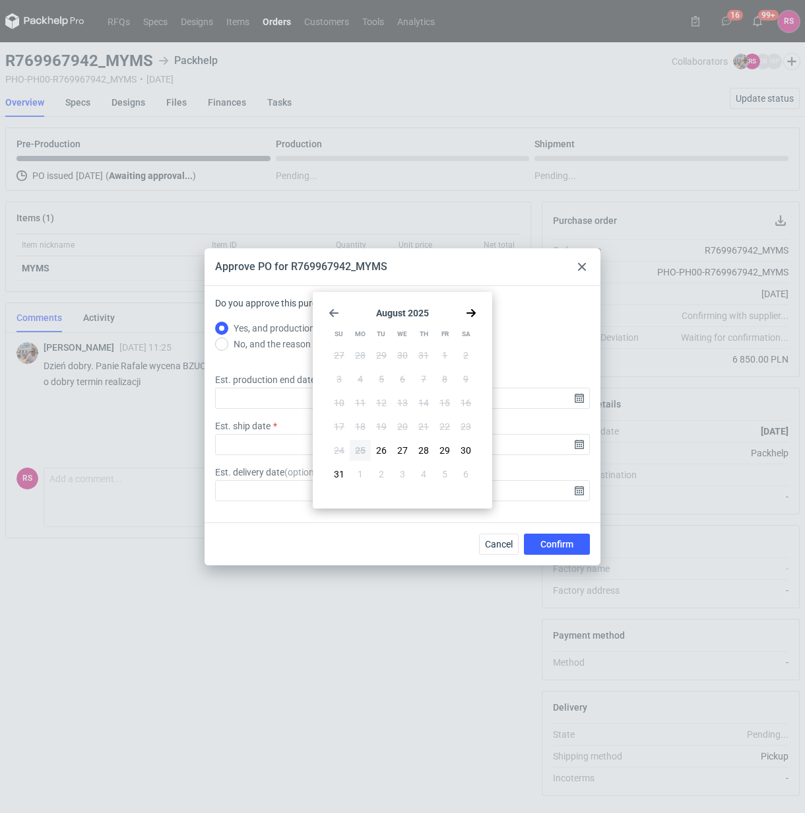
click at [469, 311] on icon "Go forward 1 month" at bounding box center [471, 313] width 11 height 11
click at [424, 397] on span "18" at bounding box center [424, 402] width 11 height 13
type input "2025-09-18"
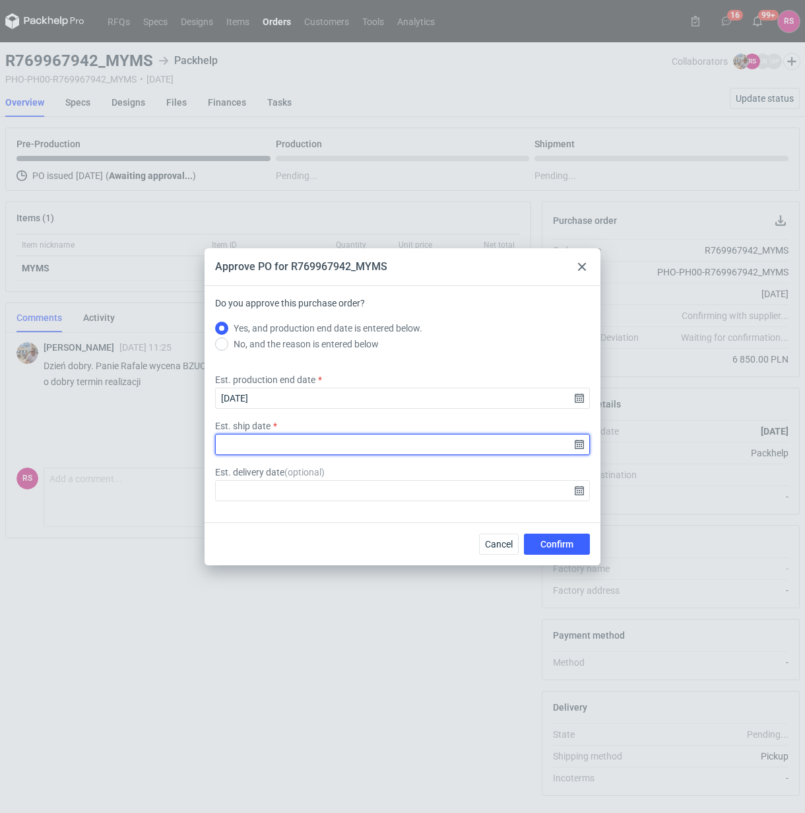
click at [579, 443] on input "Est. ship date" at bounding box center [402, 444] width 375 height 21
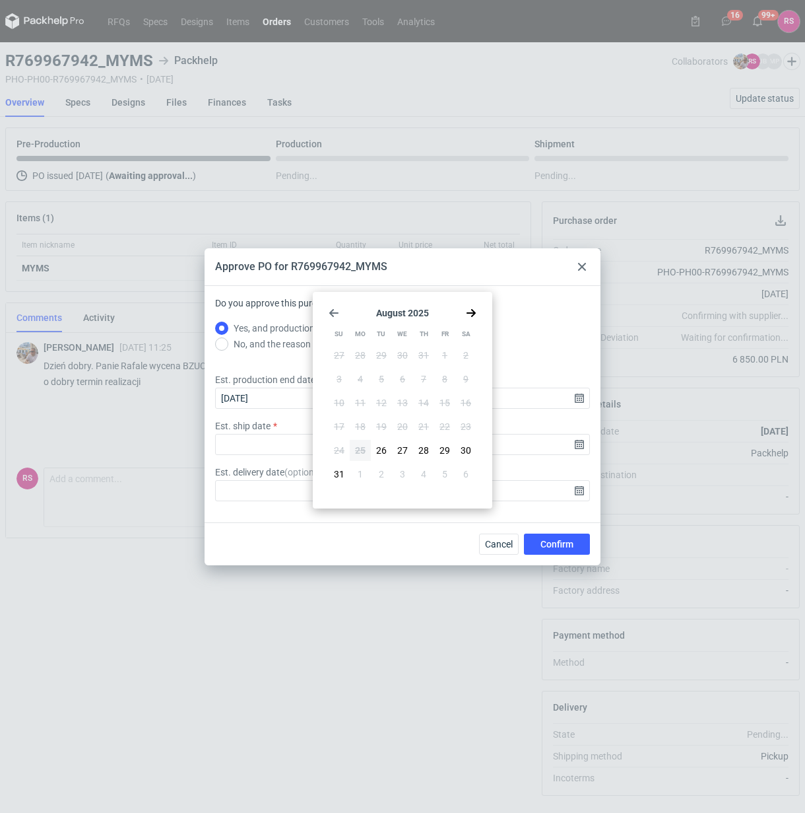
click at [472, 308] on icon "Go forward 1 month" at bounding box center [471, 313] width 11 height 11
click at [425, 398] on span "18" at bounding box center [424, 402] width 11 height 13
type input "2025-09-18"
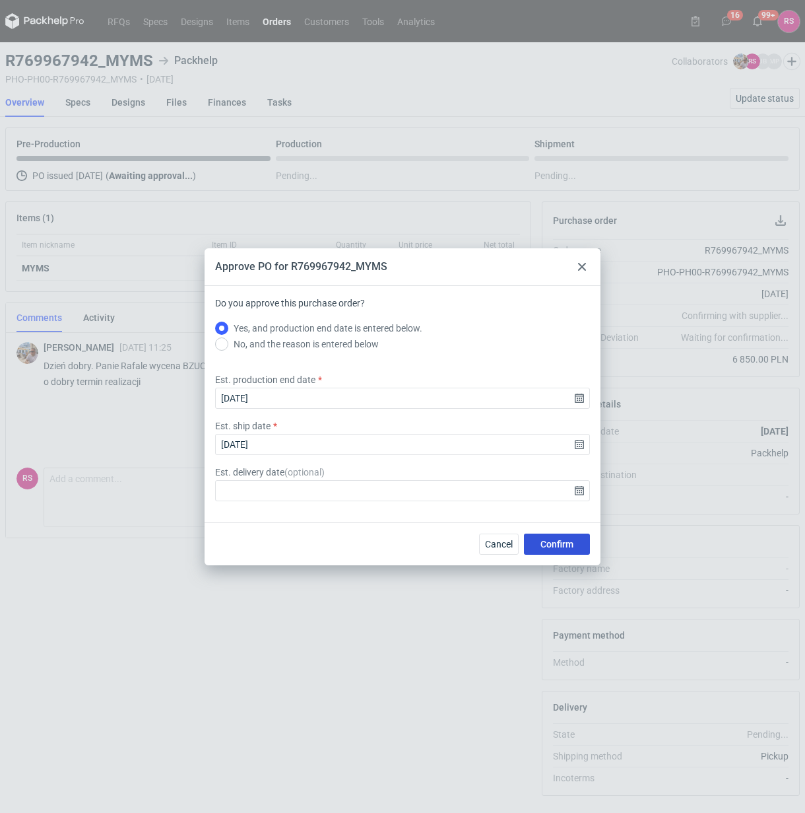
click at [565, 545] on span "Confirm" at bounding box center [557, 543] width 33 height 9
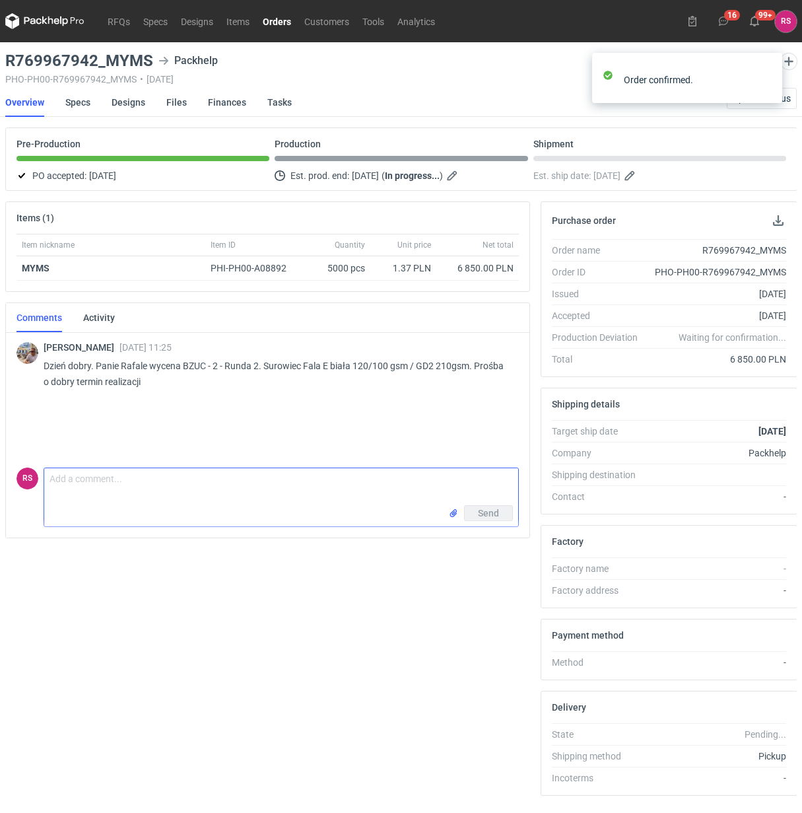
click at [176, 493] on textarea "Comment message" at bounding box center [281, 486] width 474 height 37
type textarea "Panie Michale, proszę o akceptację pdfa."
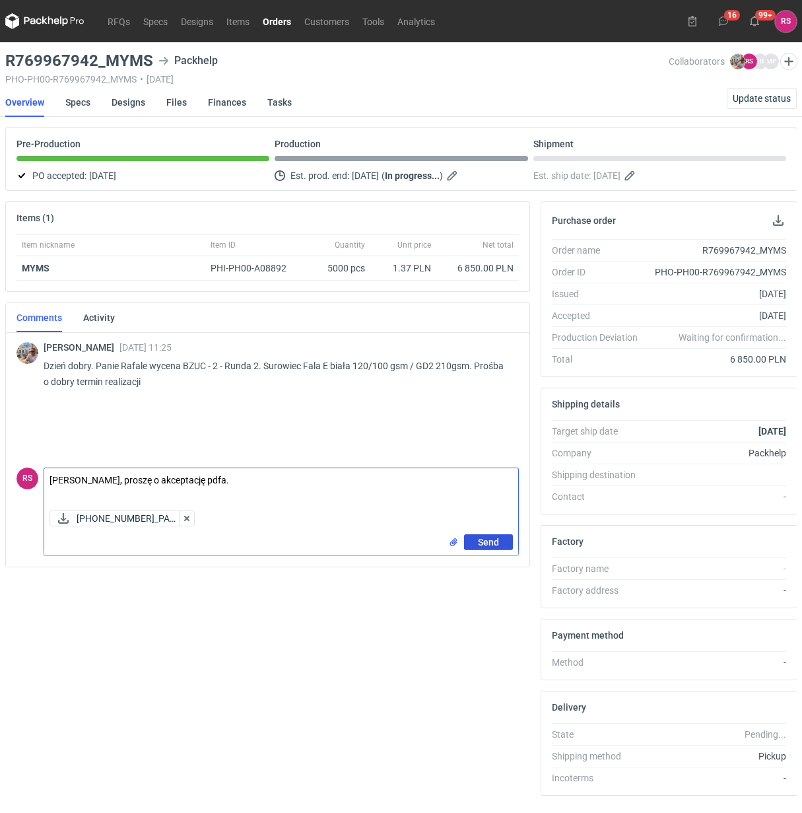
click at [486, 540] on span "Send" at bounding box center [488, 541] width 21 height 9
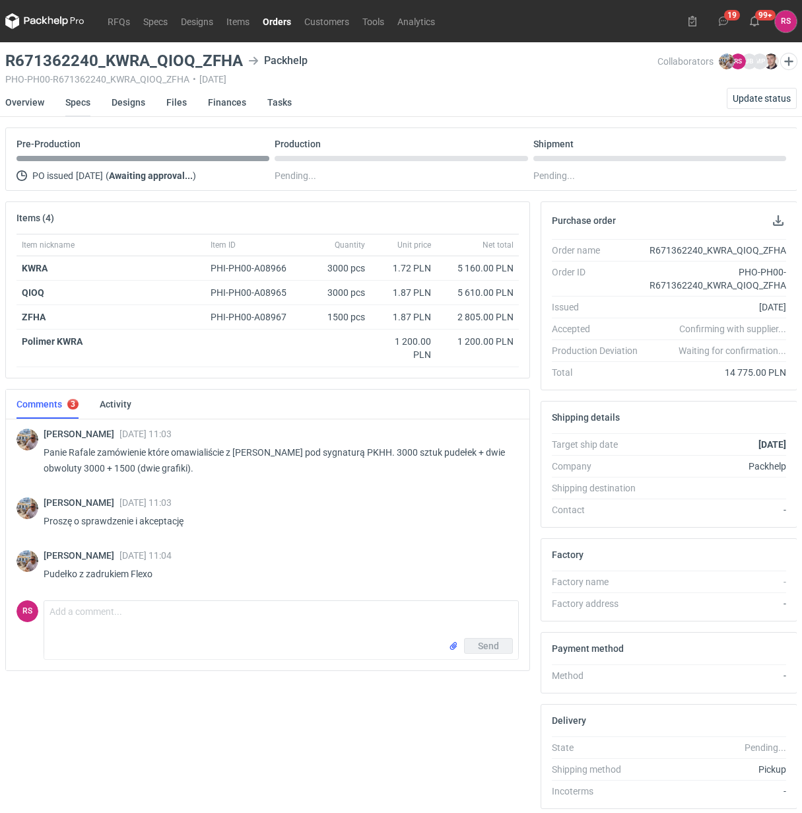
click at [73, 101] on link "Specs" at bounding box center [77, 102] width 25 height 29
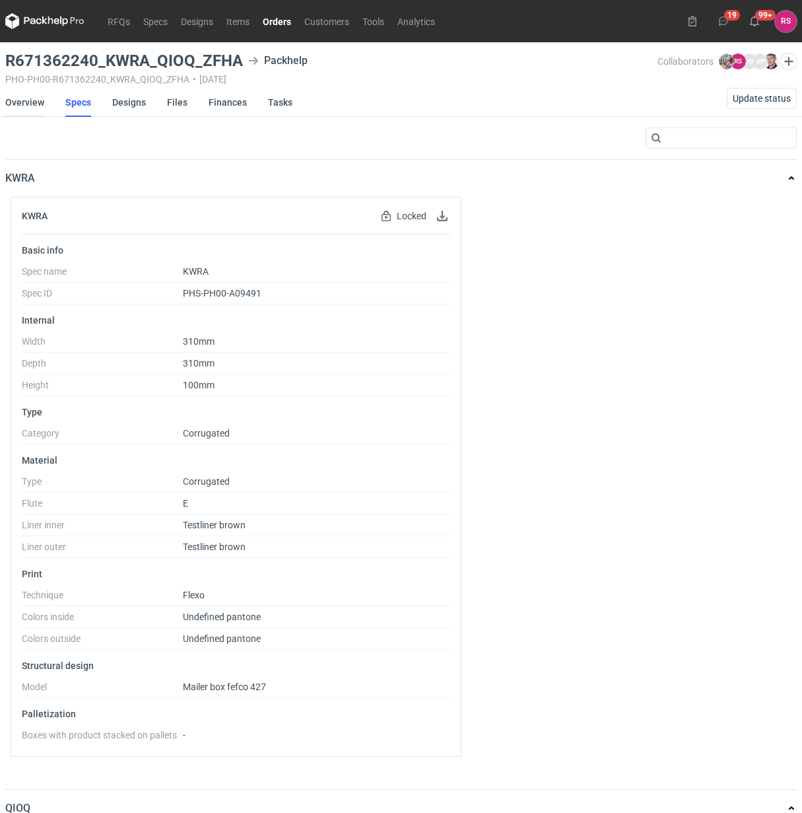
click at [28, 94] on link "Overview" at bounding box center [24, 102] width 39 height 29
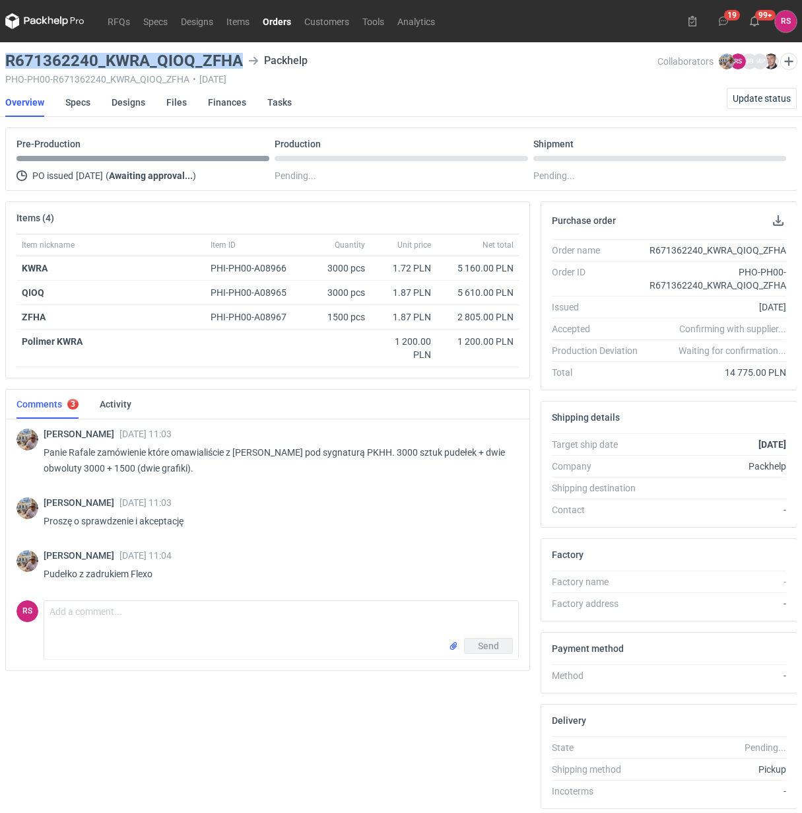
drag, startPoint x: 240, startPoint y: 60, endPoint x: 1, endPoint y: 61, distance: 239.0
click at [1, 61] on main "R671362240_KWRA_QIOQ_ZFHA Packhelp PHO-PH00-R671362240_KWRA_QIOQ_ZFHA • 25/08/2…" at bounding box center [401, 451] width 802 height 819
copy h3 "R671362240_KWRA_QIOQ_ZFHA"
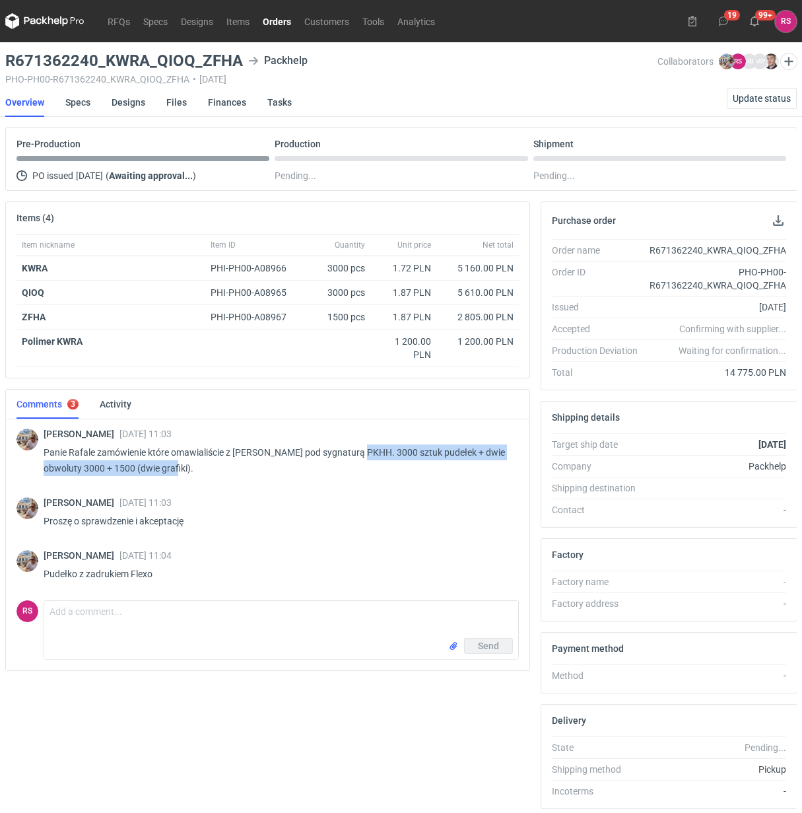
drag, startPoint x: 365, startPoint y: 454, endPoint x: 426, endPoint y: 489, distance: 69.8
click at [417, 483] on div "Michał Palasek 25 Aug 2025 11:03 Panie Rafale zamówienie które omawialiście z M…" at bounding box center [268, 453] width 502 height 73
copy p "3000 sztuk pudełek + dwie obwoluty 3000 + 1500 (dwie grafiki)."
click at [776, 218] on button "button" at bounding box center [778, 221] width 16 height 16
click at [74, 100] on link "Specs" at bounding box center [77, 102] width 25 height 29
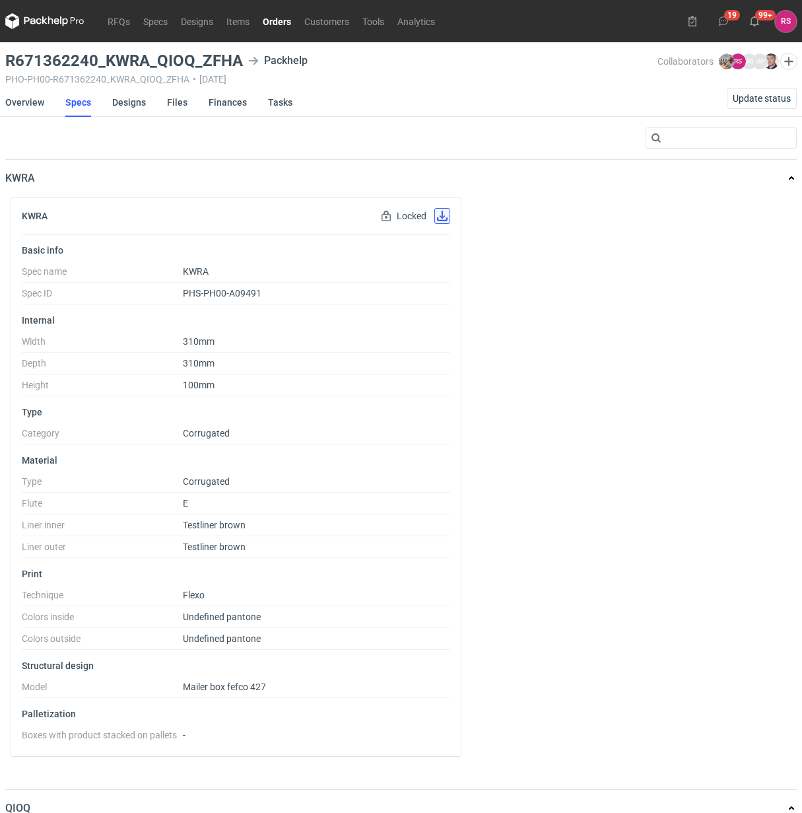
click at [442, 218] on button "button" at bounding box center [442, 216] width 16 height 16
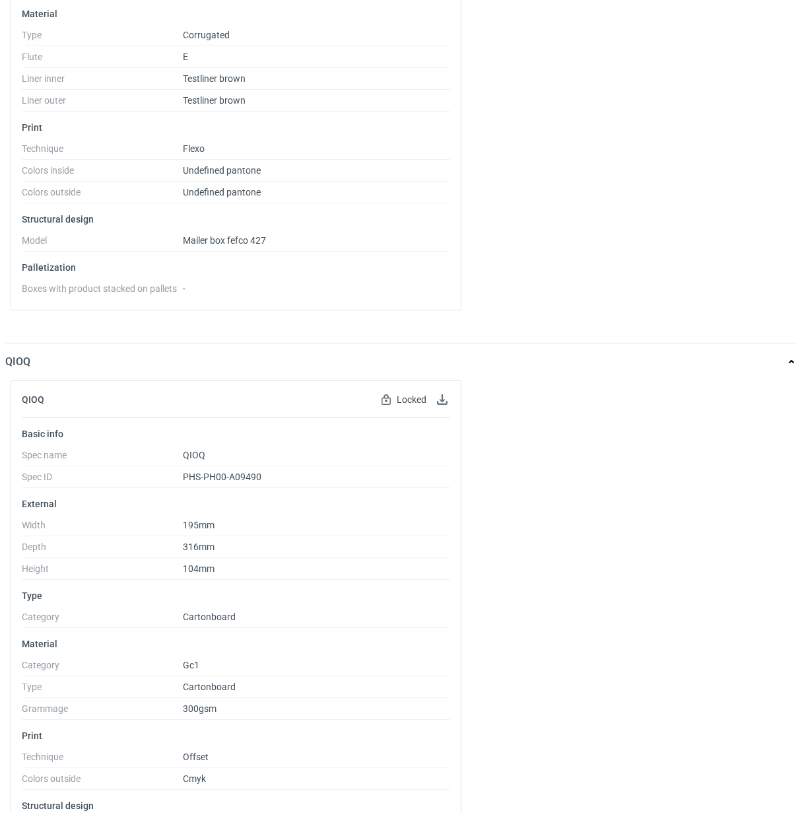
scroll to position [495, 0]
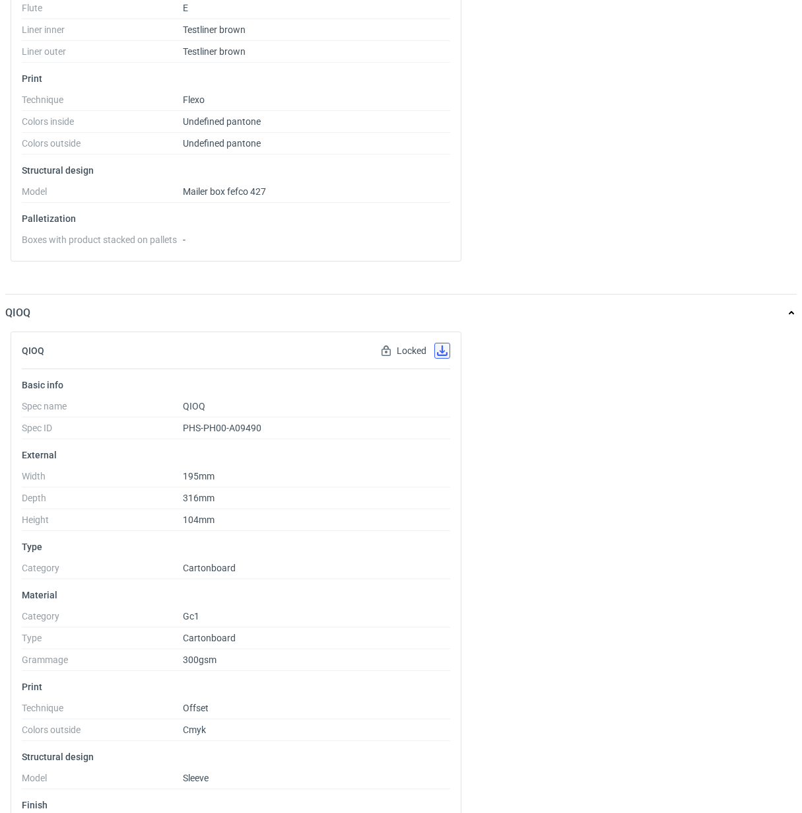
click at [442, 353] on button "button" at bounding box center [442, 351] width 16 height 16
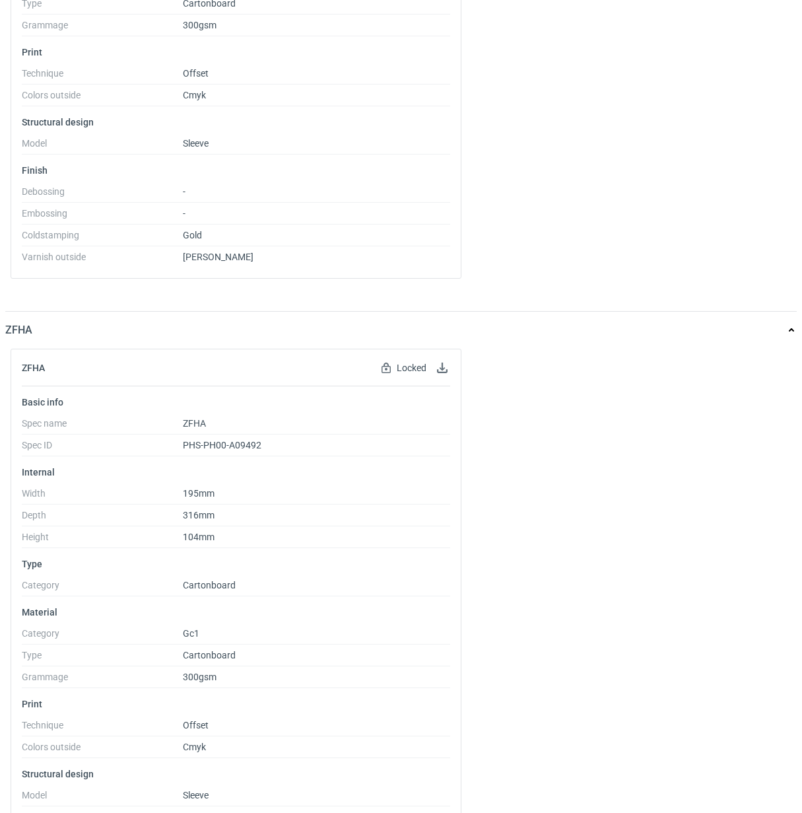
scroll to position [1155, 0]
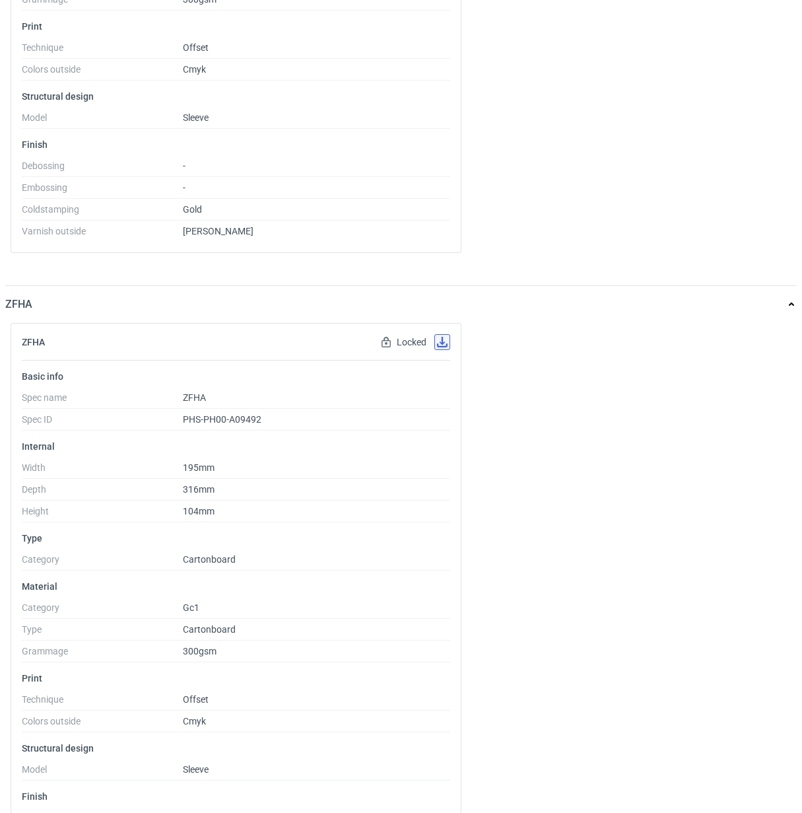
click at [446, 345] on button "button" at bounding box center [442, 342] width 16 height 16
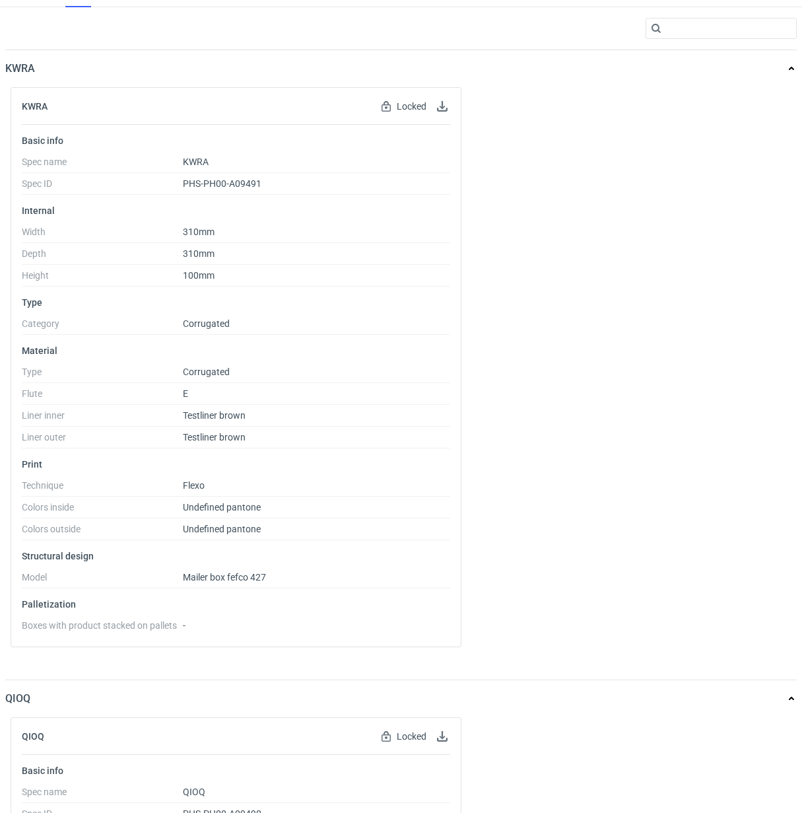
scroll to position [0, 0]
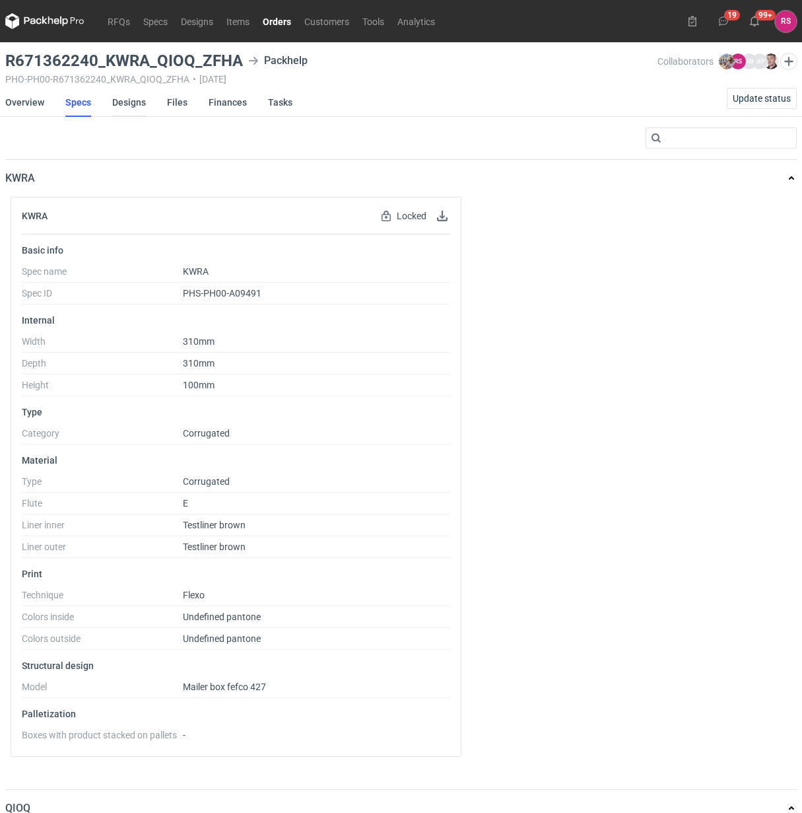
click at [127, 102] on link "Designs" at bounding box center [129, 102] width 34 height 29
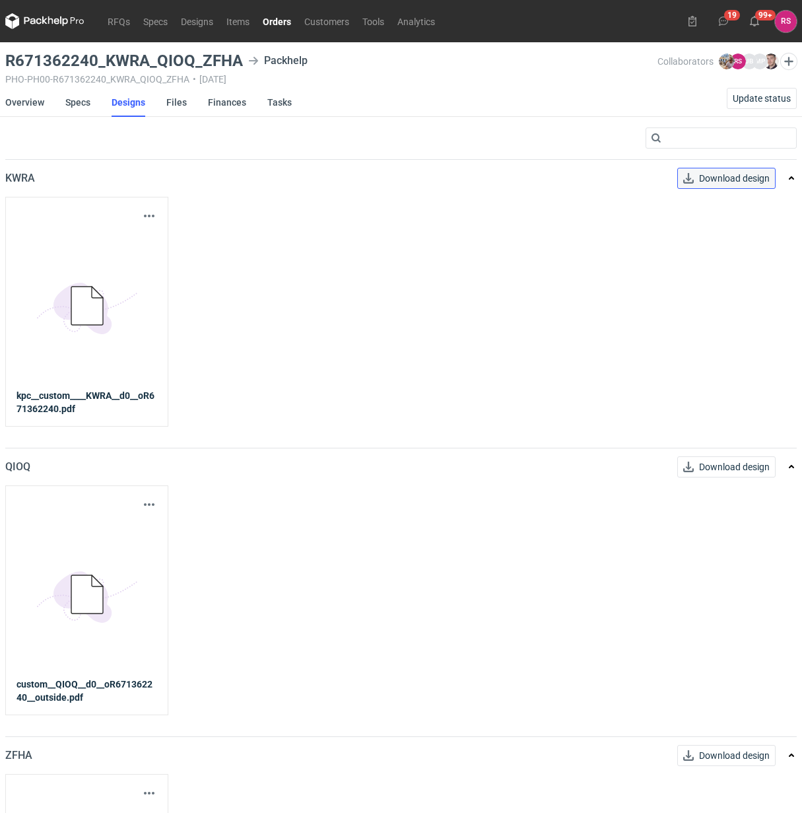
click at [731, 180] on span "Download design" at bounding box center [734, 178] width 71 height 9
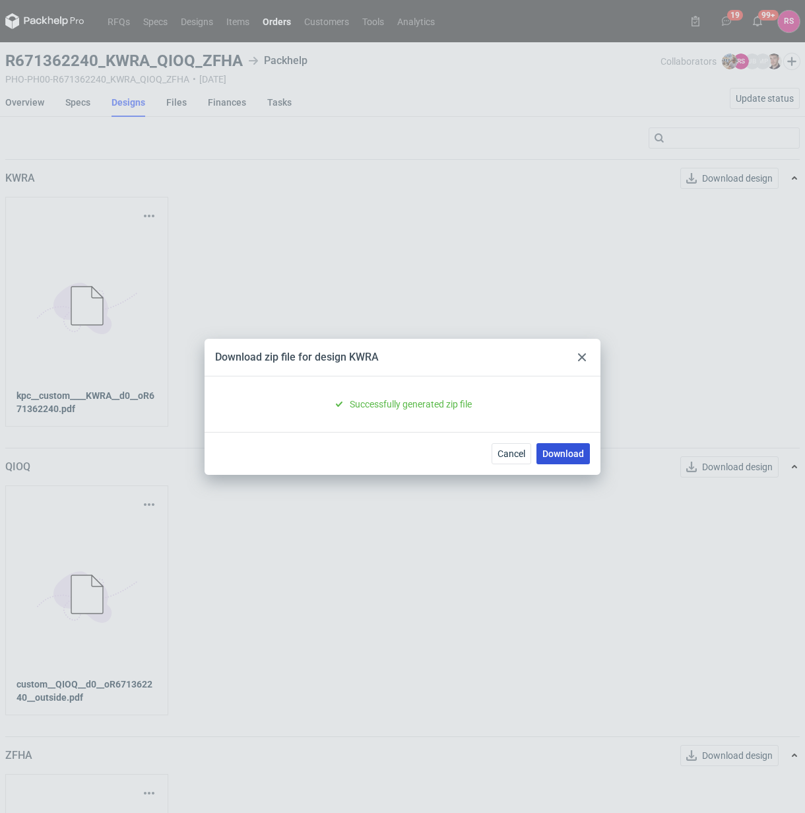
click at [561, 447] on link "Download" at bounding box center [563, 453] width 53 height 21
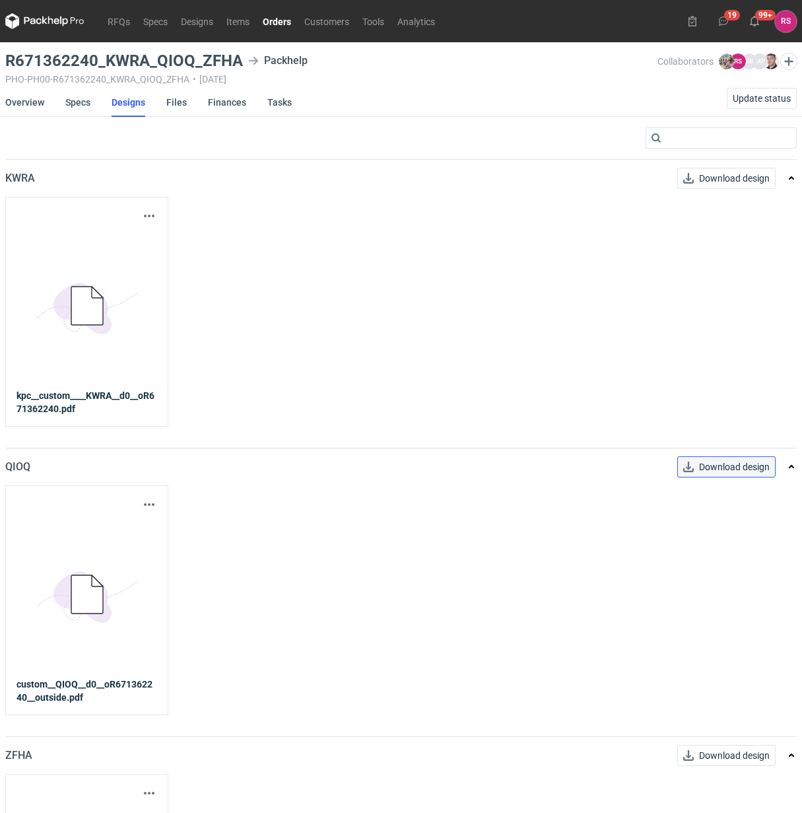
click at [741, 467] on span "Download design" at bounding box center [734, 466] width 71 height 9
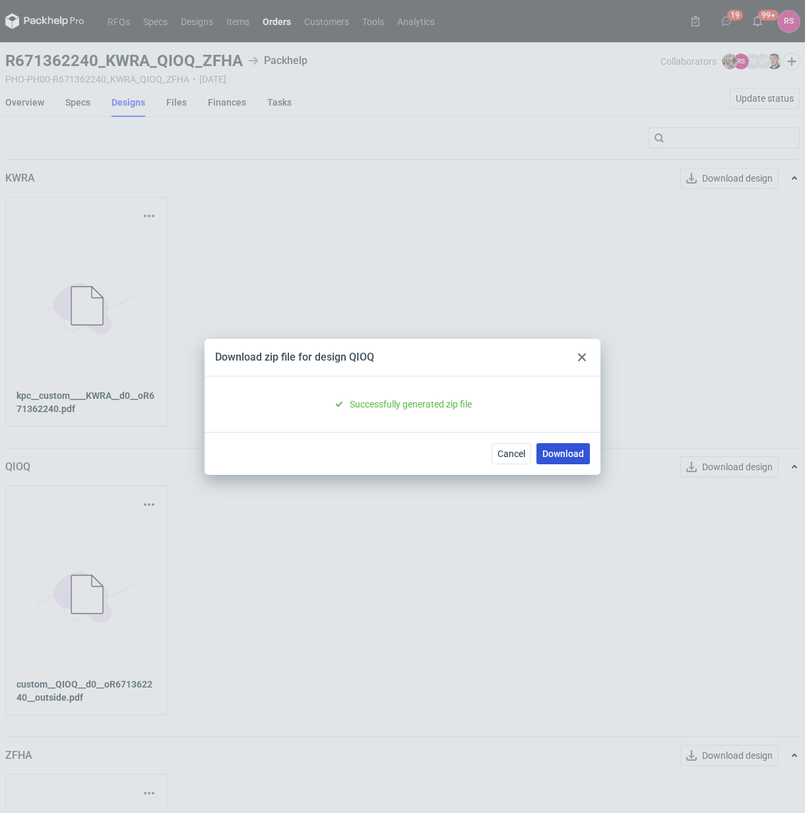
click at [566, 457] on link "Download" at bounding box center [563, 453] width 53 height 21
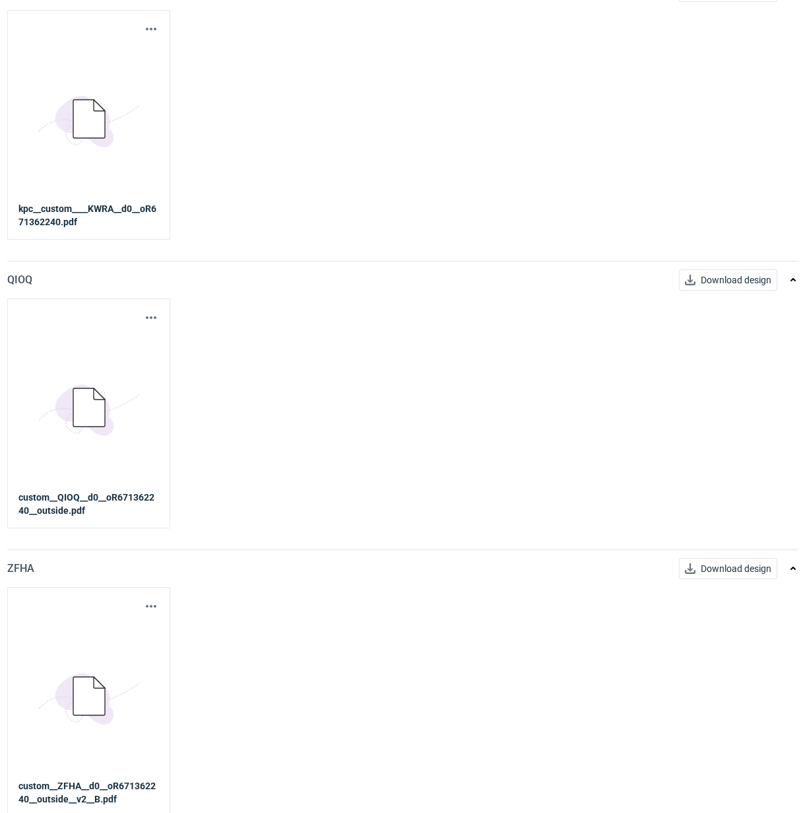
scroll to position [191, 0]
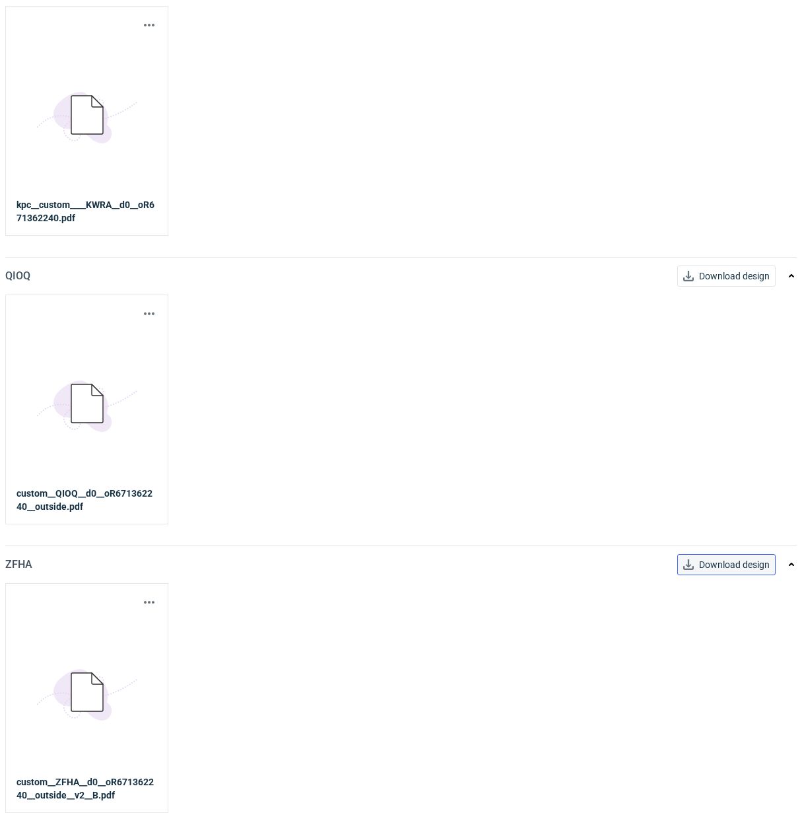
click at [737, 566] on span "Download design" at bounding box center [734, 564] width 71 height 9
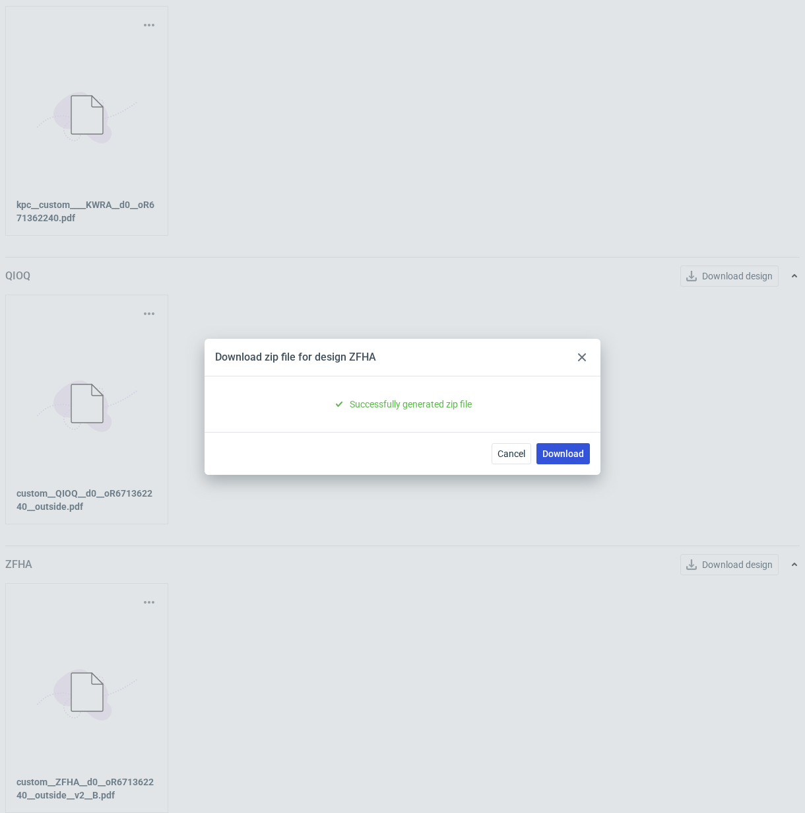
click at [561, 451] on link "Download" at bounding box center [563, 453] width 53 height 21
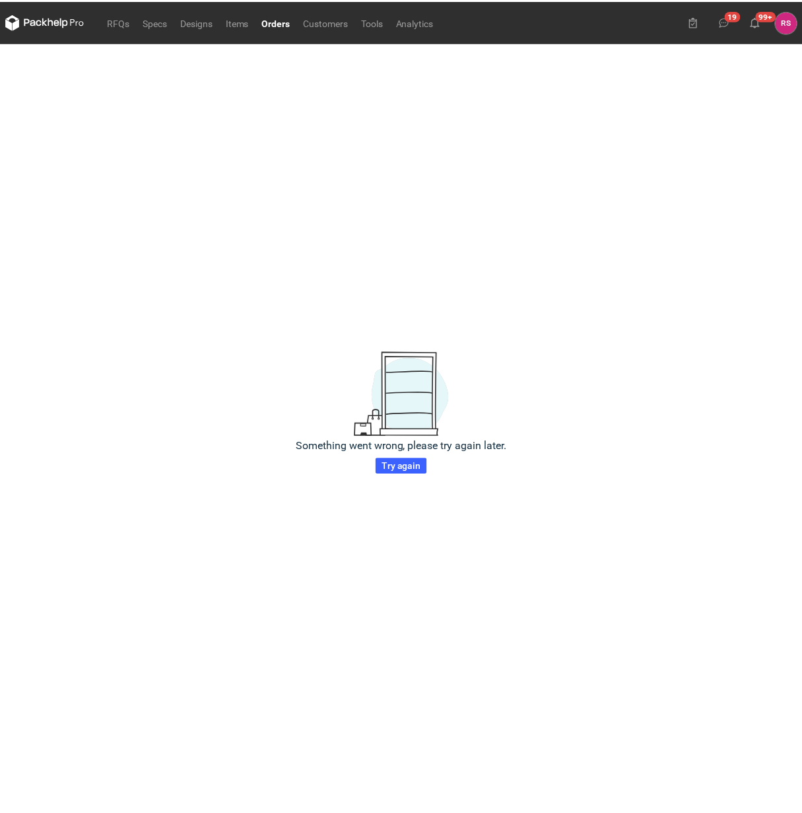
scroll to position [0, 0]
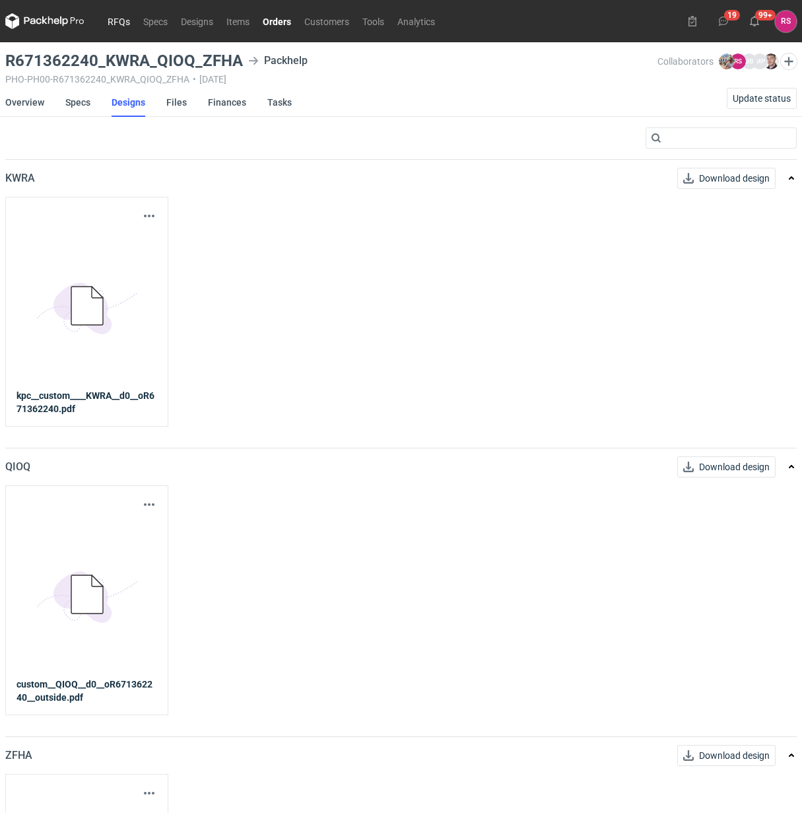
click at [113, 24] on link "RFQs" at bounding box center [119, 21] width 36 height 16
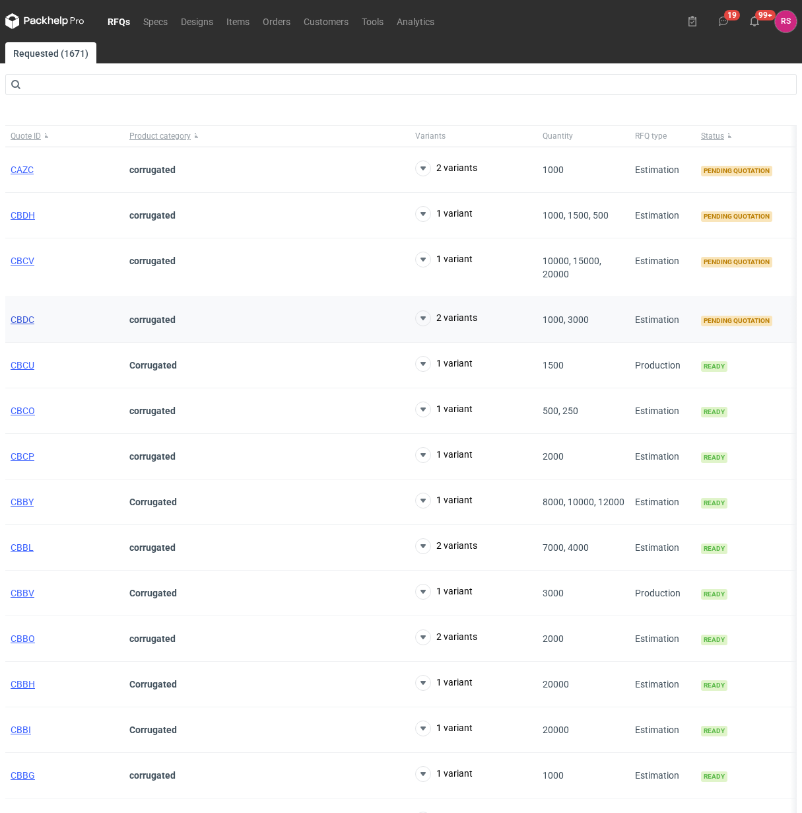
click at [26, 321] on span "CBDC" at bounding box center [23, 319] width 24 height 11
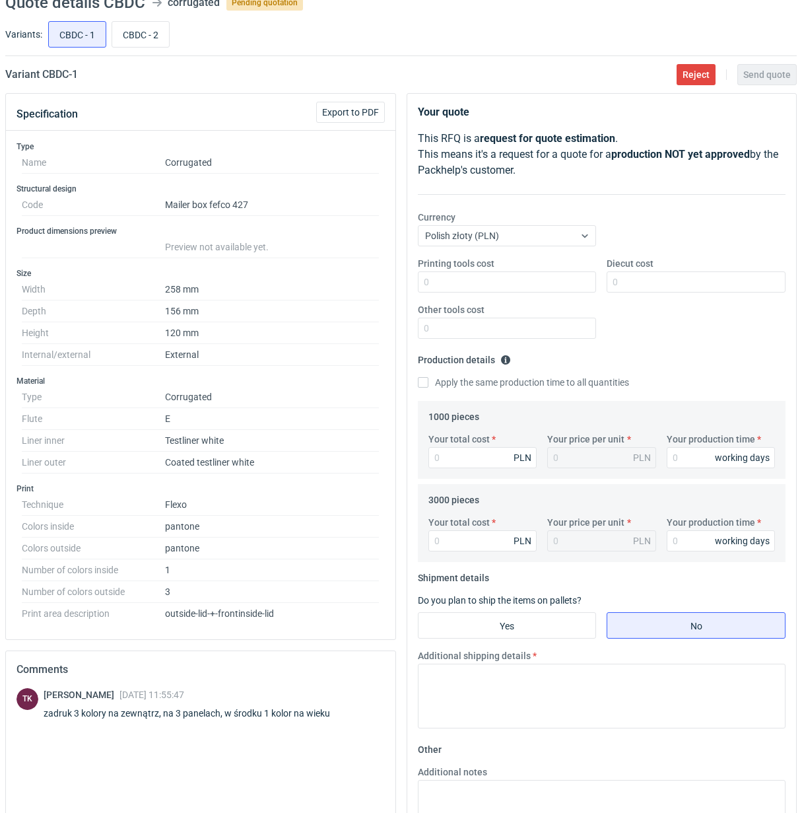
scroll to position [165, 0]
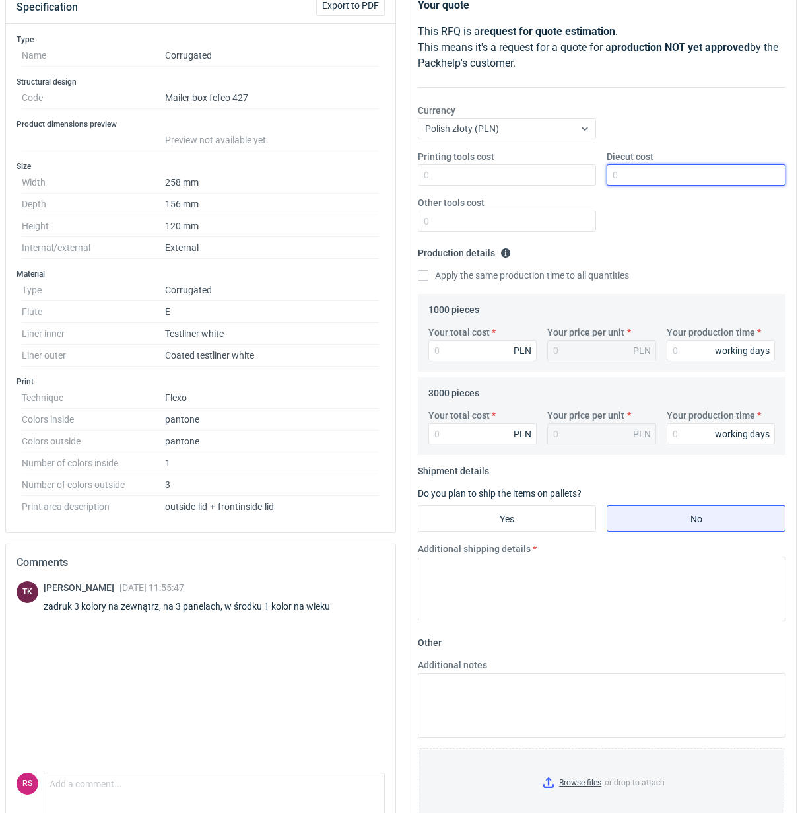
click at [662, 172] on input "Diecut cost" at bounding box center [696, 174] width 179 height 21
type input "500"
click at [418, 270] on input "Apply the same production time to all quantities" at bounding box center [423, 275] width 11 height 11
checkbox input "true"
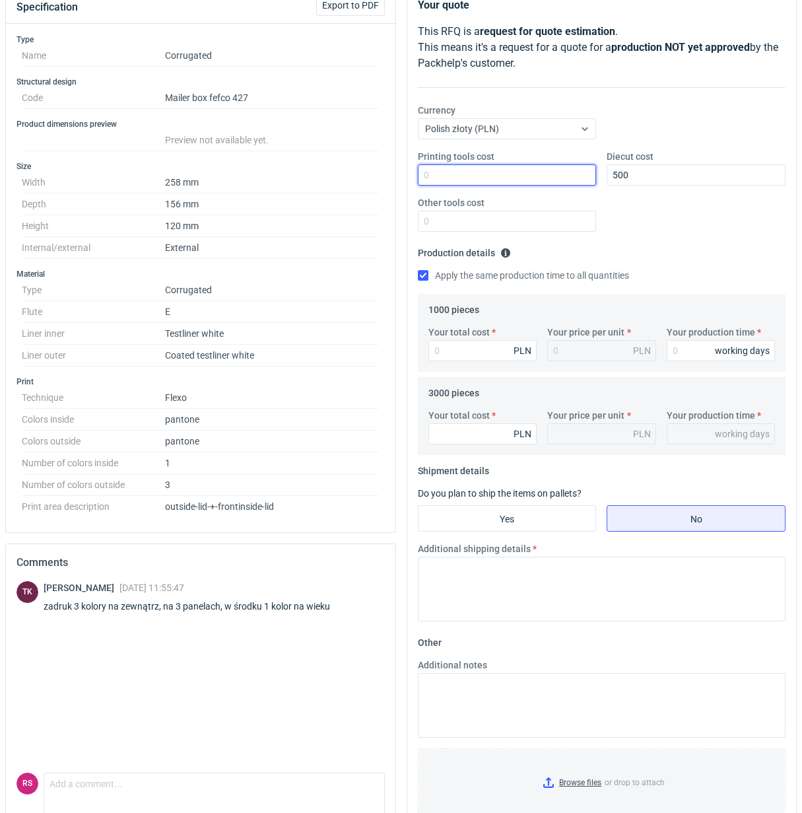
click at [517, 179] on input "Printing tools cost" at bounding box center [507, 174] width 179 height 21
type input "900"
type input "45"
type input "0.05"
type input "4560"
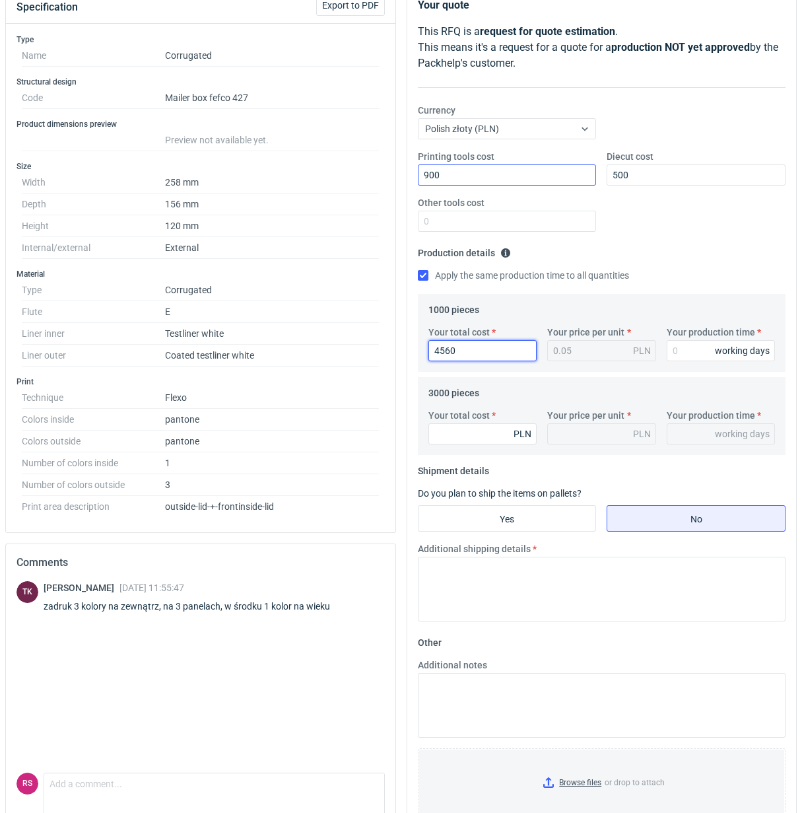
type input "4.56"
type input "4560"
type input "2"
type input "20"
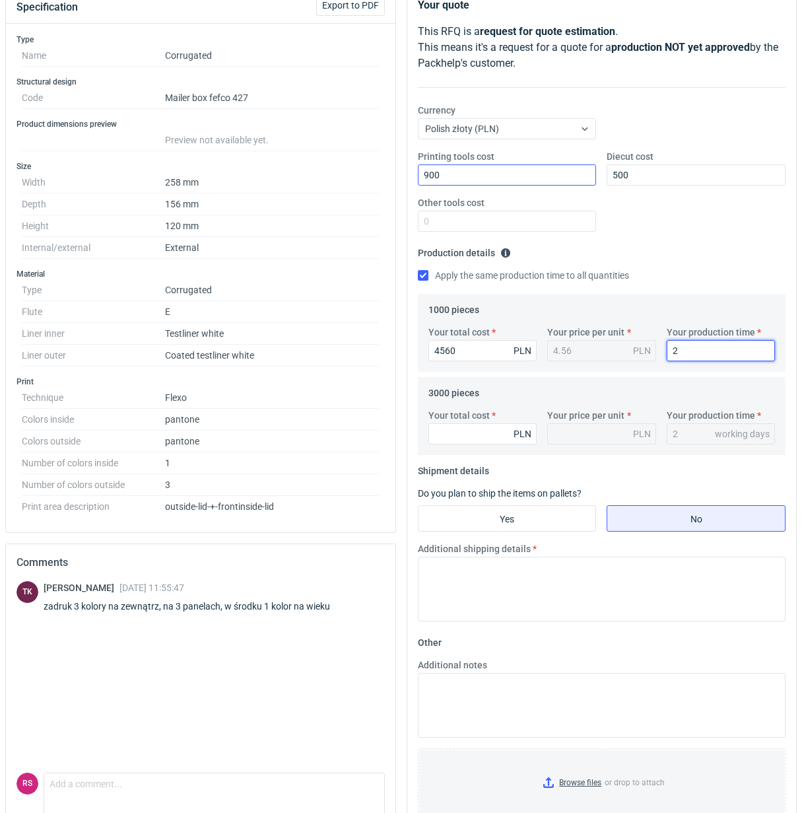
type input "20"
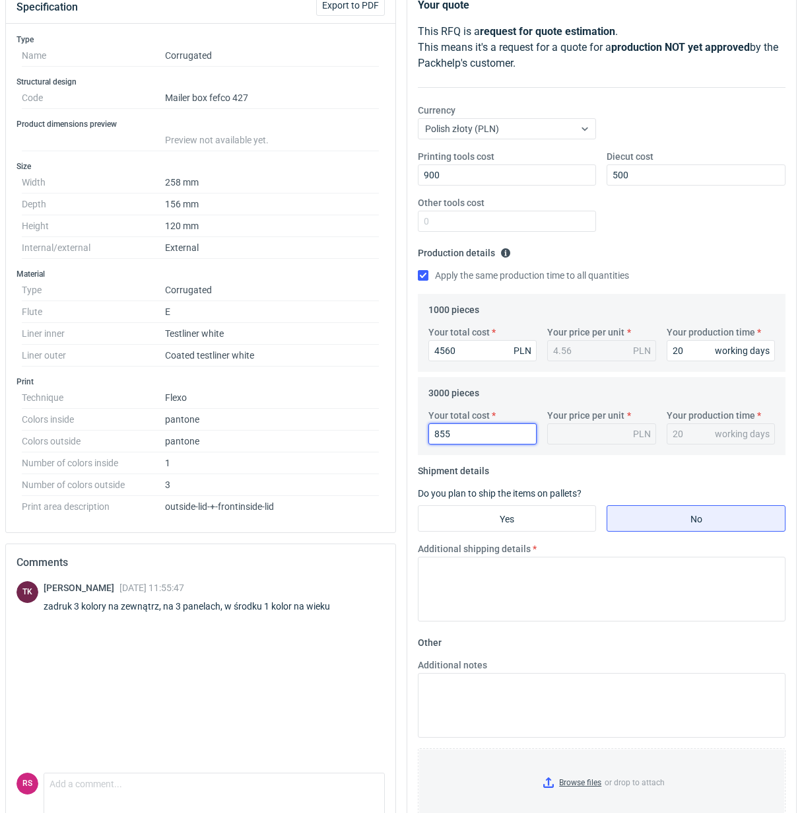
type input "8550"
type input "2.85"
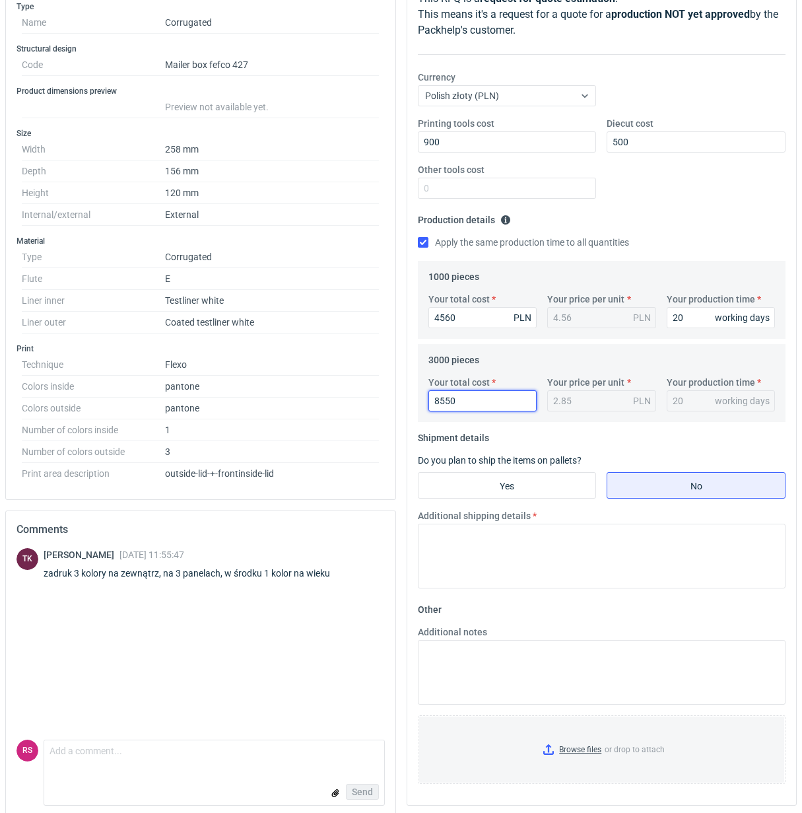
scroll to position [215, 0]
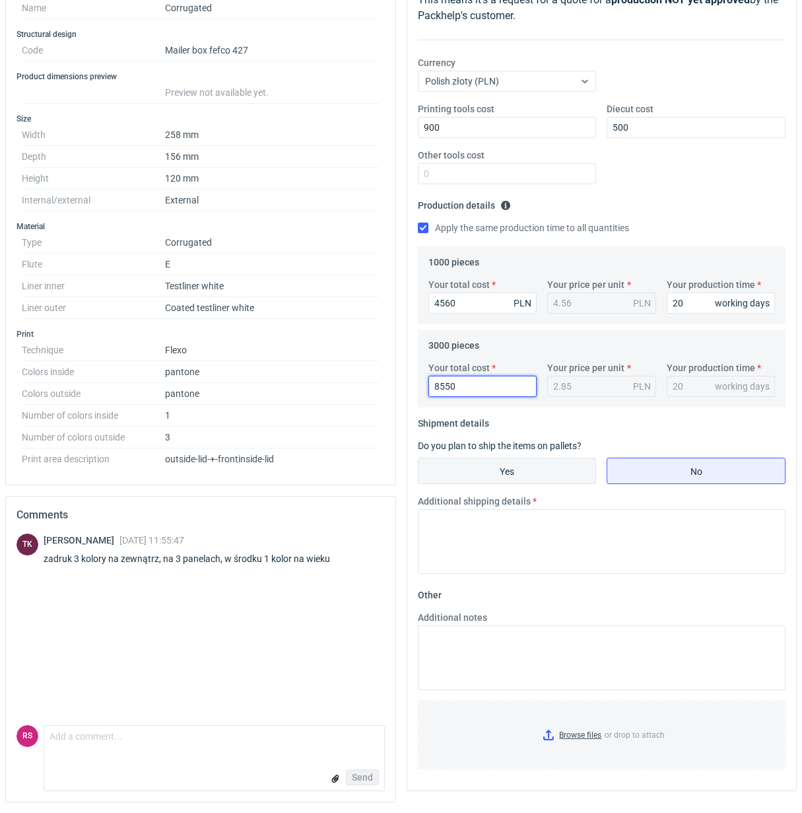
type input "8550"
click at [524, 467] on input "Yes" at bounding box center [508, 470] width 178 height 25
radio input "true"
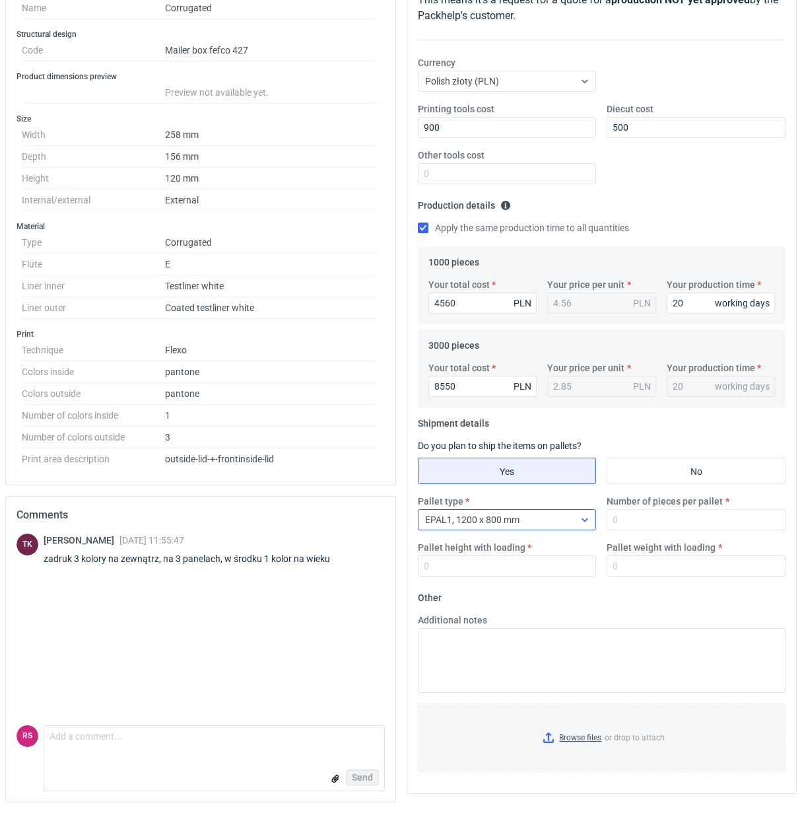
click at [591, 510] on div at bounding box center [584, 520] width 21 height 20
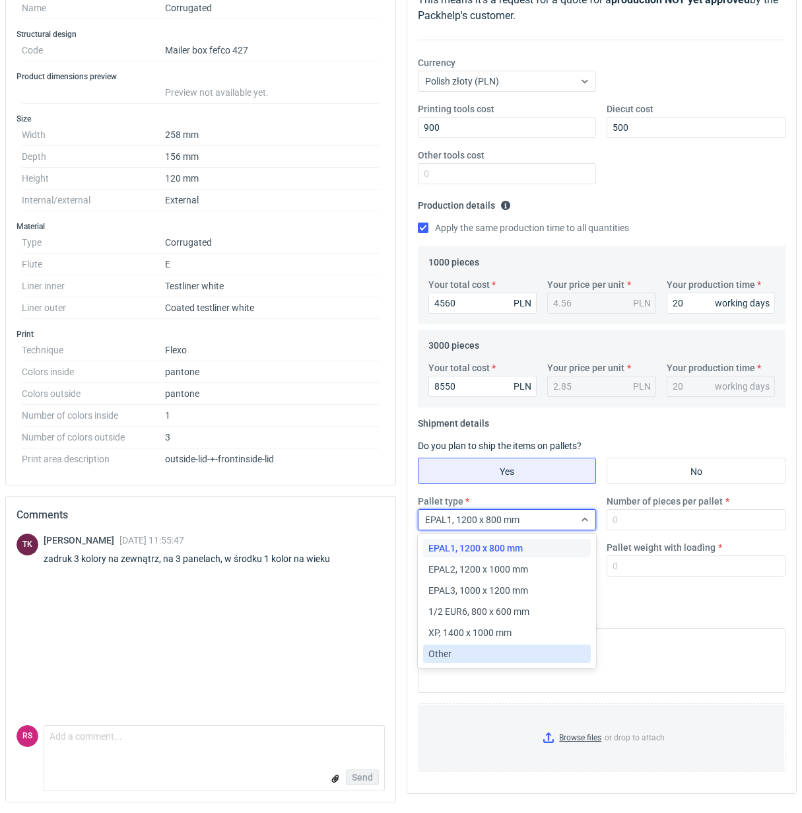
click at [482, 654] on div "Other" at bounding box center [507, 653] width 158 height 13
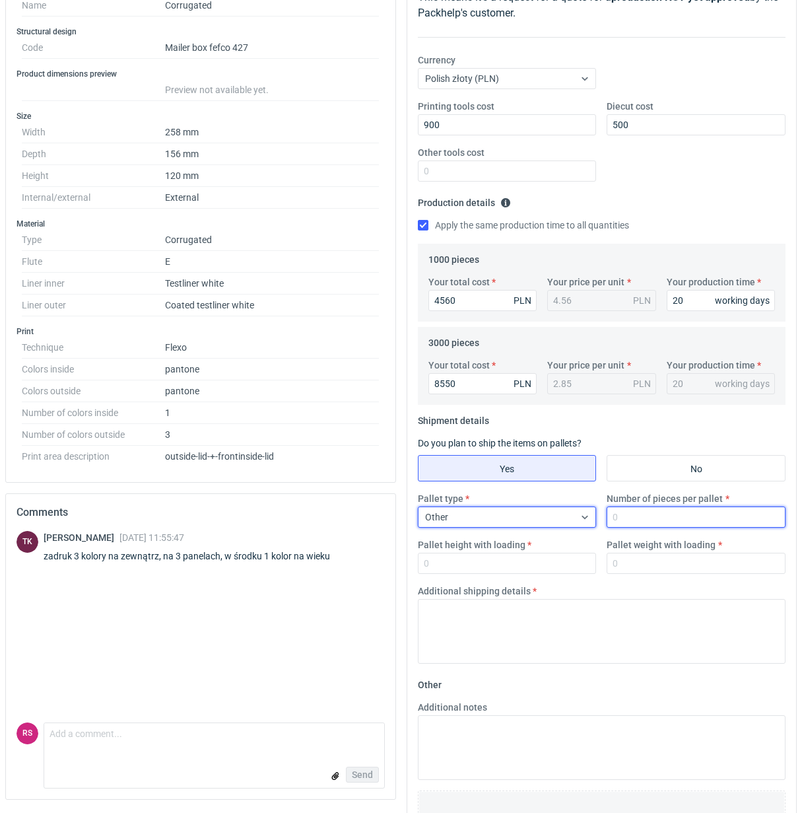
click at [674, 519] on input "Number of pieces per pallet" at bounding box center [696, 516] width 179 height 21
type input "1000"
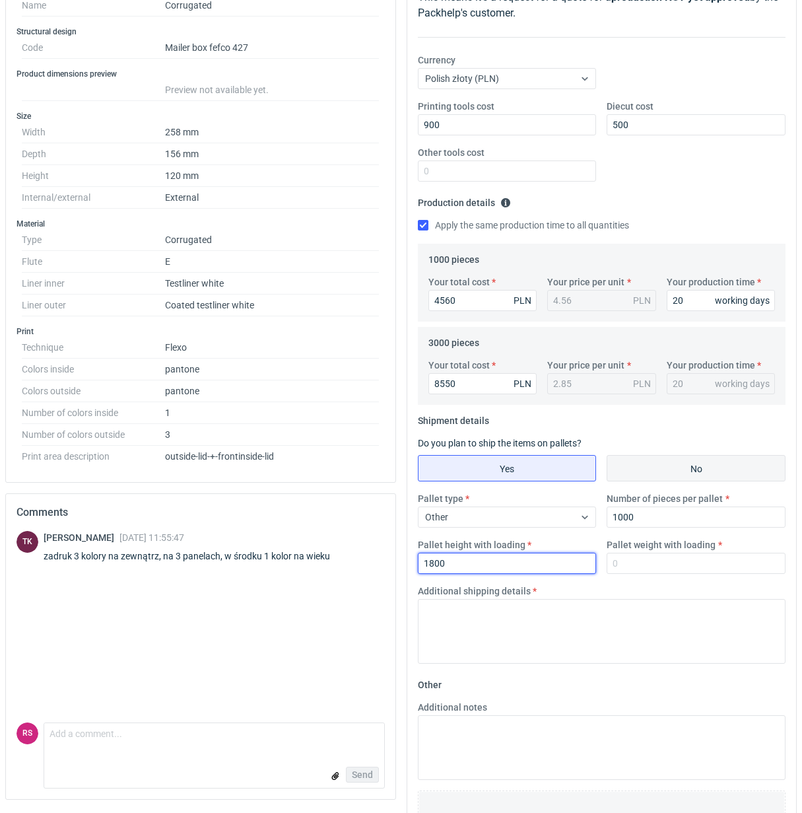
type input "1800"
type input "300"
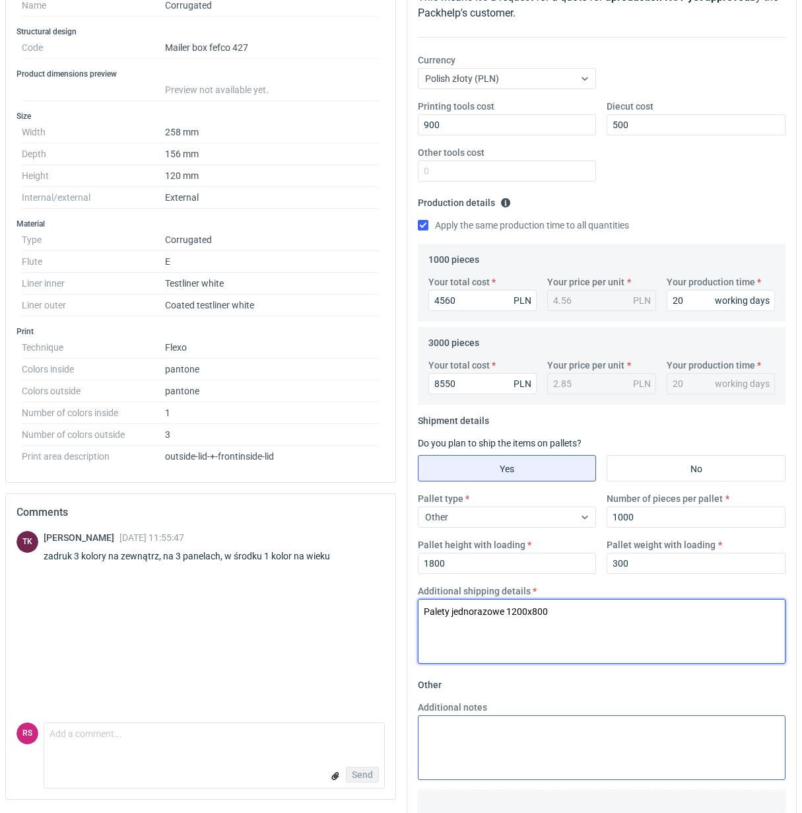
type textarea "Palety jednorazowe 1200x800"
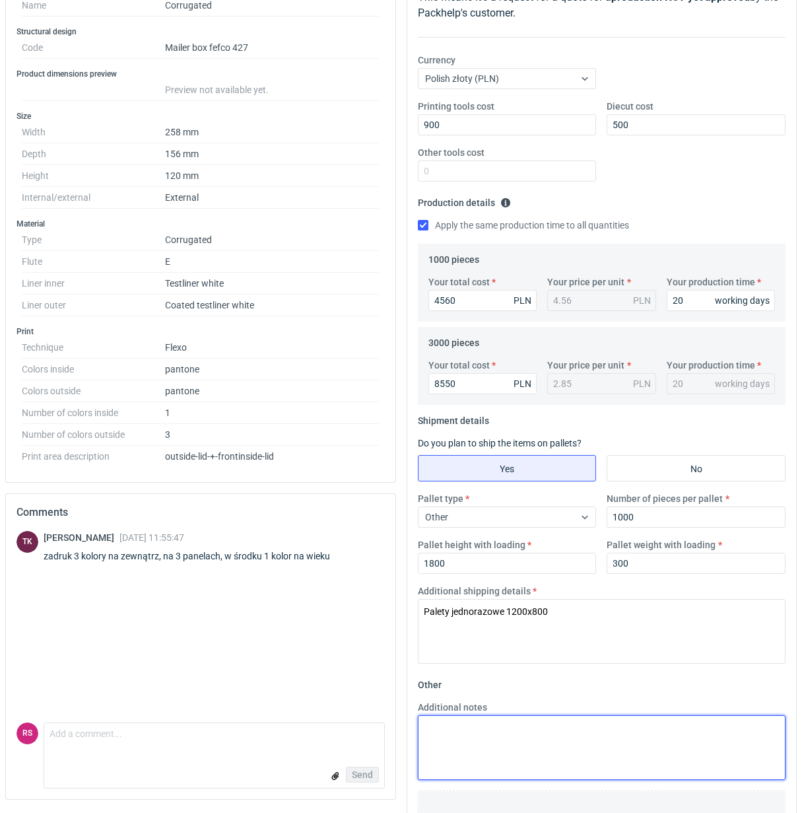
click at [541, 743] on textarea "Additional notes" at bounding box center [602, 747] width 368 height 65
click at [438, 730] on textarea "WSycena przygotowana na bazie" at bounding box center [602, 747] width 368 height 65
click at [617, 734] on textarea "Wycena przygotowana na bazie" at bounding box center [602, 747] width 368 height 65
click at [625, 736] on textarea "Wycena przygotowana na bazie" at bounding box center [602, 747] width 368 height 65
paste textarea "druk 4/1 Cmyk+flekso"
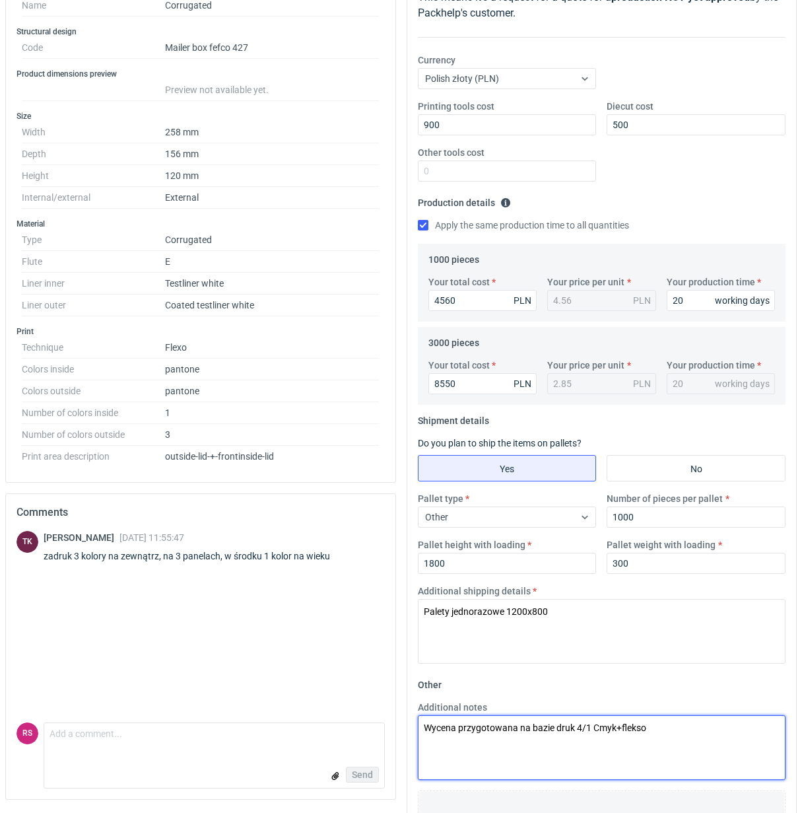
click at [556, 730] on textarea "Wycena przygotowana na bazie druk 4/1 Cmyk+flekso" at bounding box center [602, 747] width 368 height 65
click at [708, 732] on textarea "Wycena przygotowana na bazie tektury kaszerowanej - druk 4/1 Cmyk+flekso" at bounding box center [602, 747] width 368 height 65
click at [717, 730] on textarea "Wycena przygotowana na bazie tektury kaszerowanej - druk 4/1 Cmyk +flekso" at bounding box center [602, 747] width 368 height 65
click at [781, 730] on textarea "Wycena przygotowana na bazie tektury kaszerowanej - druk 4/1 Cmyk + flekso" at bounding box center [602, 747] width 368 height 65
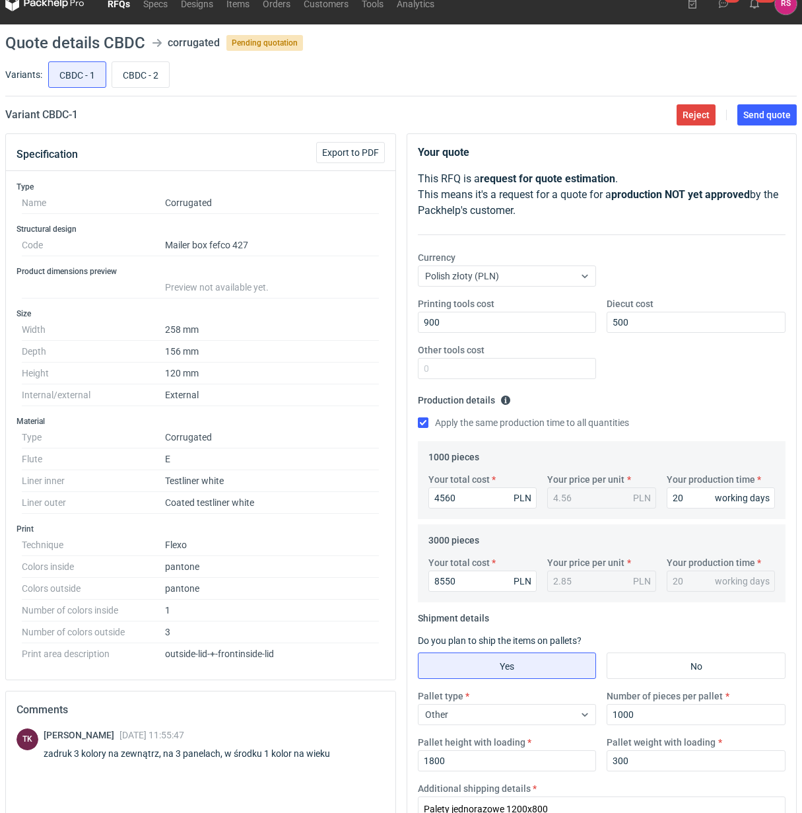
scroll to position [0, 0]
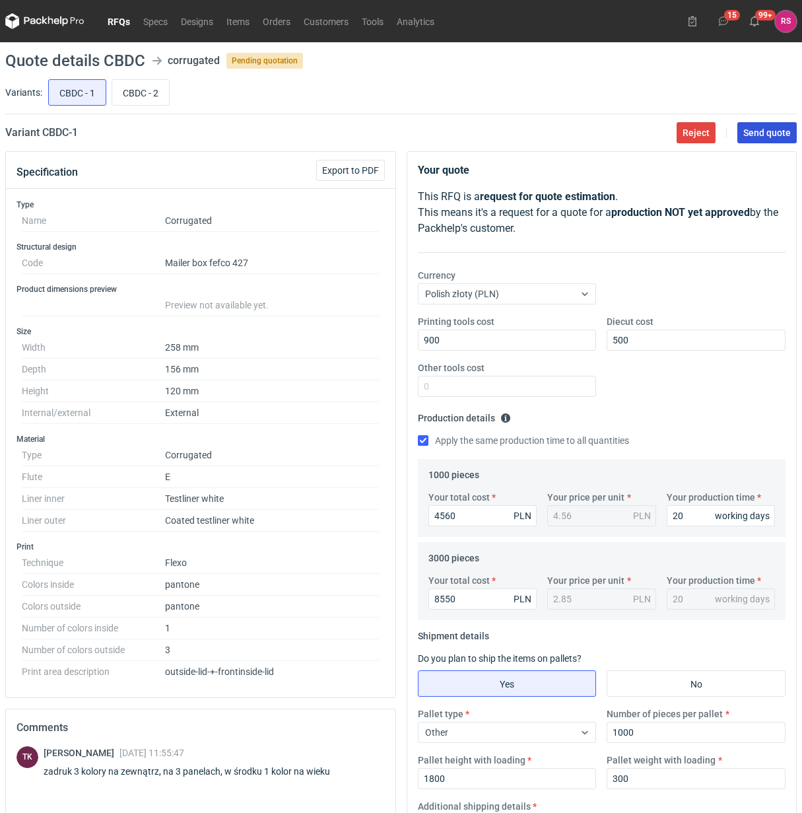
type textarea "Wycena przygotowana na bazie tektury kaszerowanej - druk 4/1 Cmyk + flekso"
click at [766, 133] on span "Send quote" at bounding box center [767, 132] width 48 height 9
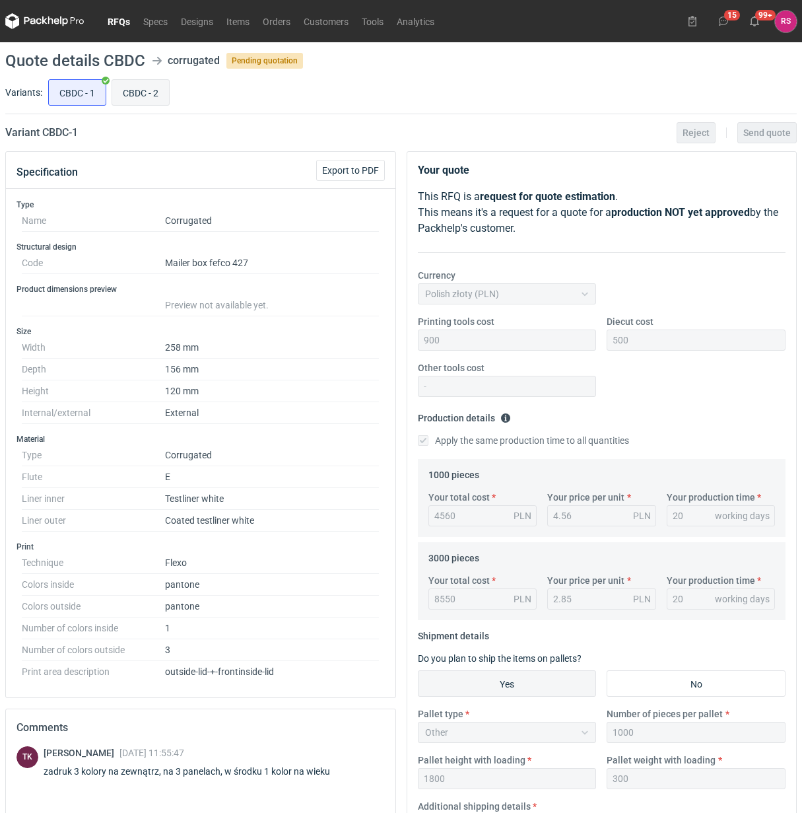
click at [143, 87] on input "CBDC - 2" at bounding box center [140, 92] width 57 height 25
radio input "true"
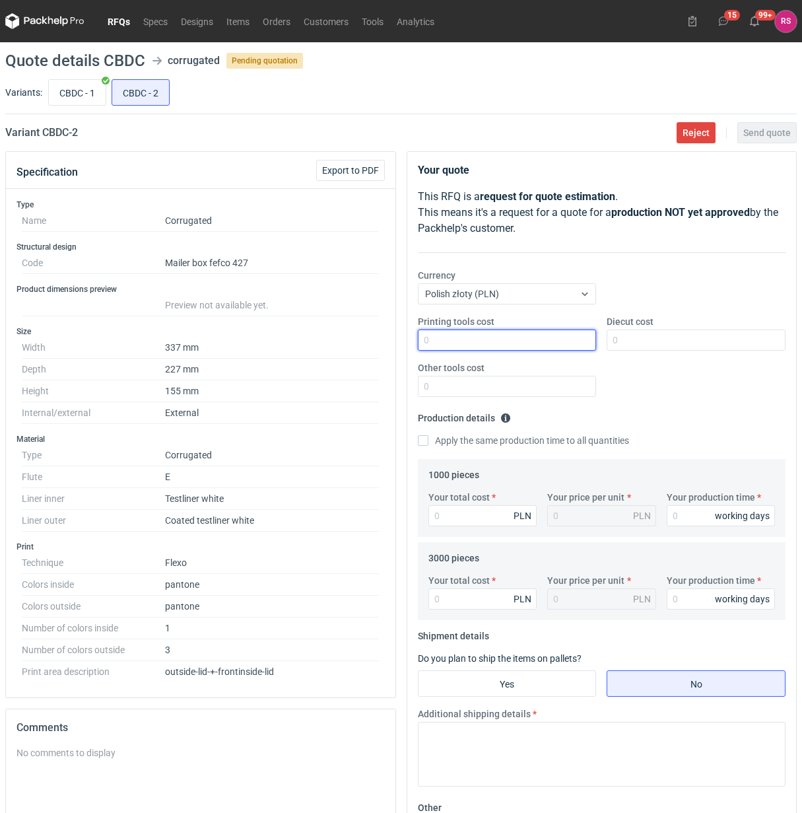
click at [483, 341] on input "Printing tools cost" at bounding box center [507, 339] width 179 height 21
type input "1600"
type input "650"
click at [418, 435] on input "Apply the same production time to all quantities" at bounding box center [423, 440] width 11 height 11
checkbox input "true"
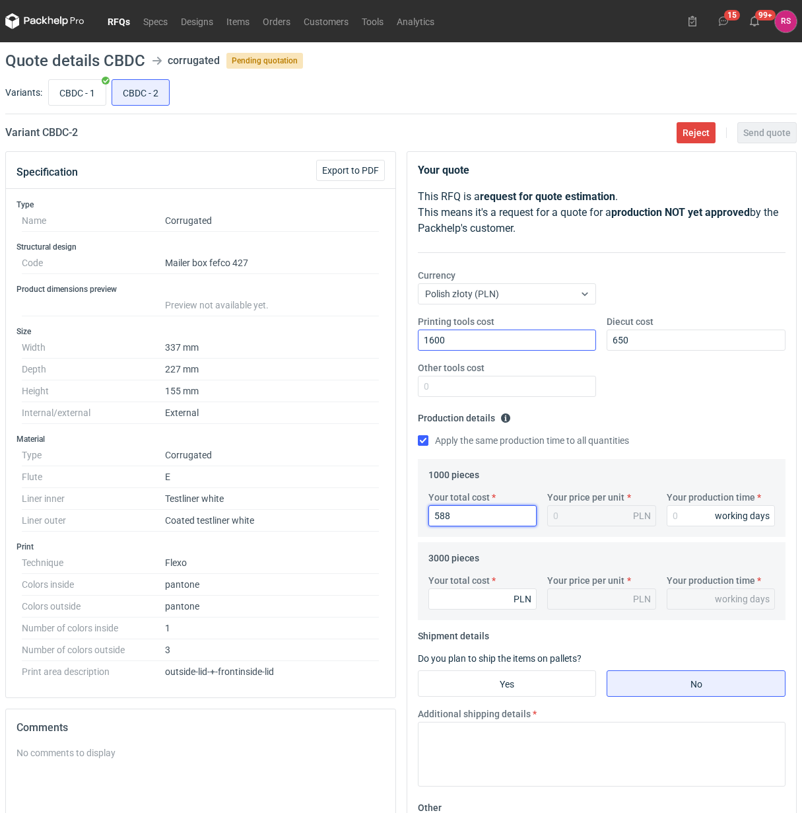
type input "5880"
type input "5.88"
type input "5880"
type input "2"
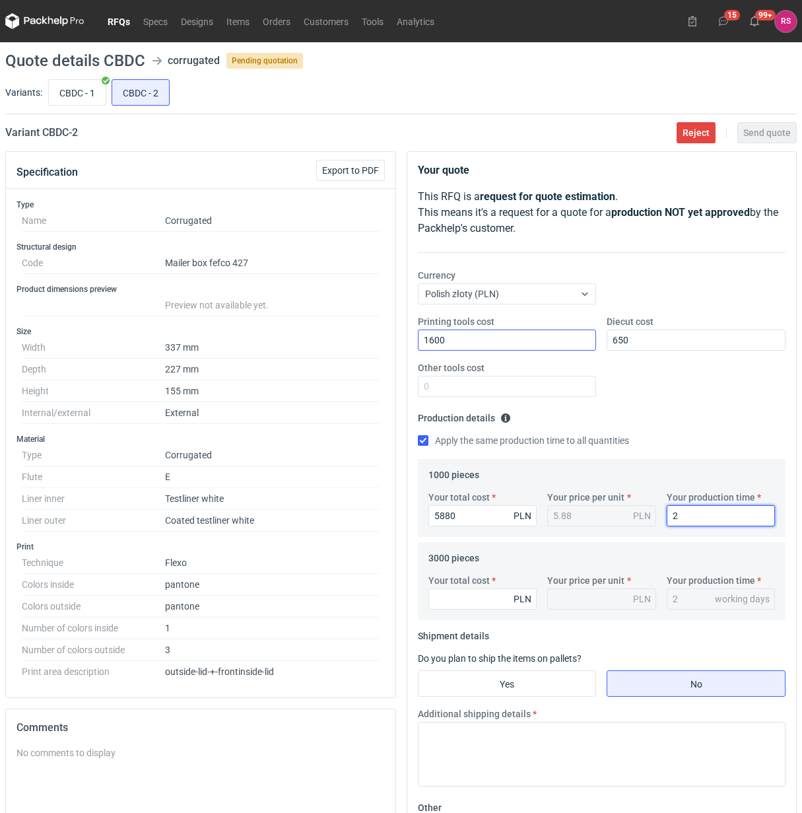
type input "20"
type input "11880"
type input "3.96"
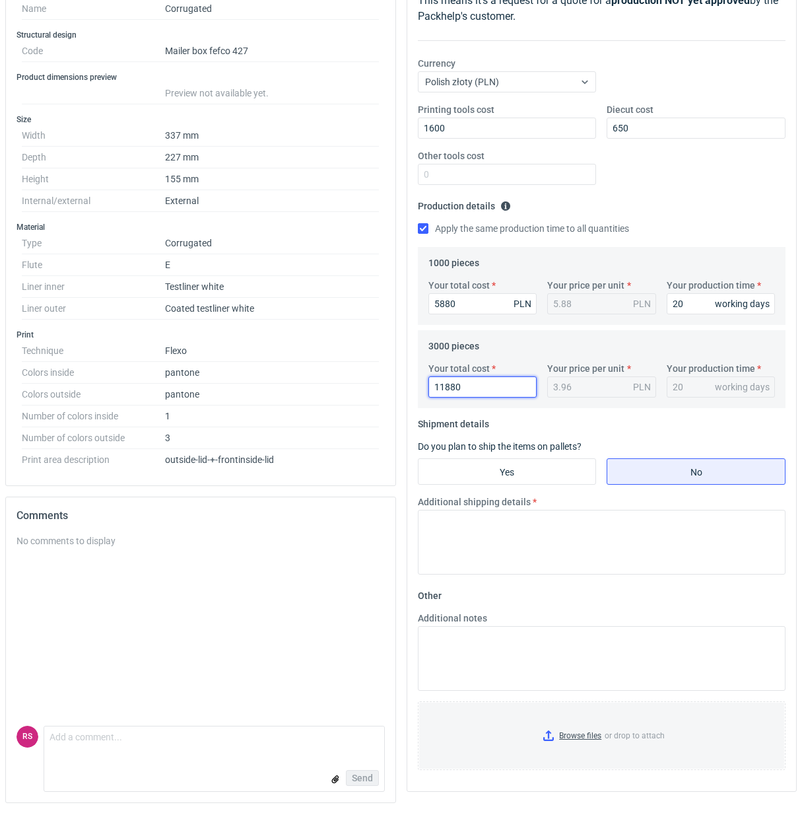
scroll to position [215, 0]
type input "11880"
click at [522, 476] on input "Yes" at bounding box center [508, 470] width 178 height 25
radio input "true"
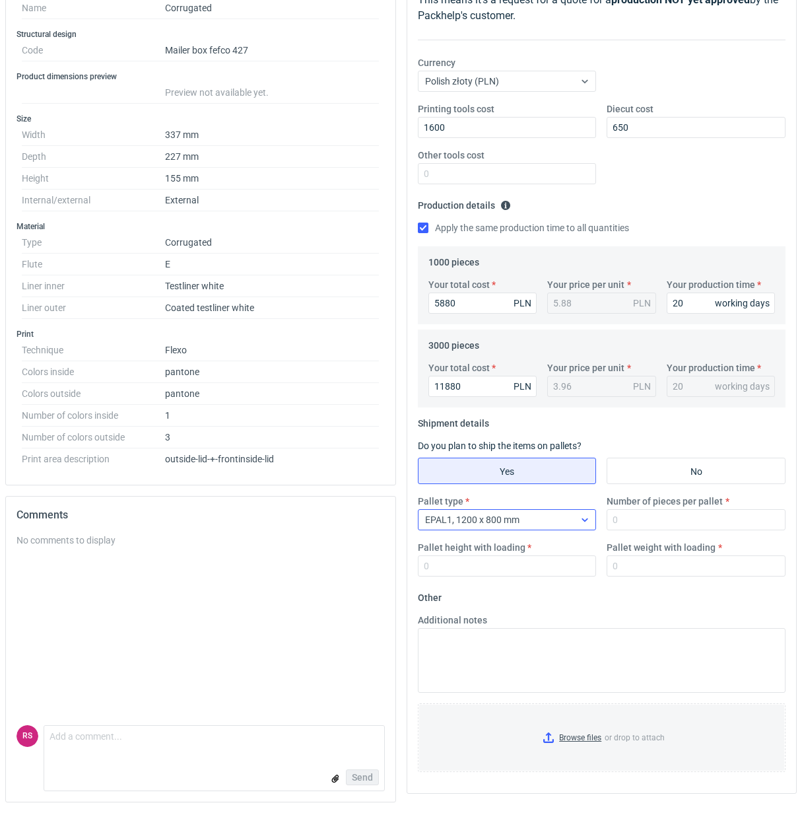
click at [563, 519] on div "EPAL1, 1200 x 800 mm" at bounding box center [497, 519] width 156 height 18
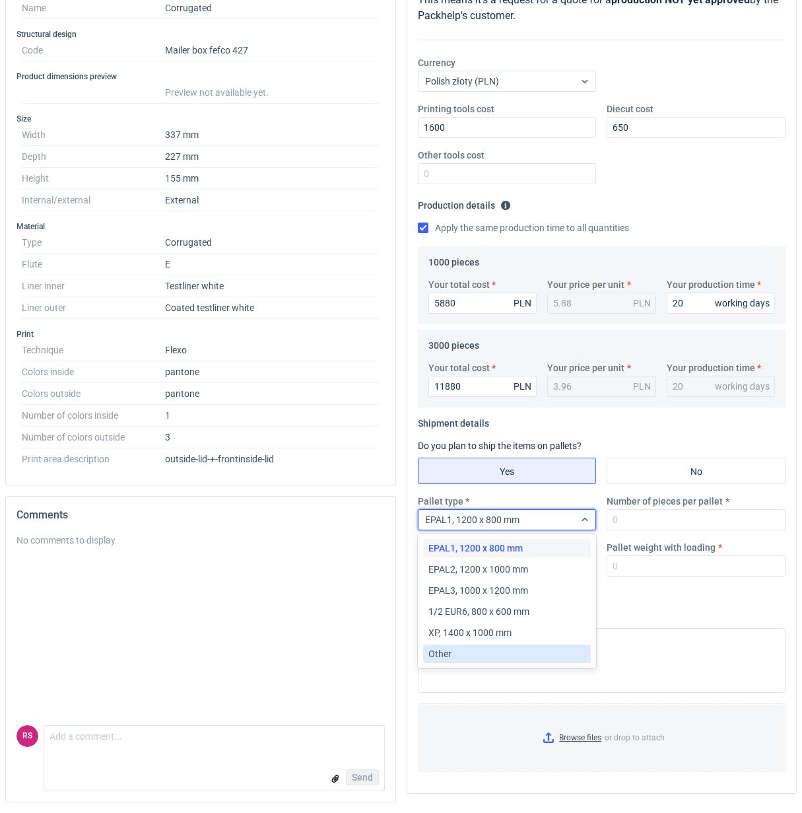
click at [456, 651] on div "Other" at bounding box center [507, 653] width 158 height 13
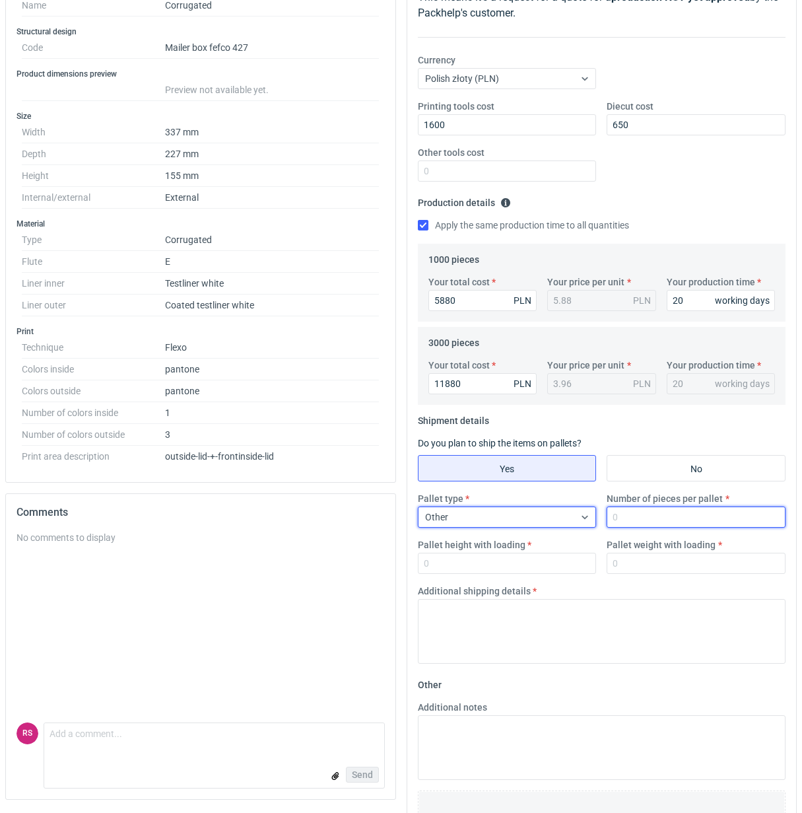
click at [671, 520] on input "Number of pieces per pallet" at bounding box center [696, 516] width 179 height 21
click at [635, 520] on input "Number of pieces per pallet" at bounding box center [696, 516] width 179 height 21
type input "1000"
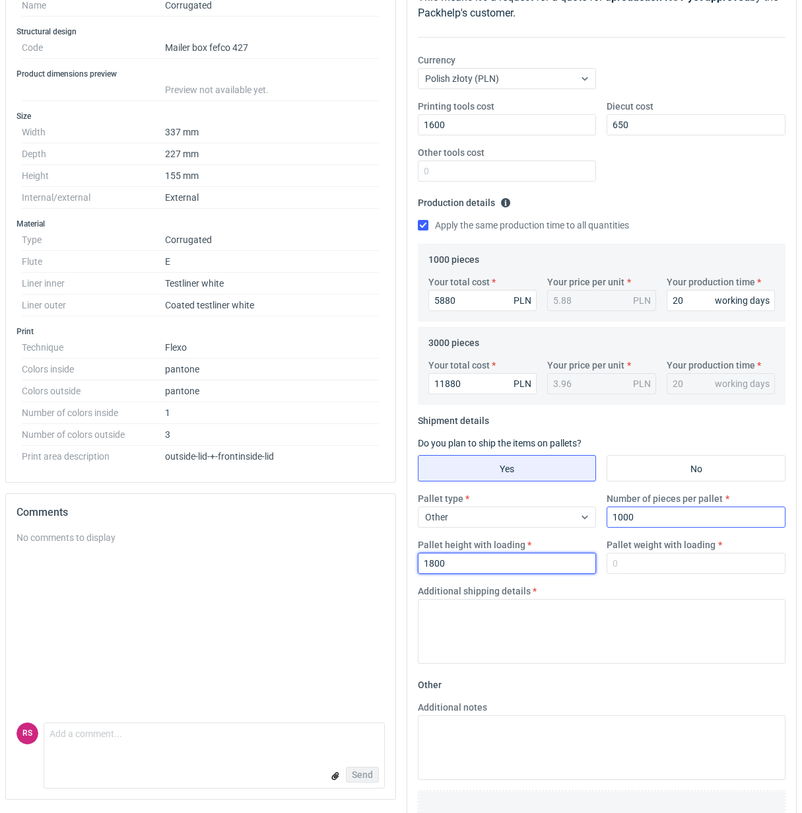
type input "1800"
type input "300"
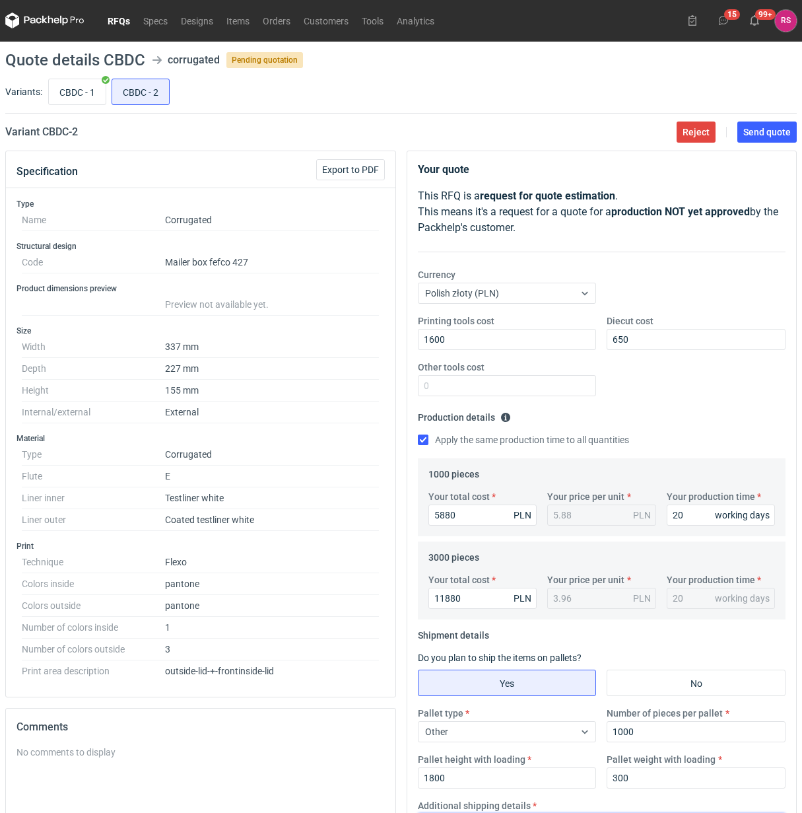
scroll to position [0, 0]
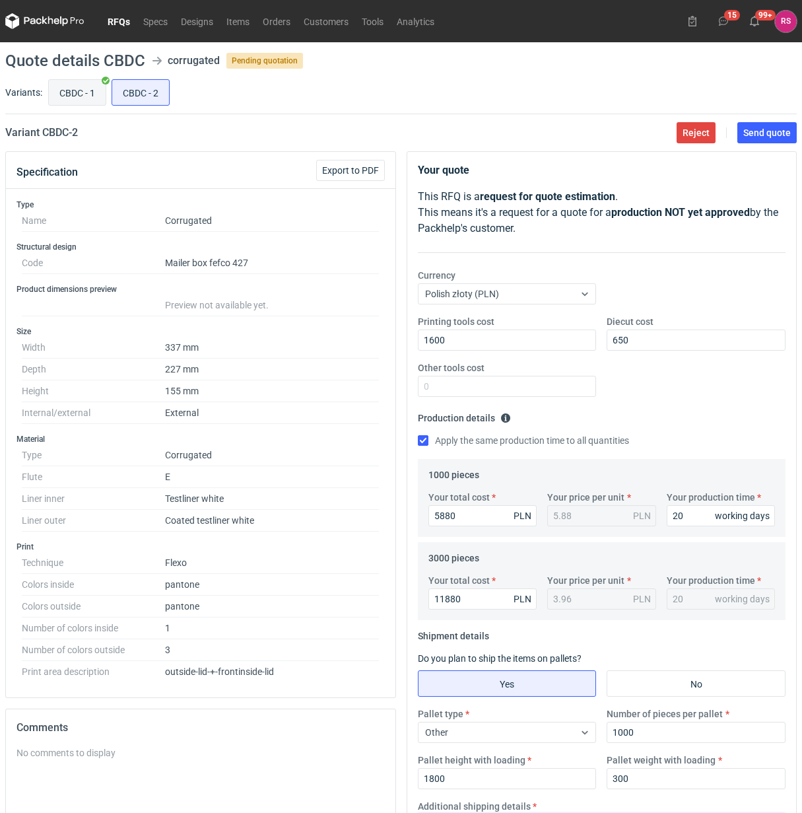
type textarea "Palety jednorazowe 1200x920"
click at [86, 89] on input "CBDC - 1" at bounding box center [77, 92] width 57 height 25
radio input "true"
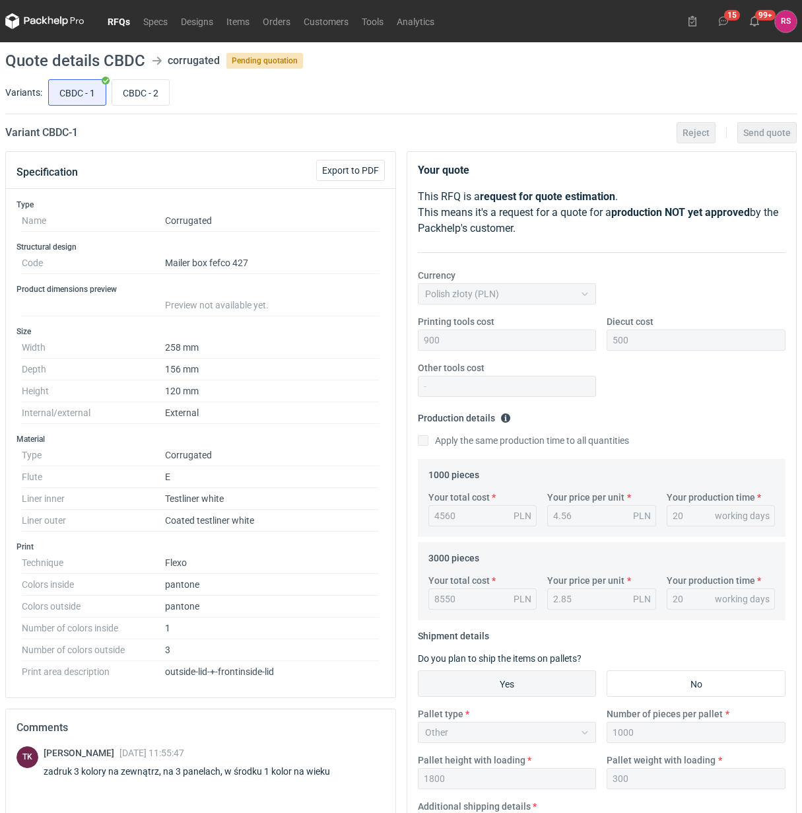
scroll to position [216, 0]
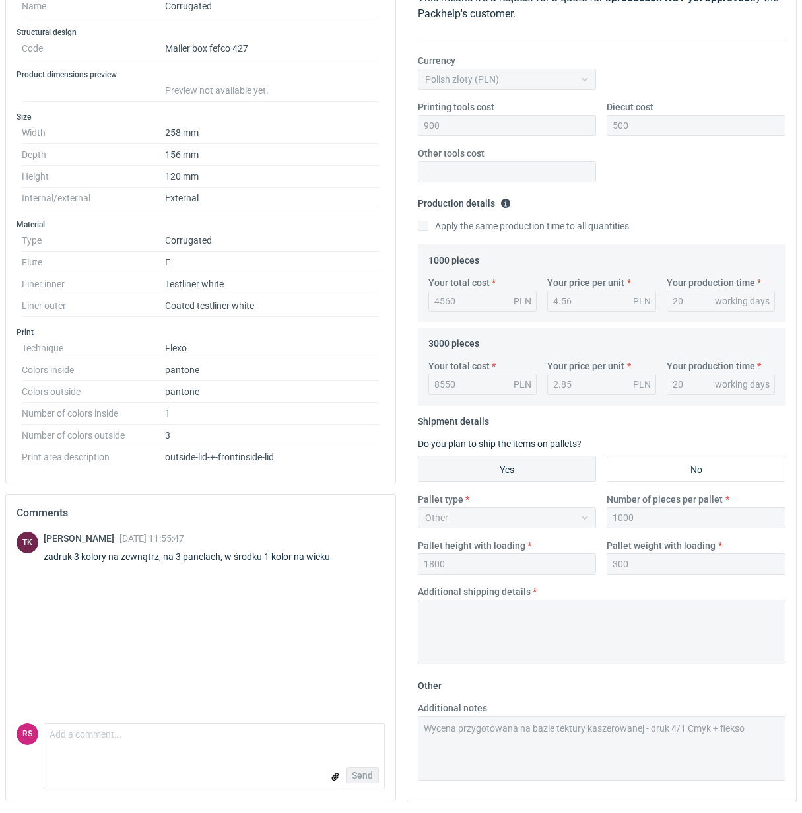
click at [417, 728] on div "Additional notes Wycena przygotowana na bazie tektury kaszerowanej - druk 4/1 C…" at bounding box center [602, 740] width 379 height 79
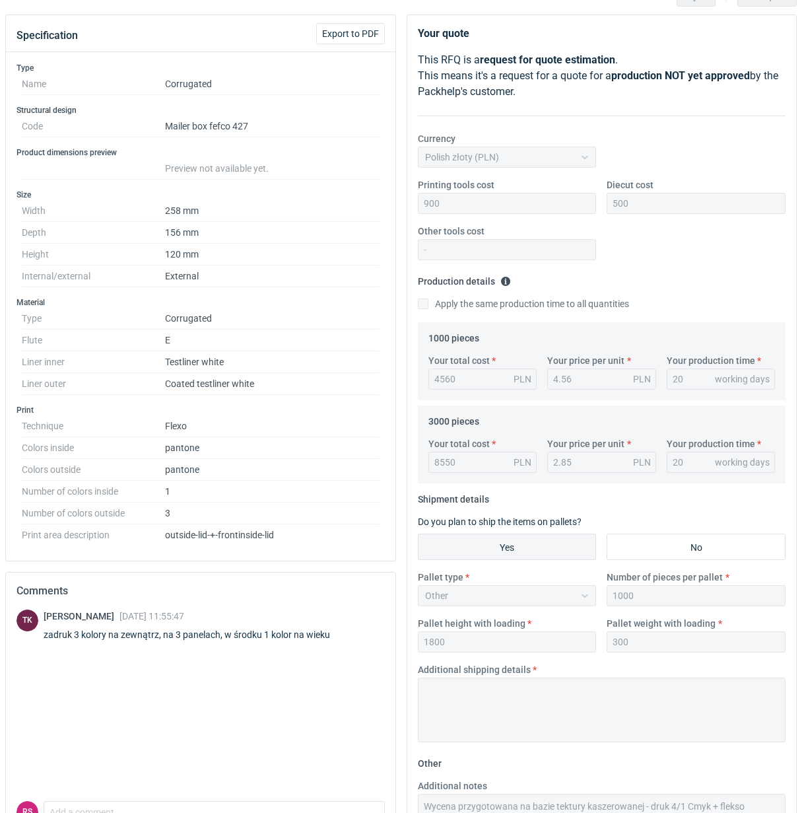
scroll to position [0, 0]
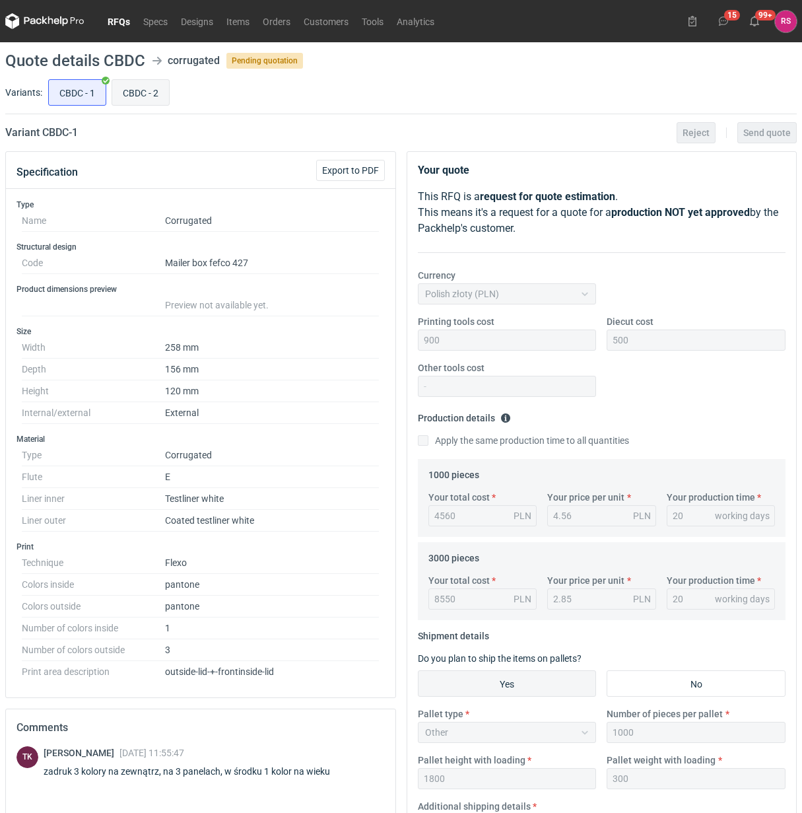
click at [149, 99] on input "CBDC - 2" at bounding box center [140, 92] width 57 height 25
radio input "true"
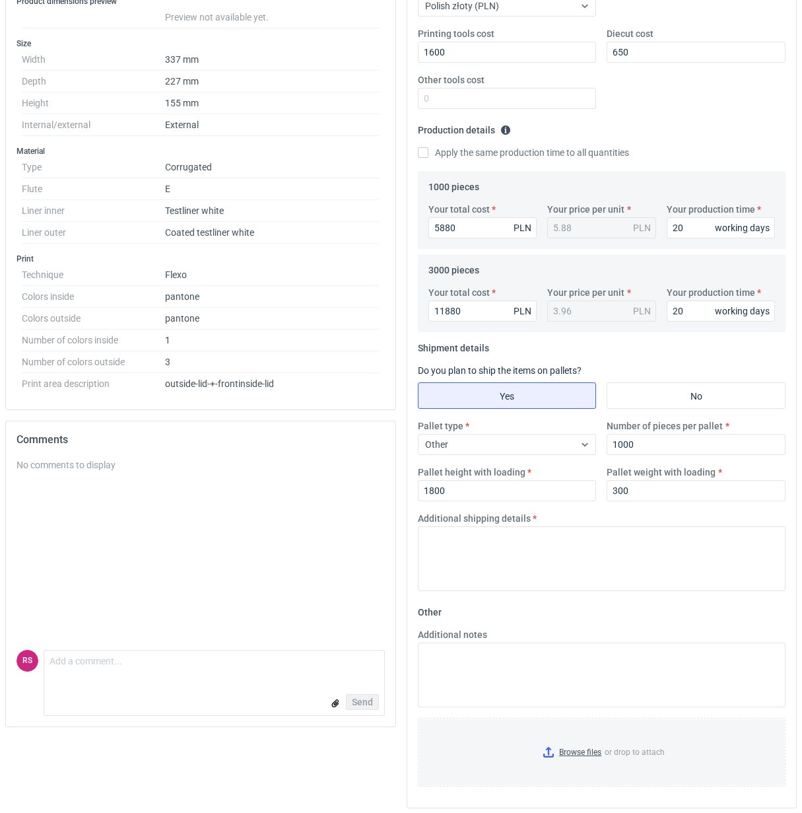
scroll to position [296, 0]
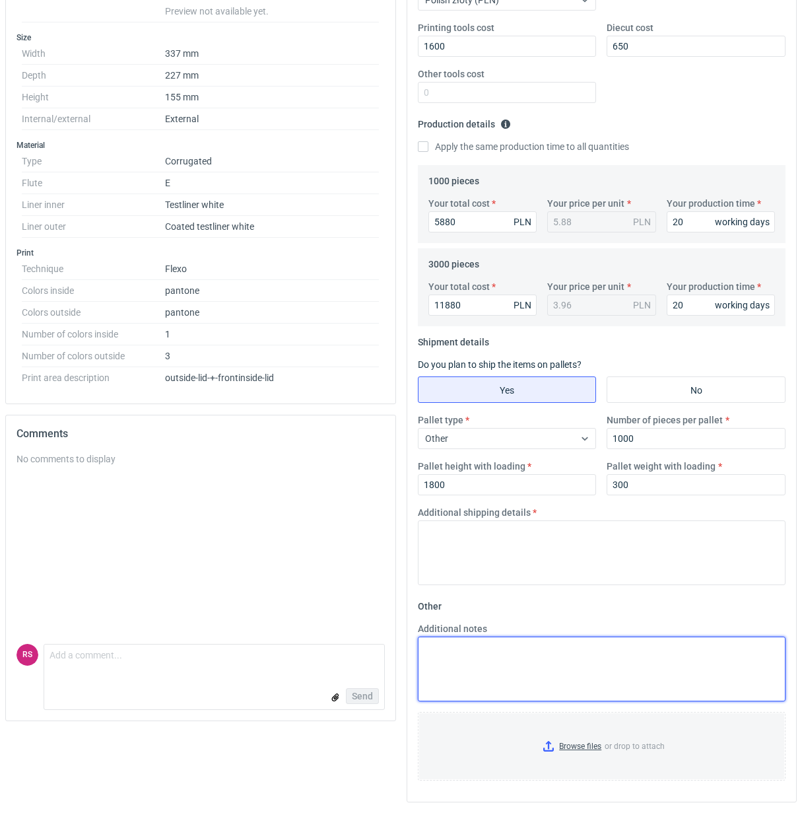
click at [555, 658] on textarea "Additional notes" at bounding box center [602, 668] width 368 height 65
paste textarea "Wycena przygotowana na bazie tektury kaszerowanej - druk 4/1 Cmyk + flekso"
type textarea "Wycena przygotowana na bazie tektury kaszerowanej - druk 4/1 Cmyk + flekso"
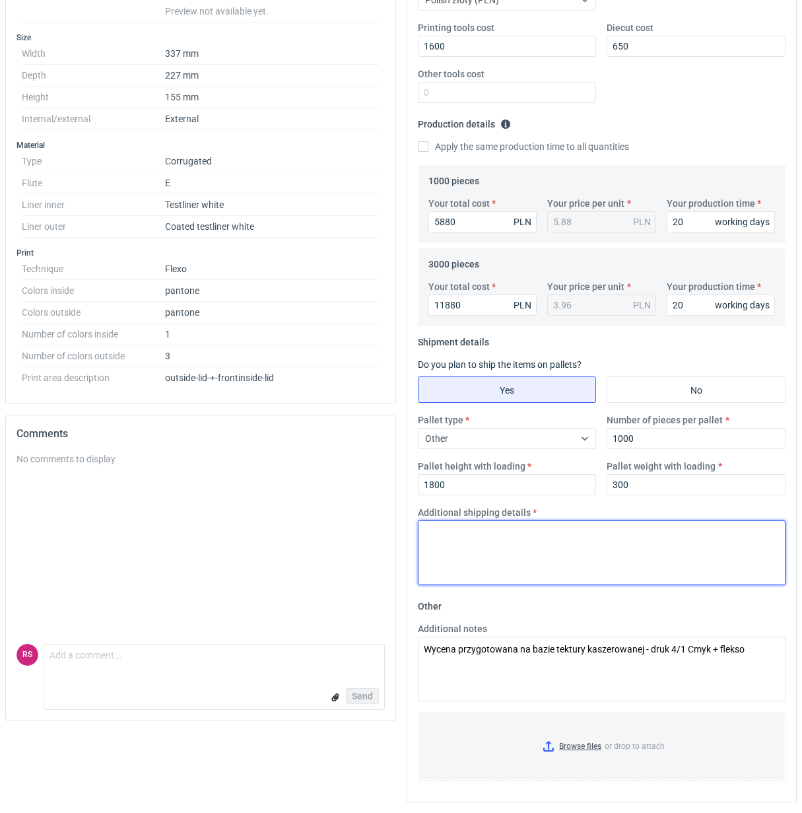
click at [566, 549] on textarea "Additional shipping details" at bounding box center [602, 552] width 368 height 65
click at [485, 533] on textarea "Palety jednoraowe 1200x920" at bounding box center [602, 552] width 368 height 65
click at [652, 532] on textarea "Palety jednorazowe 1200x920" at bounding box center [602, 552] width 368 height 65
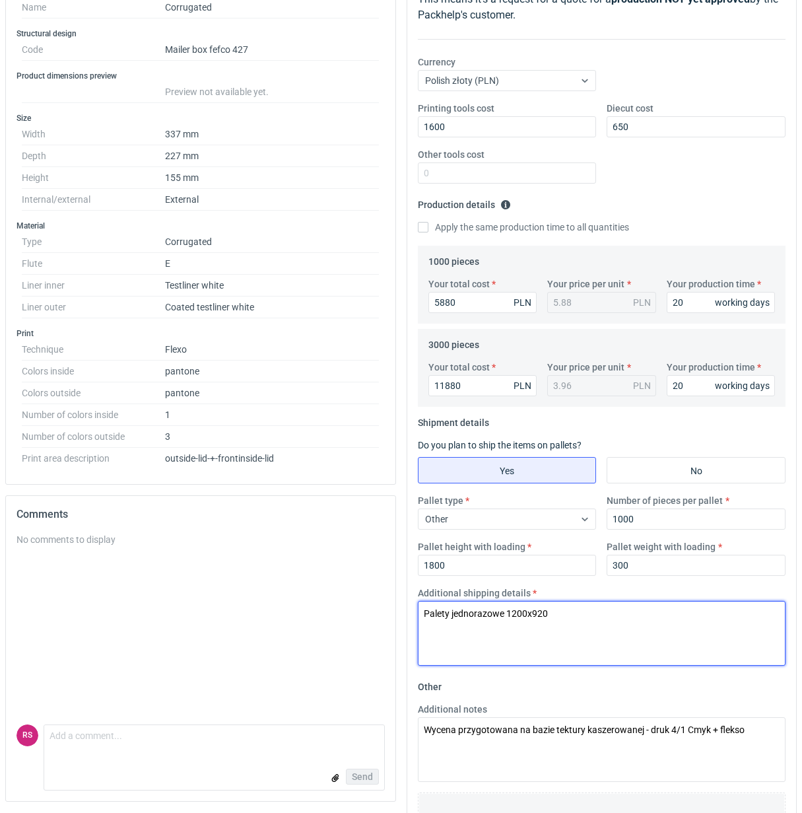
scroll to position [0, 0]
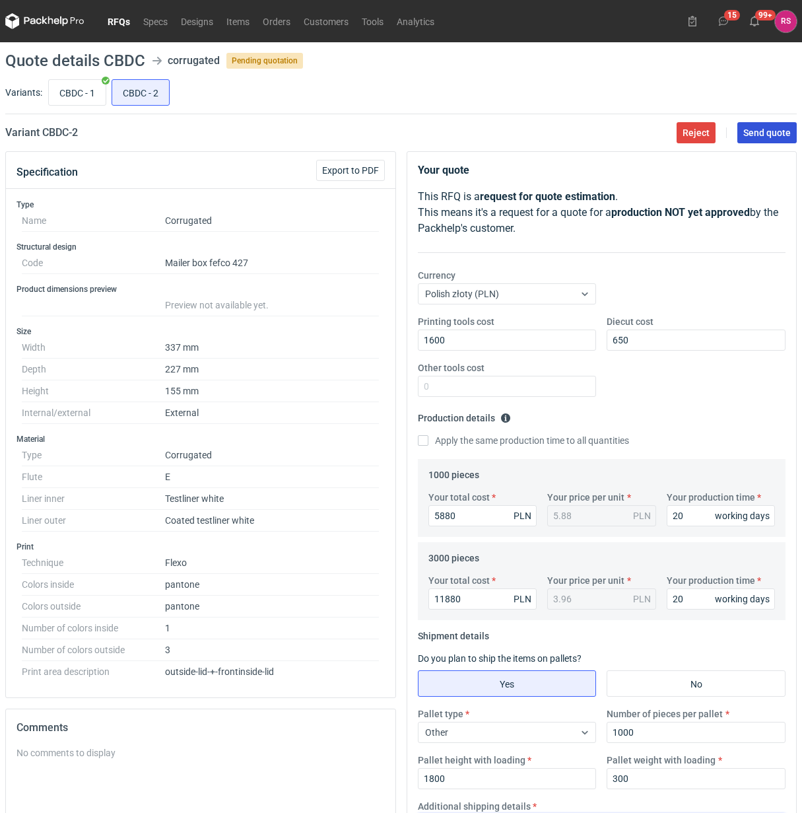
type textarea "Palety jednorazowe 1200x920"
click at [765, 130] on span "Send quote" at bounding box center [767, 132] width 48 height 9
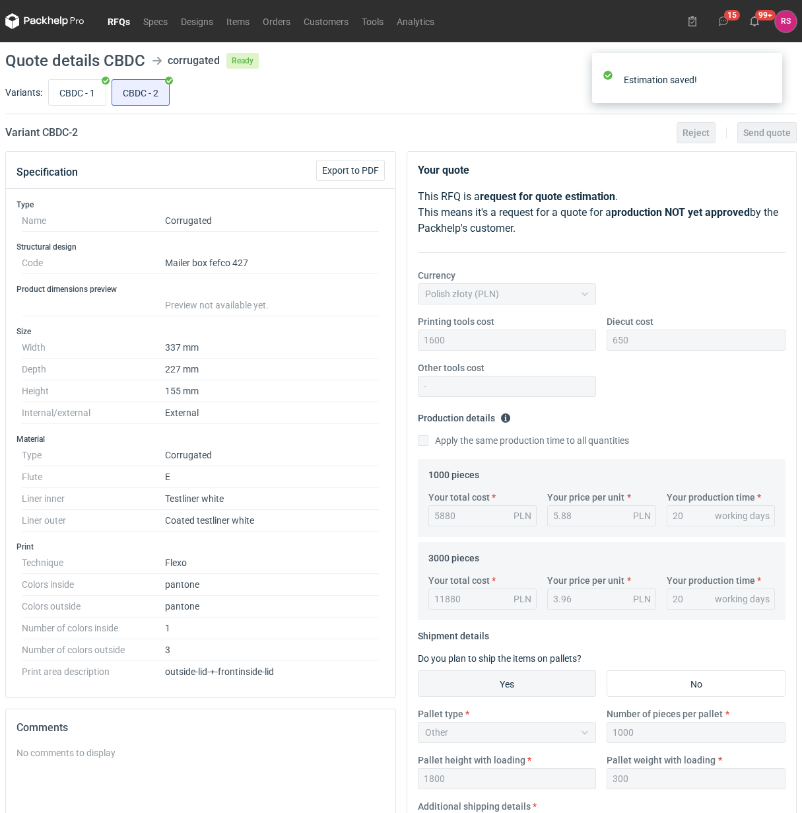
click at [120, 18] on link "RFQs" at bounding box center [119, 21] width 36 height 16
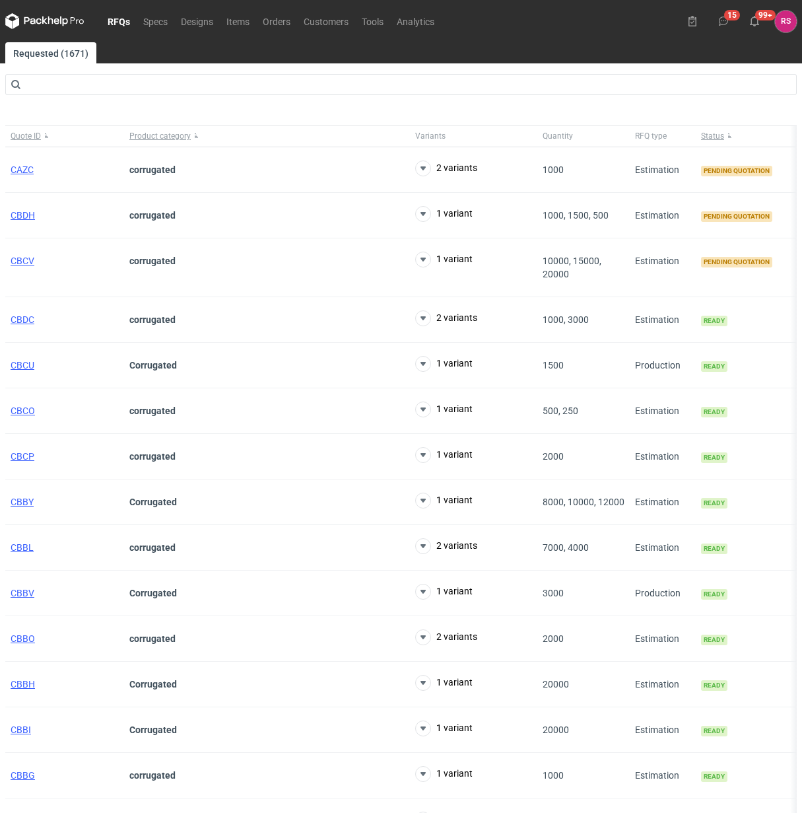
click at [120, 18] on link "RFQs" at bounding box center [119, 21] width 36 height 16
click at [24, 213] on span "CBDH" at bounding box center [23, 215] width 24 height 11
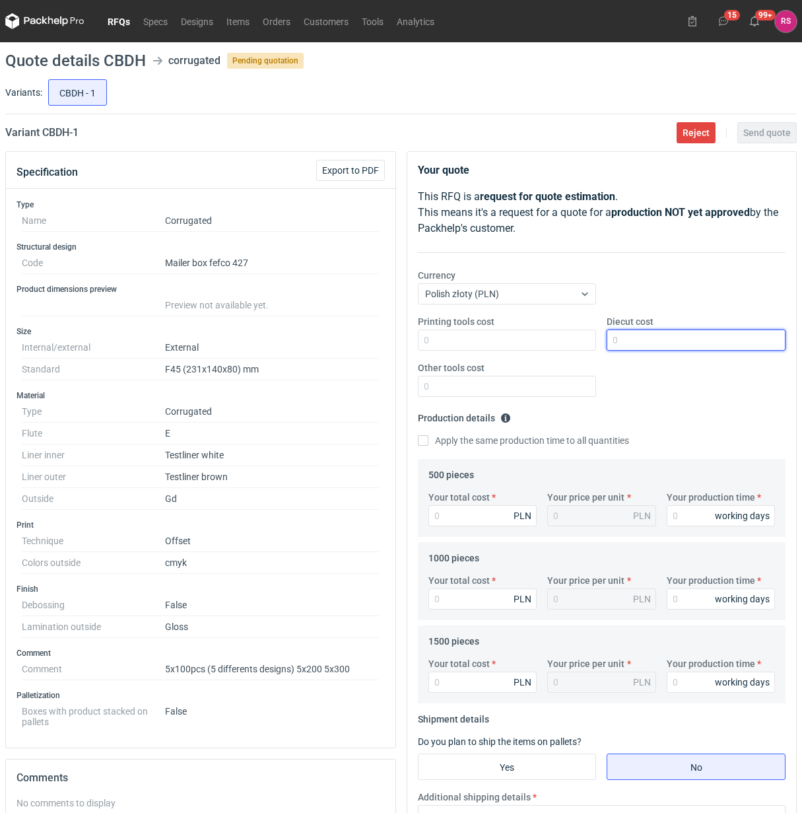
click at [688, 340] on input "Diecut cost" at bounding box center [696, 339] width 179 height 21
type input "450"
click at [418, 435] on input "Apply the same production time to all quantities" at bounding box center [423, 440] width 11 height 11
checkbox input "true"
type input "399"
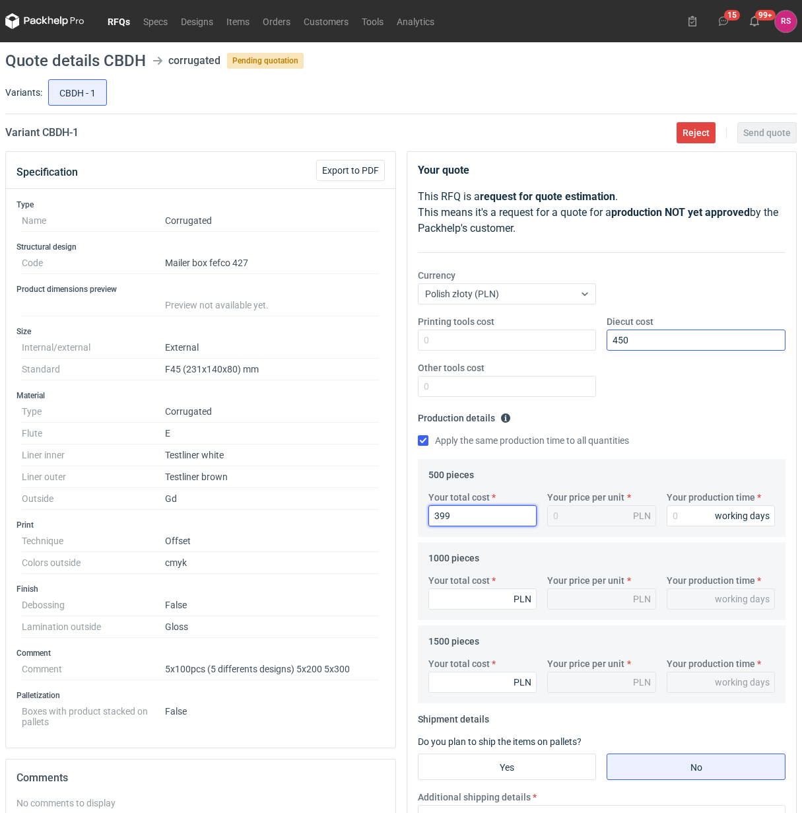
type input "0.8"
type input "3995"
type input "7.99"
type input "3995"
type input "2"
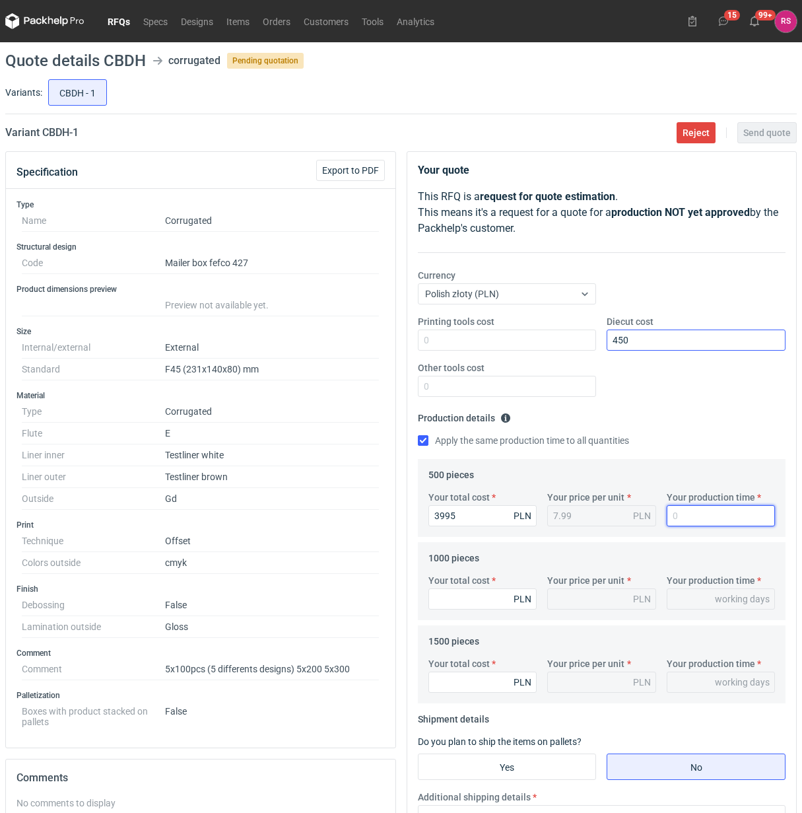
type input "2"
type input "20"
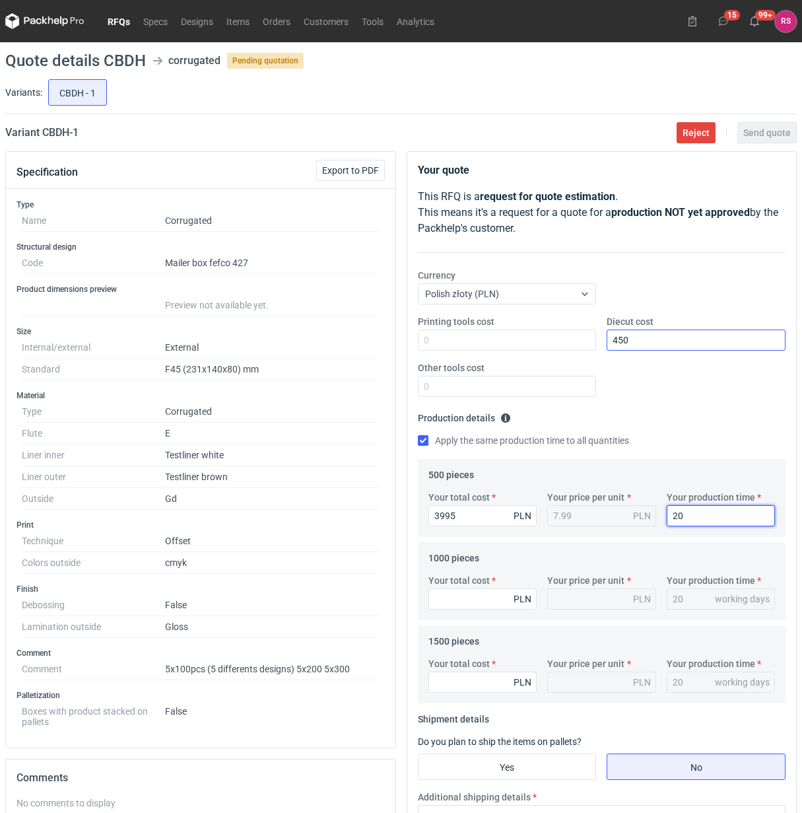
type input "20"
type input "49"
type input "0.05"
type input "4930"
type input "4.93"
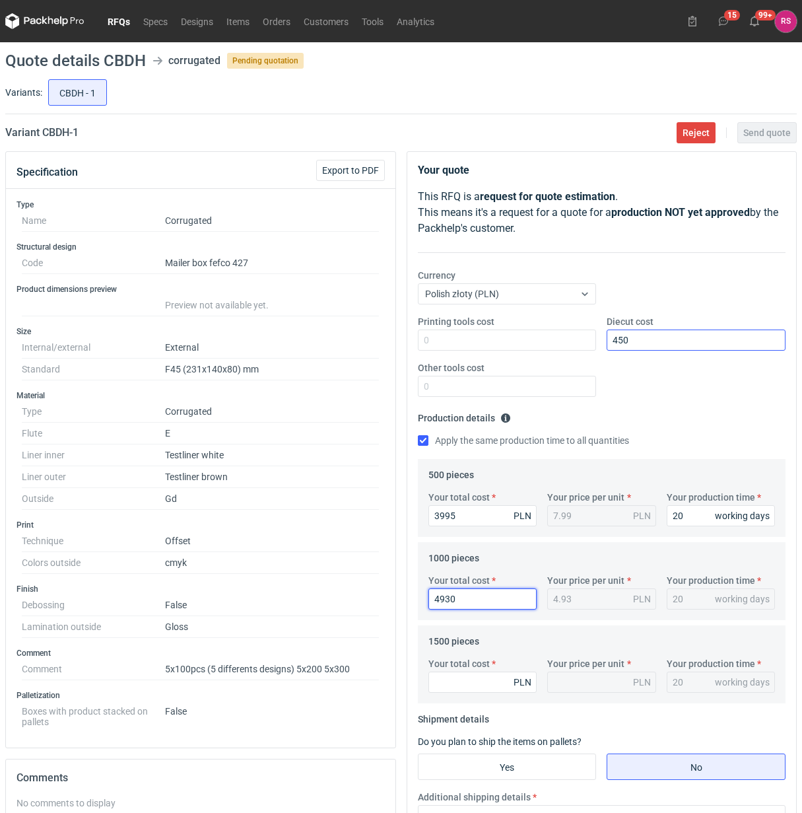
type input "4930"
type input "5955"
type input "3.97"
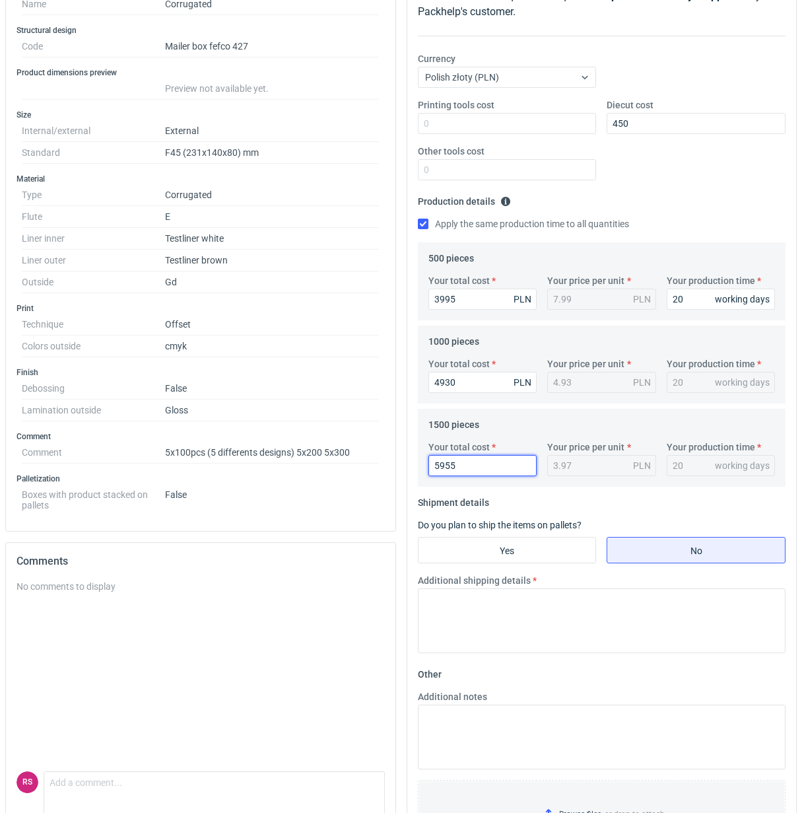
scroll to position [287, 0]
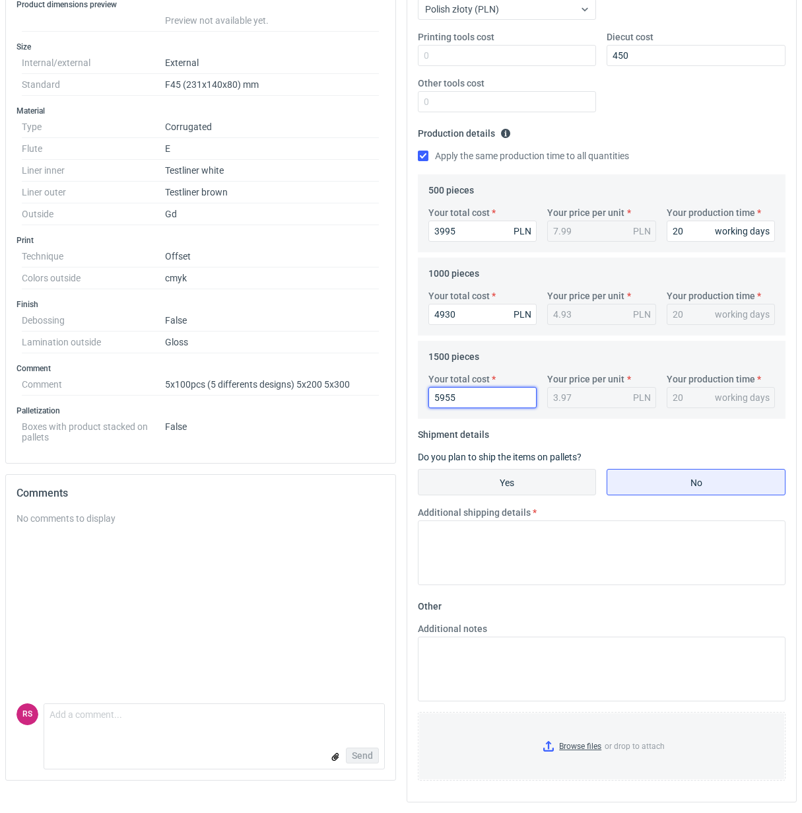
type input "5955"
click at [522, 479] on input "Yes" at bounding box center [508, 481] width 178 height 25
radio input "true"
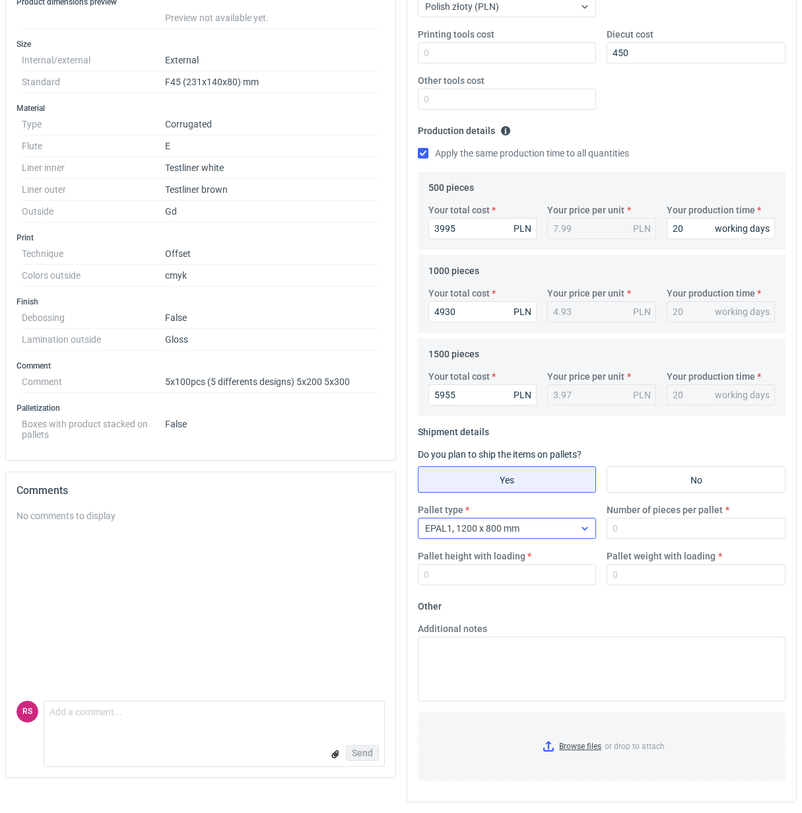
click at [586, 530] on icon at bounding box center [585, 528] width 11 height 11
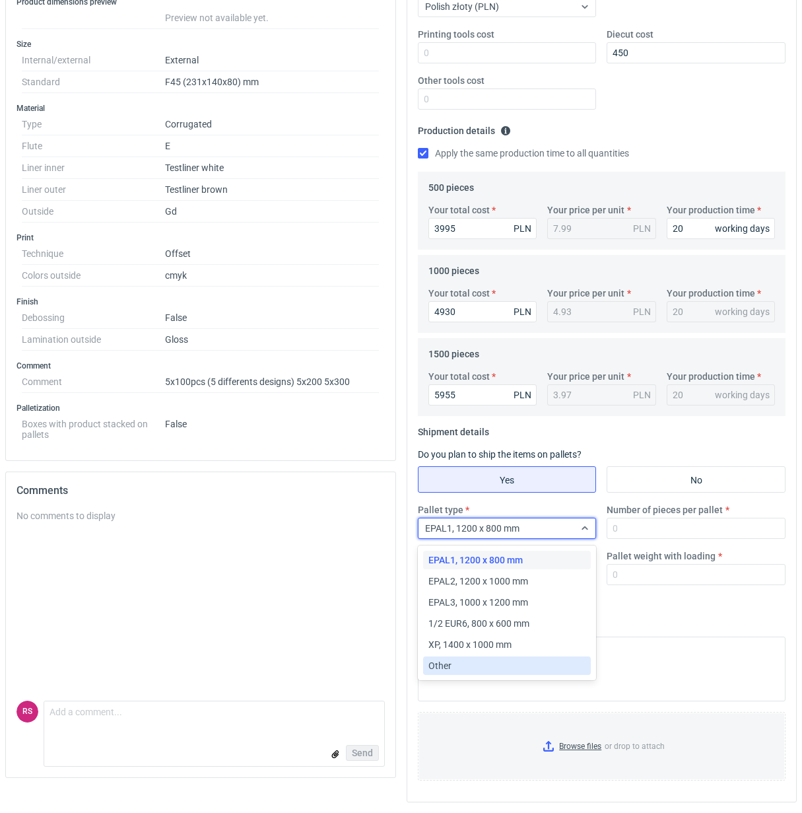
click at [454, 667] on div "Other" at bounding box center [507, 665] width 158 height 13
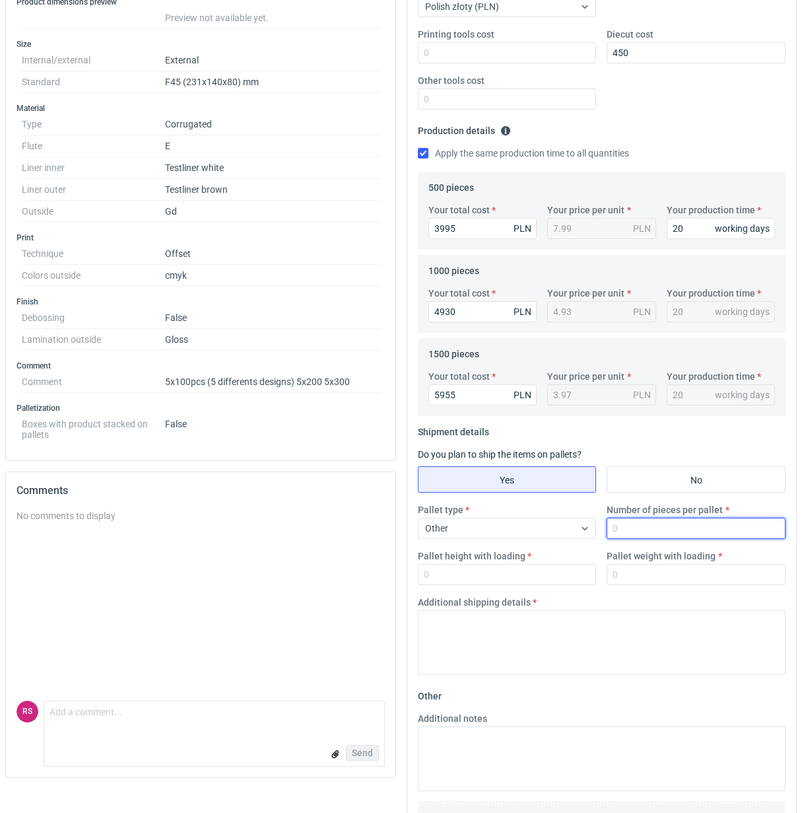
click at [677, 530] on input "Number of pieces per pallet" at bounding box center [696, 528] width 179 height 21
type input "1000"
type input "1800"
type input "300"
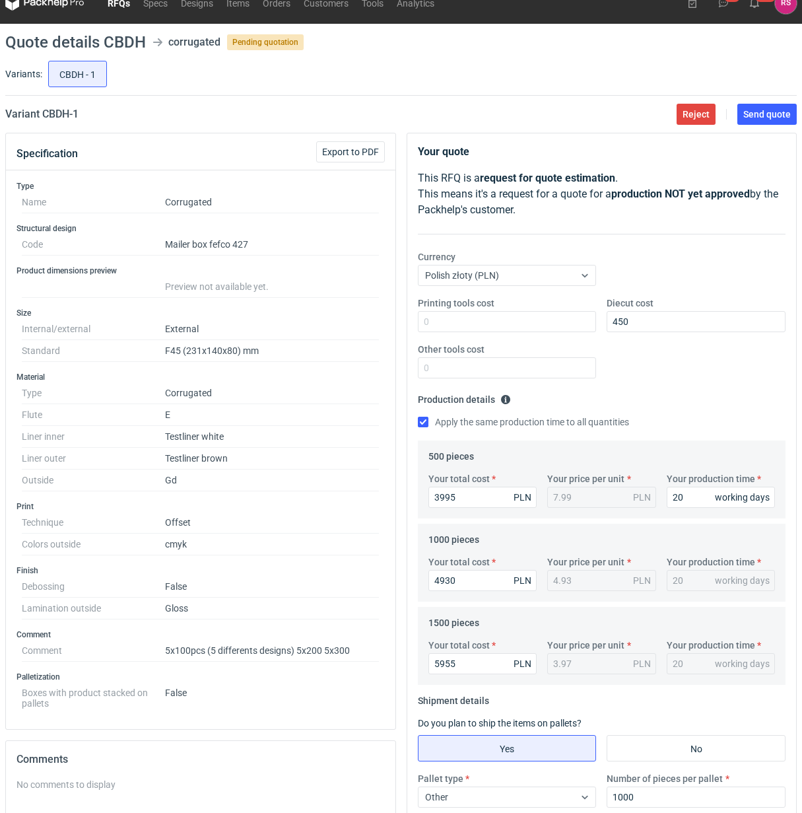
scroll to position [0, 0]
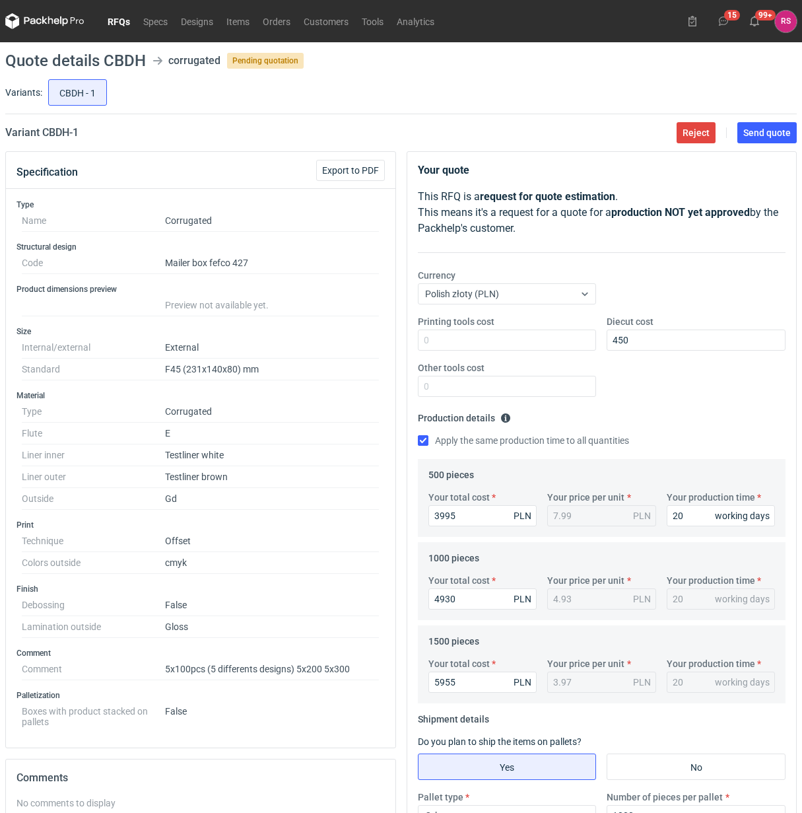
type textarea "Palety jednorazowe 1200x800"
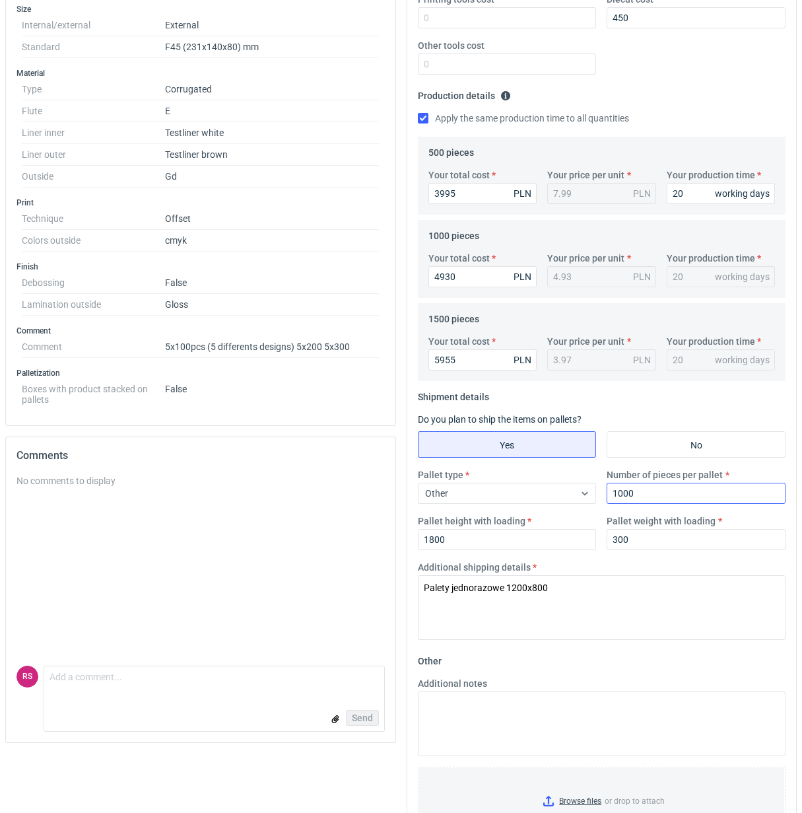
scroll to position [380, 0]
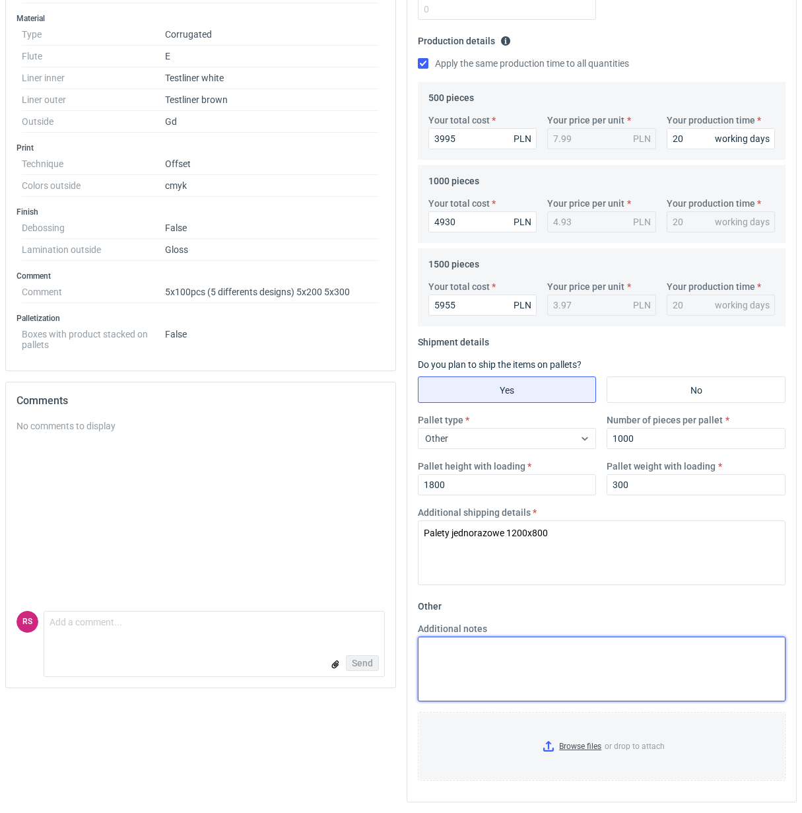
click at [526, 644] on textarea "Additional notes" at bounding box center [602, 668] width 368 height 65
paste textarea "dla 500szt podkład jaki jesteśmy w stanie zastosować do produkcji jest 3 warstw…"
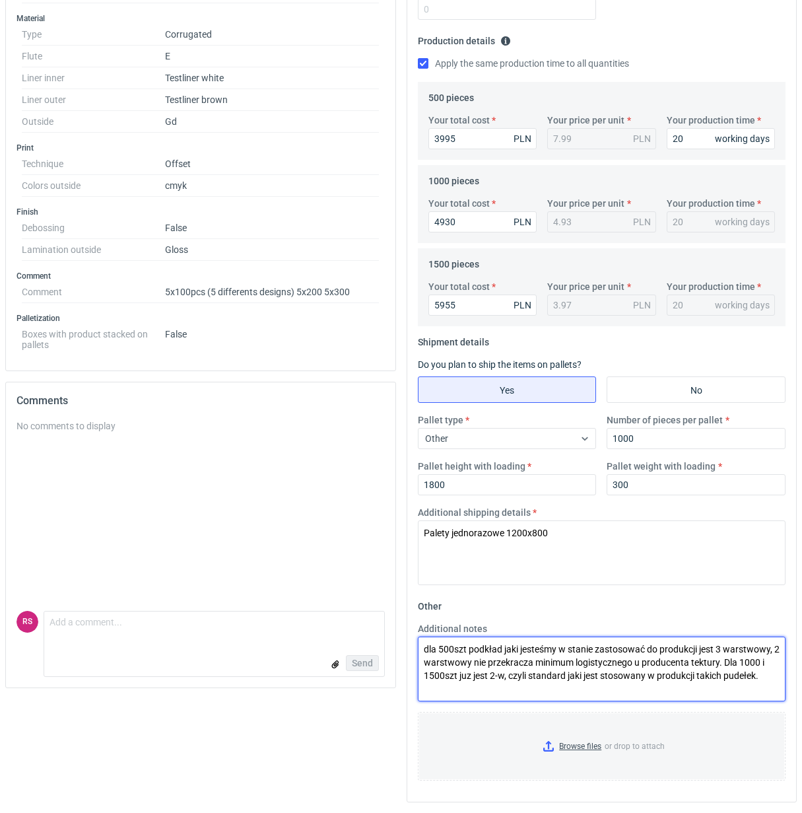
click at [500, 647] on textarea "dla 500szt podkład jaki jesteśmy w stanie zastosować do produkcji jest 3 warstw…" at bounding box center [602, 668] width 368 height 65
click at [700, 649] on textarea "dla 500szt podkład, jaki jesteśmy w stanie zastosować do produkcji jest 3 warst…" at bounding box center [602, 668] width 368 height 65
type textarea "dla 500szt podkład, jaki jesteśmy w stanie zastosować do produkcji, jest 3 wars…"
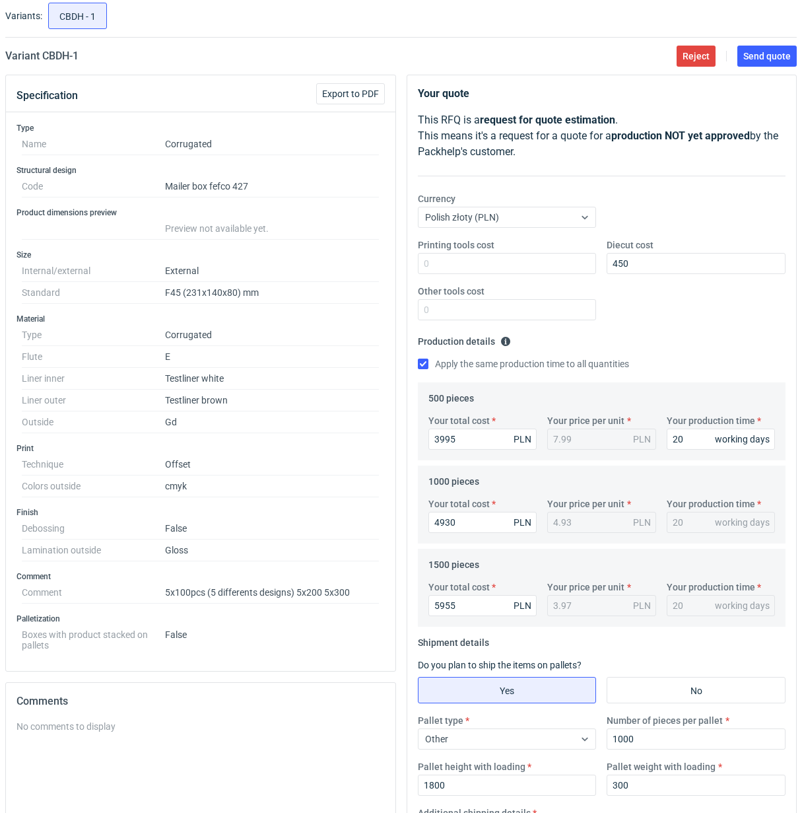
scroll to position [0, 0]
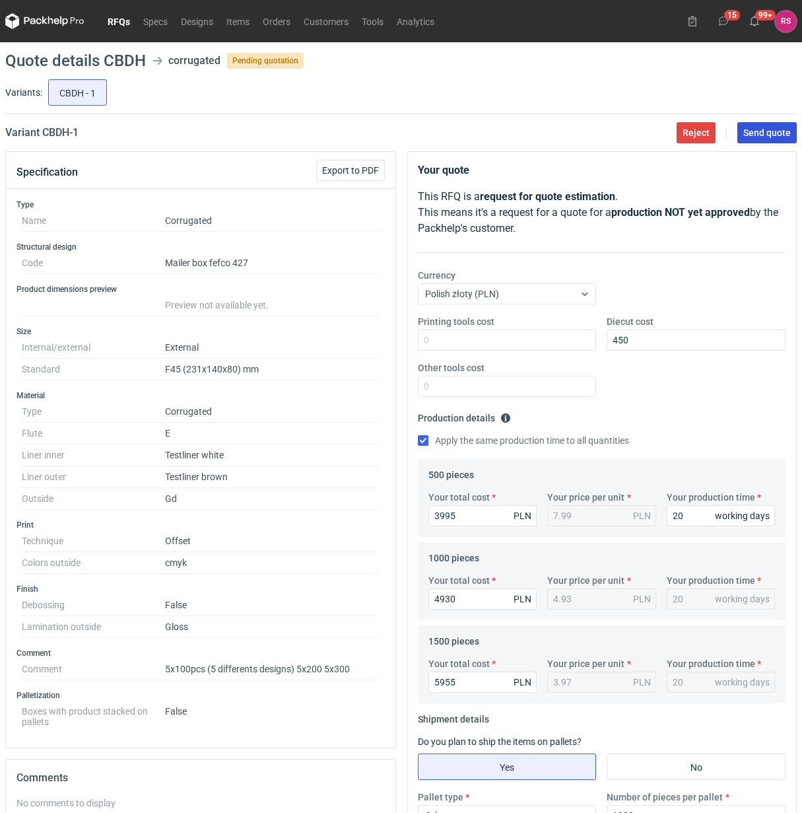
click at [755, 133] on span "Send quote" at bounding box center [767, 132] width 48 height 9
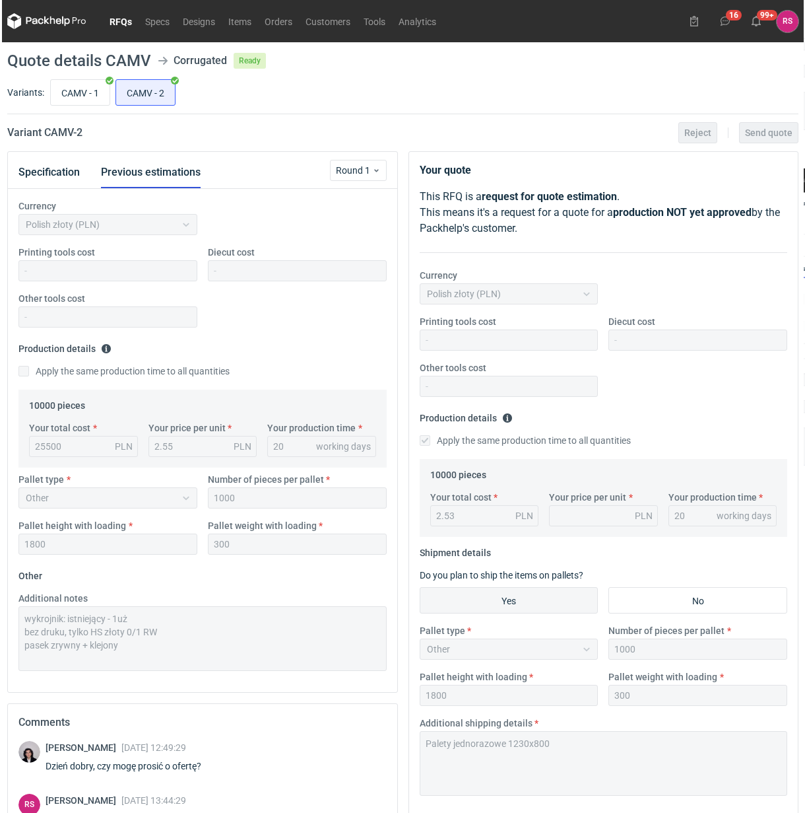
scroll to position [150, 0]
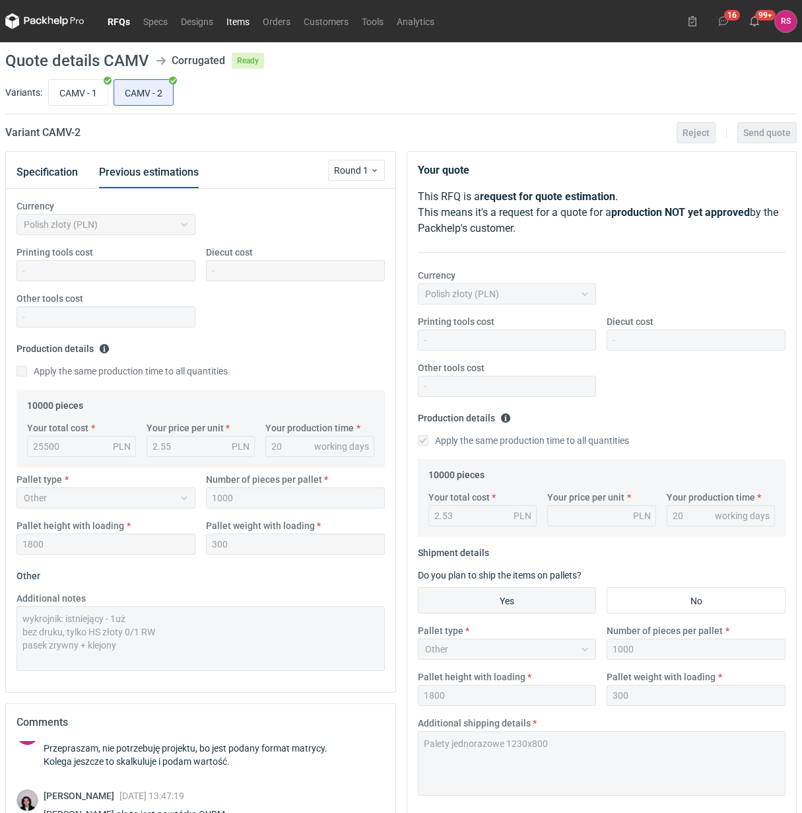
click at [234, 20] on link "Items" at bounding box center [238, 21] width 36 height 16
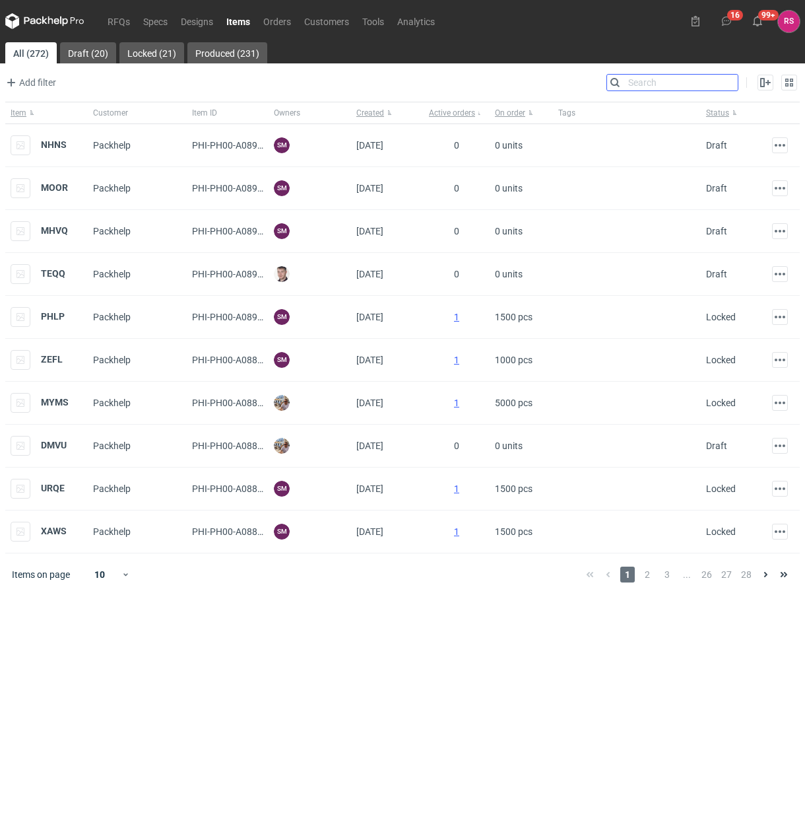
click at [732, 83] on input "Search" at bounding box center [672, 83] width 131 height 16
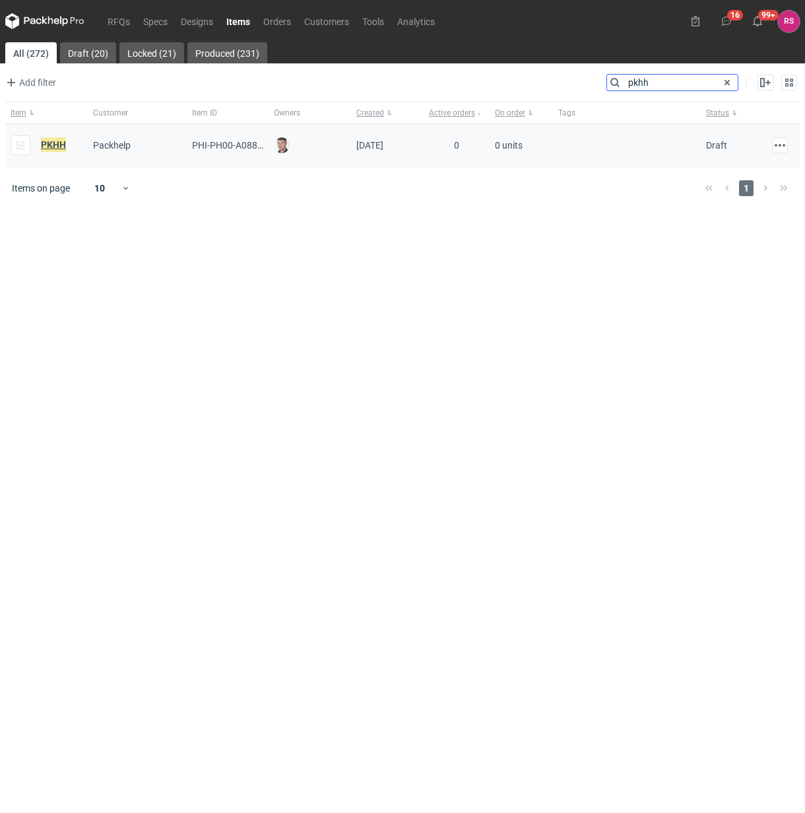
type input "pkhh"
click at [60, 150] on em "PKHH" at bounding box center [53, 144] width 25 height 15
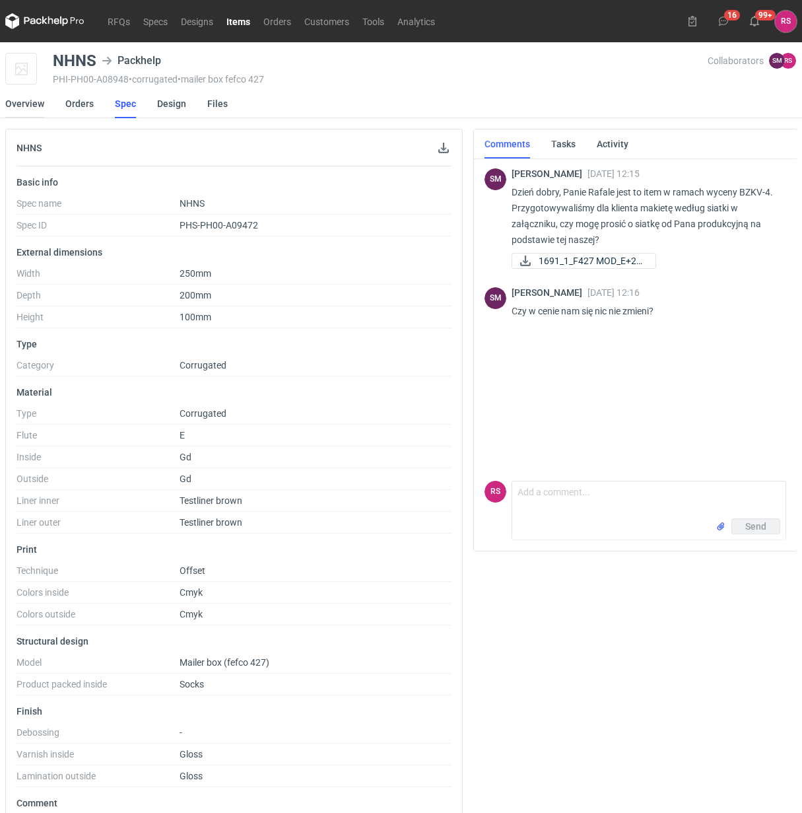
click at [34, 104] on link "Overview" at bounding box center [24, 103] width 39 height 29
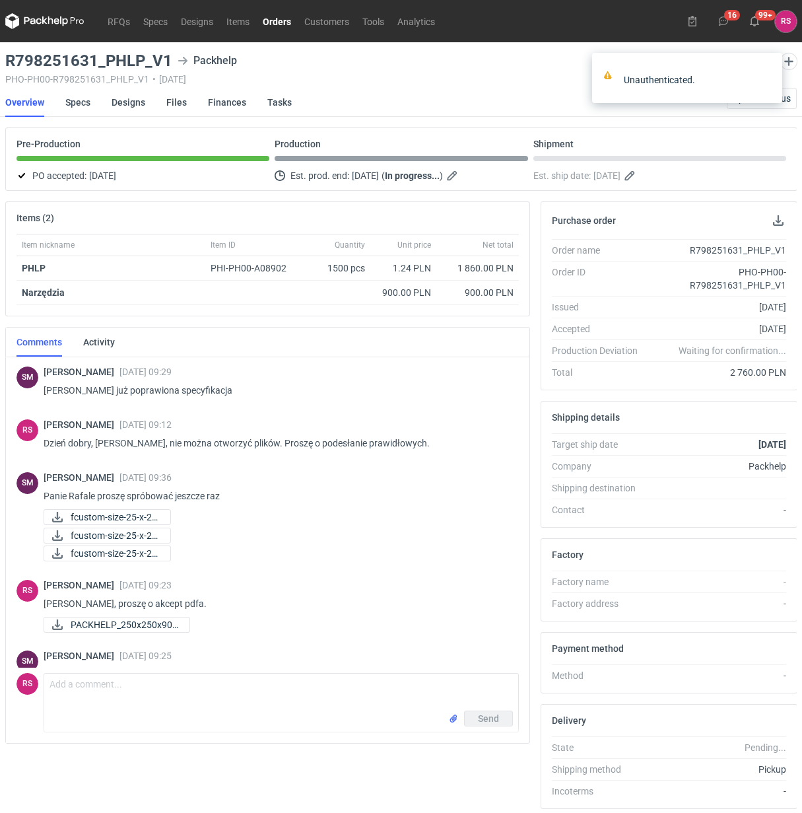
scroll to position [28, 0]
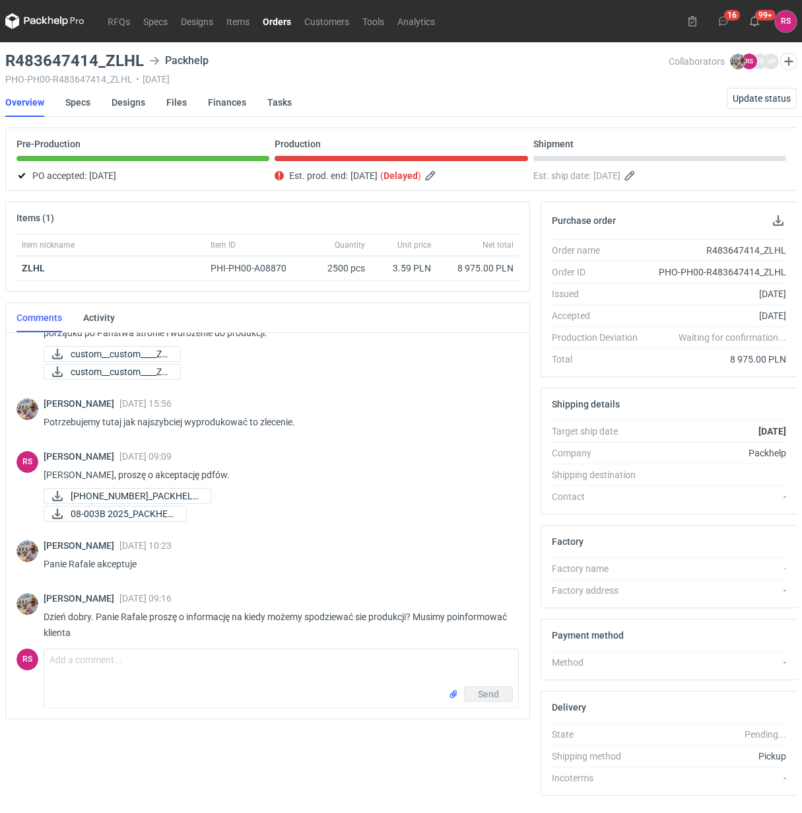
scroll to position [1058, 0]
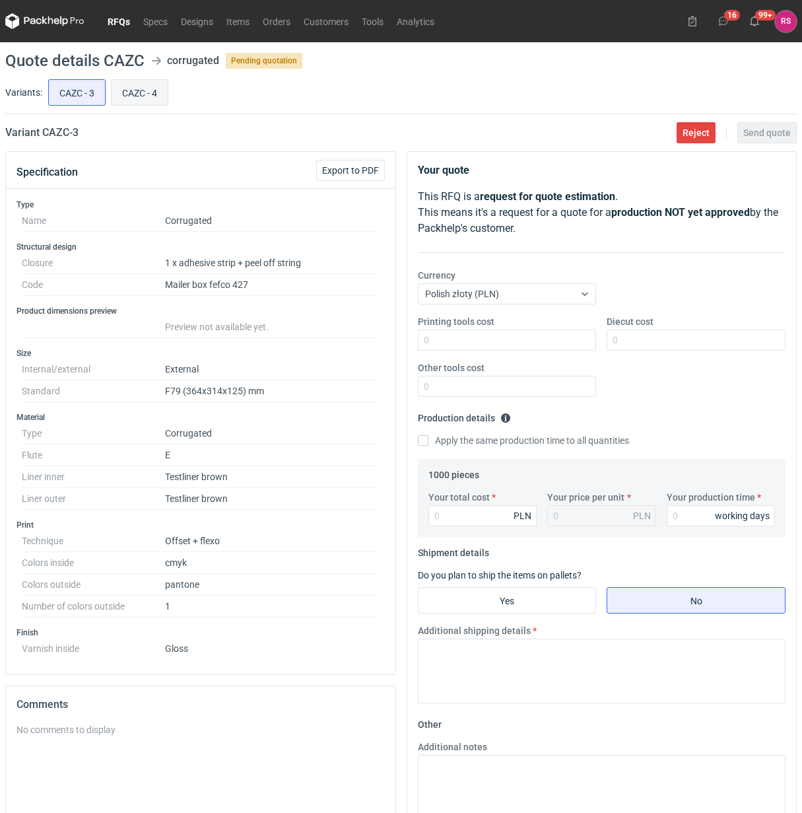
click at [150, 94] on input "CAZC - 4" at bounding box center [140, 92] width 56 height 25
radio input "true"
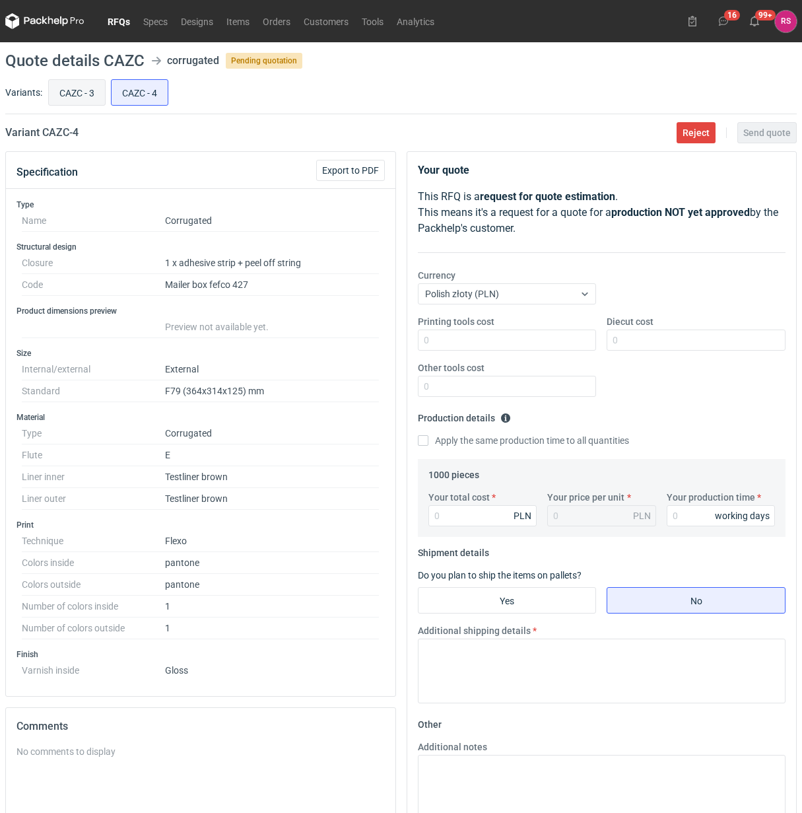
click at [67, 90] on input "CAZC - 3" at bounding box center [77, 92] width 56 height 25
radio input "true"
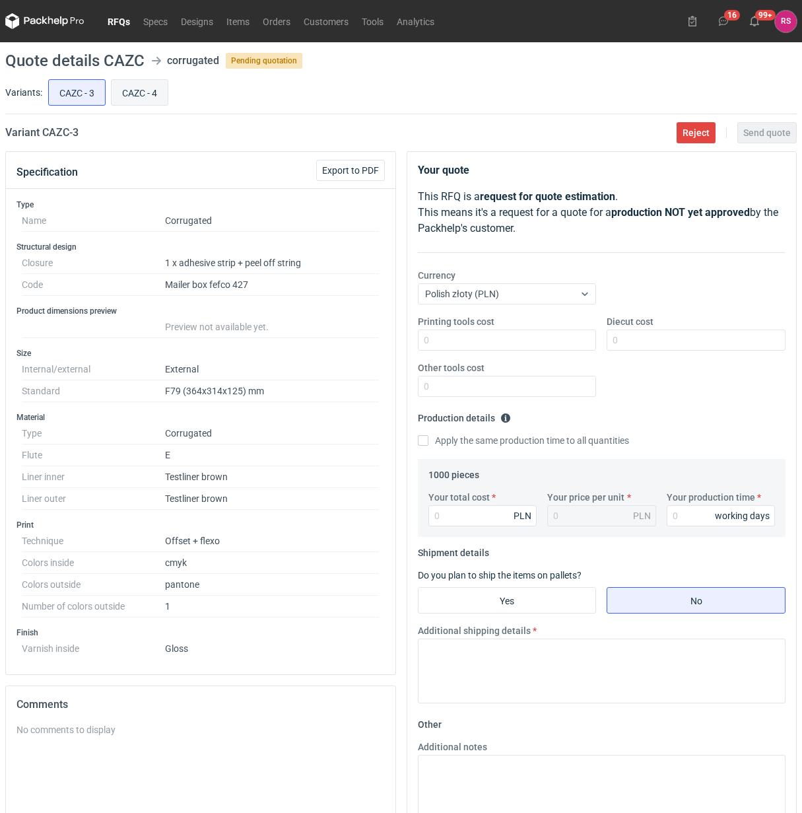
click at [143, 94] on input "CAZC - 4" at bounding box center [140, 92] width 56 height 25
radio input "true"
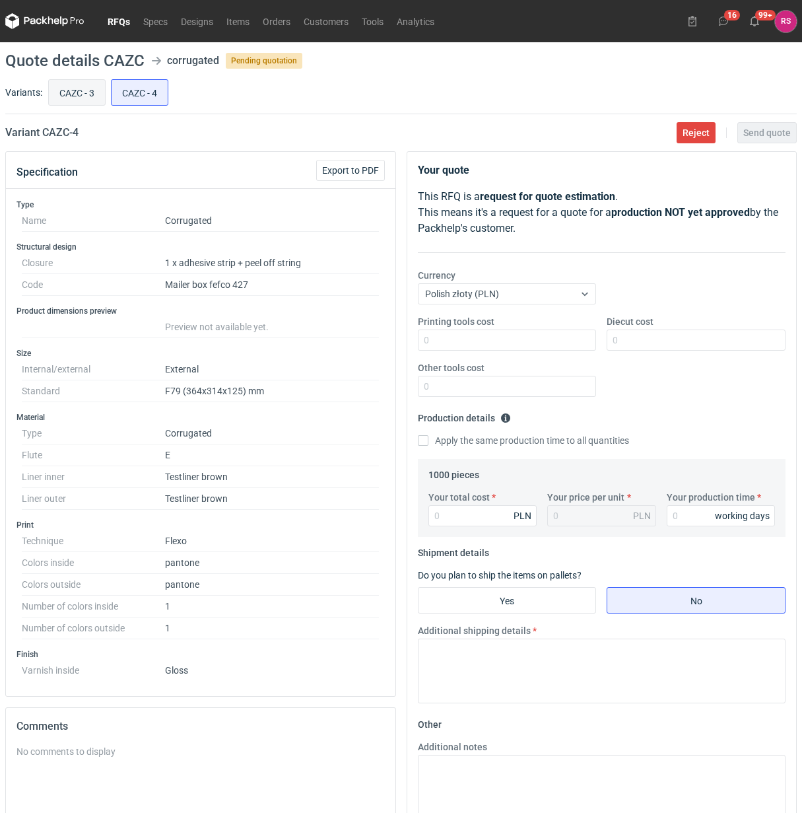
click at [73, 94] on input "CAZC - 3" at bounding box center [77, 92] width 56 height 25
radio input "true"
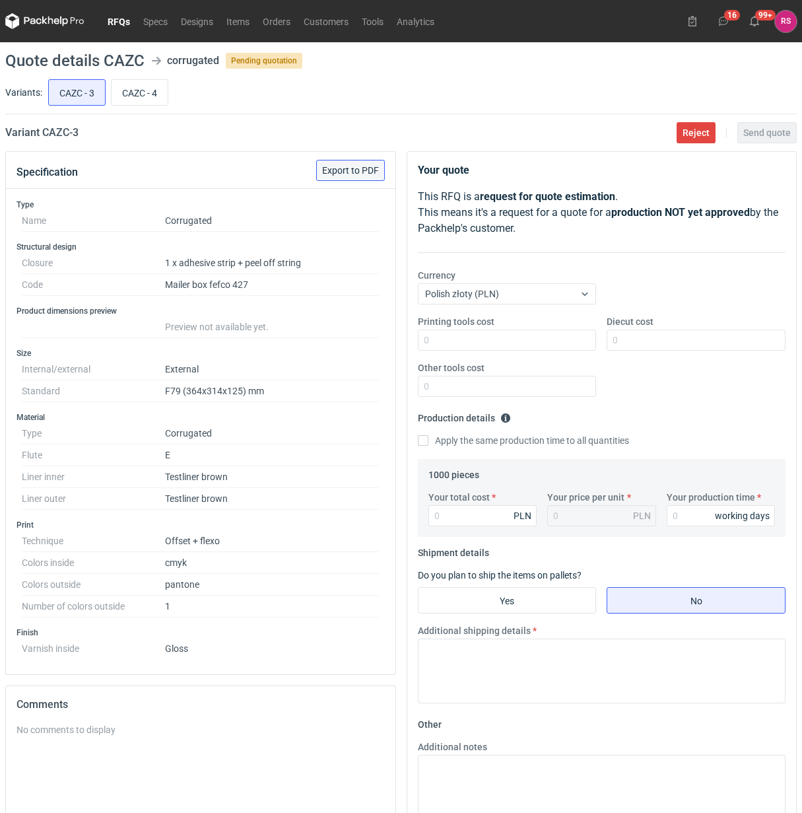
click at [351, 170] on span "Export to PDF" at bounding box center [350, 170] width 57 height 9
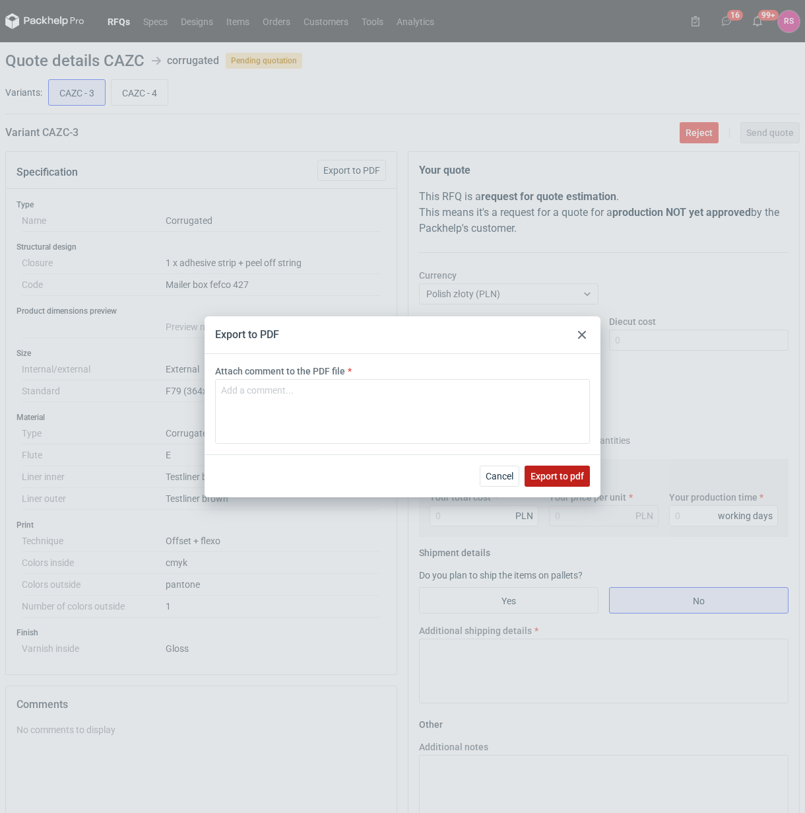
click at [565, 479] on span "Export to pdf" at bounding box center [557, 475] width 53 height 9
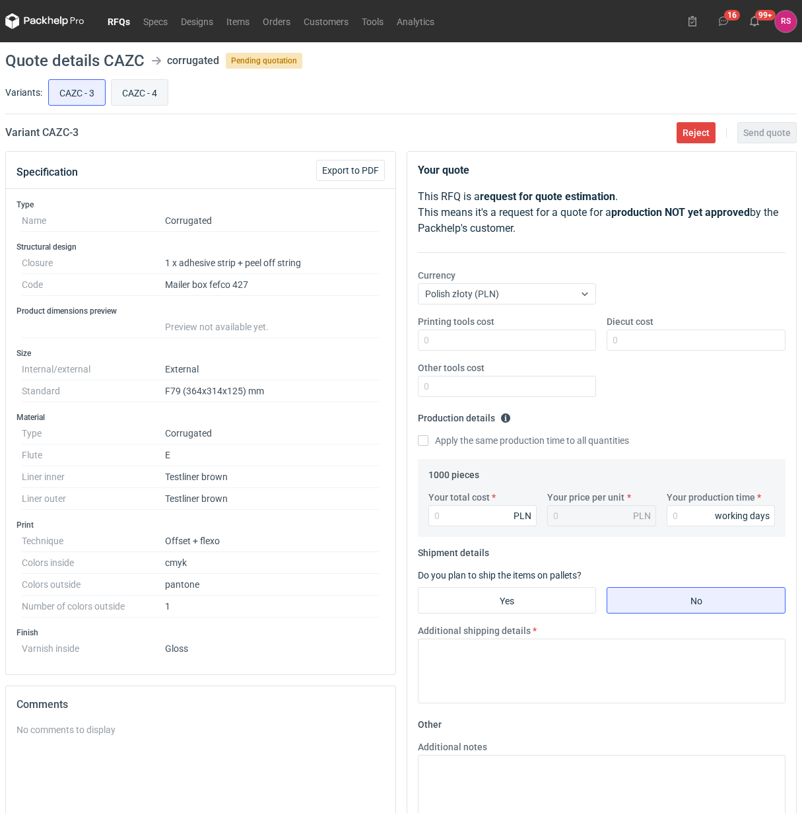
click at [140, 94] on input "CAZC - 4" at bounding box center [140, 92] width 56 height 25
radio input "true"
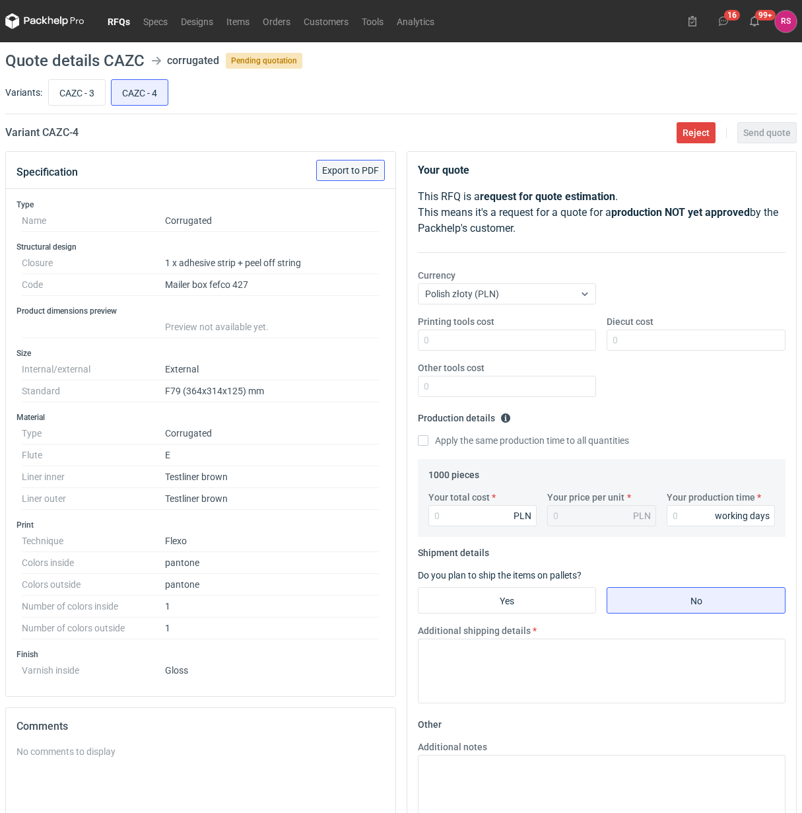
click at [351, 169] on span "Export to PDF" at bounding box center [350, 170] width 57 height 9
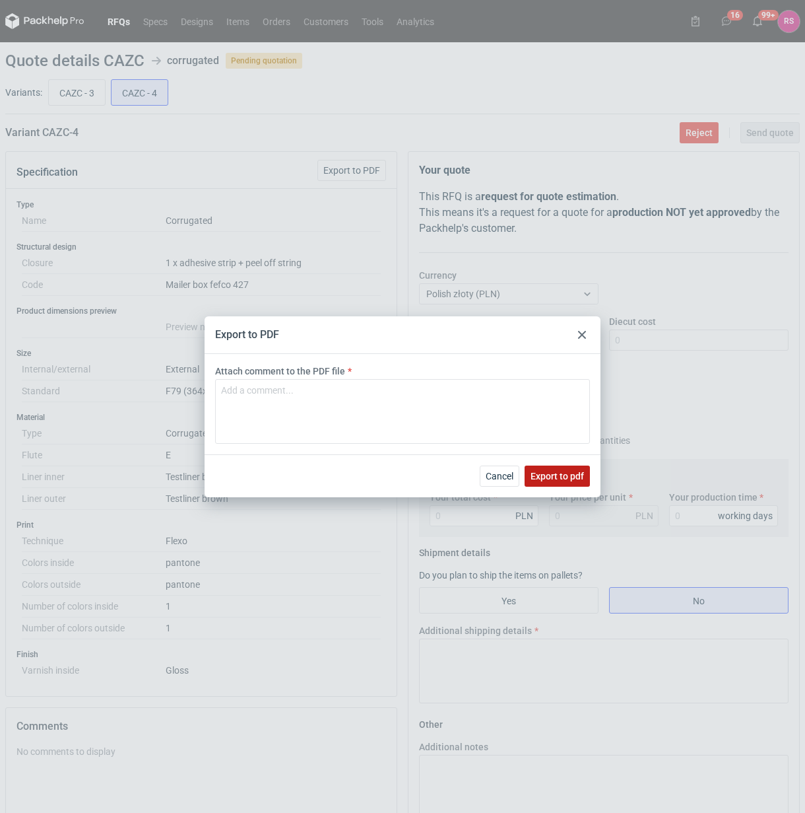
click at [568, 476] on span "Export to pdf" at bounding box center [557, 475] width 53 height 9
